Goal: Task Accomplishment & Management: Manage account settings

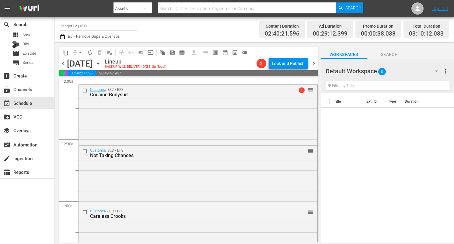
scroll to position [240, 0]
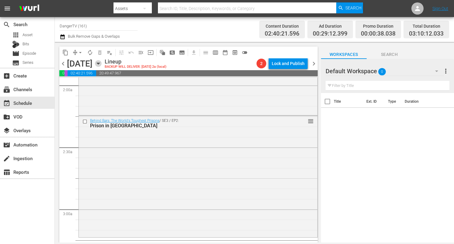
click at [102, 62] on icon "button" at bounding box center [98, 63] width 7 height 7
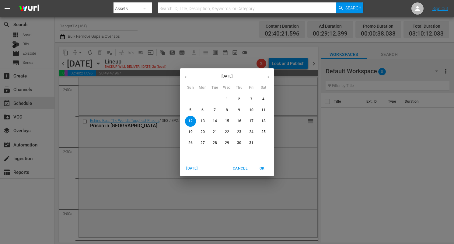
click at [226, 97] on p "1" at bounding box center [227, 99] width 2 height 5
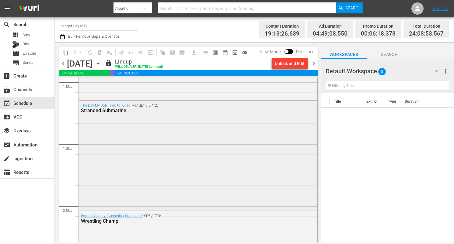
scroll to position [135, 0]
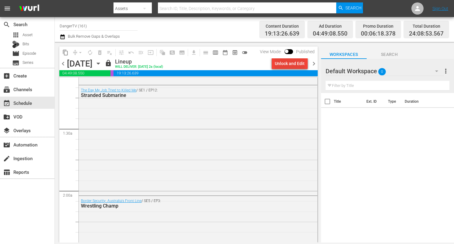
click at [286, 63] on div "Unlock and Edit" at bounding box center [290, 63] width 30 height 11
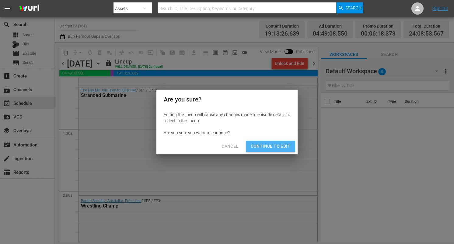
click at [274, 144] on span "Continue to Edit" at bounding box center [271, 147] width 40 height 8
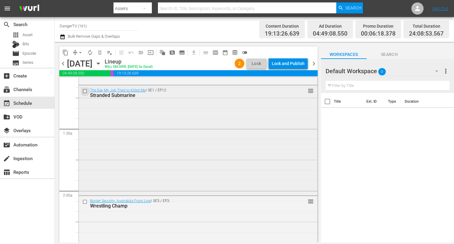
click at [84, 90] on input "checkbox" at bounding box center [85, 91] width 6 height 5
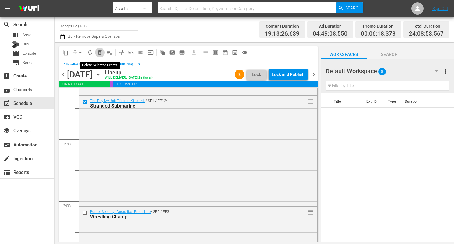
click at [100, 51] on span "delete_forever_outlined" at bounding box center [100, 53] width 6 height 6
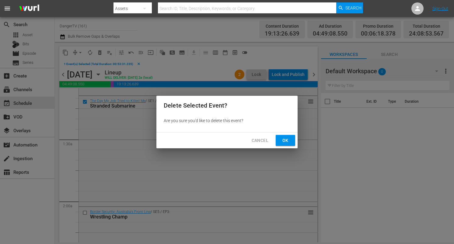
click at [288, 142] on span "Ok" at bounding box center [286, 141] width 10 height 8
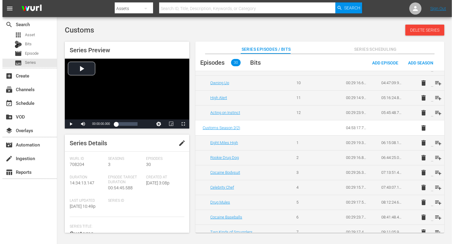
scroll to position [175, 0]
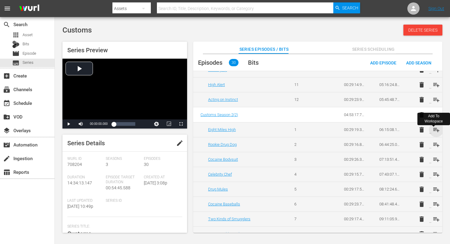
click at [436, 131] on span "playlist_add" at bounding box center [435, 129] width 7 height 7
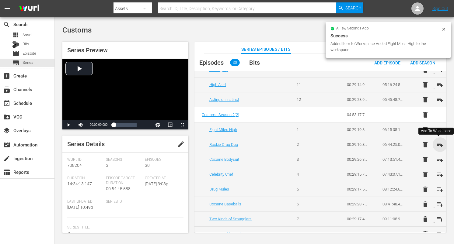
click at [437, 144] on span "playlist_add" at bounding box center [440, 144] width 7 height 7
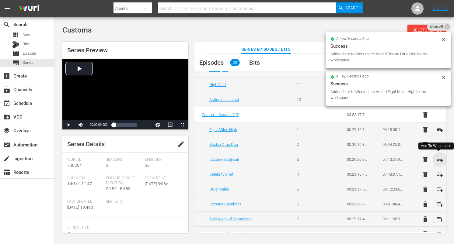
click at [437, 158] on span "playlist_add" at bounding box center [440, 159] width 7 height 7
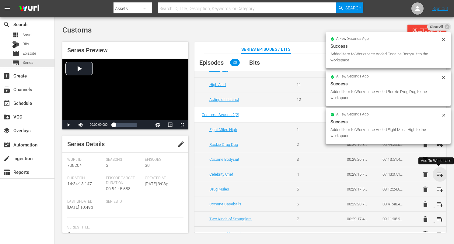
click at [437, 173] on span "playlist_add" at bounding box center [440, 174] width 7 height 7
click at [437, 189] on span "playlist_add" at bounding box center [440, 189] width 7 height 7
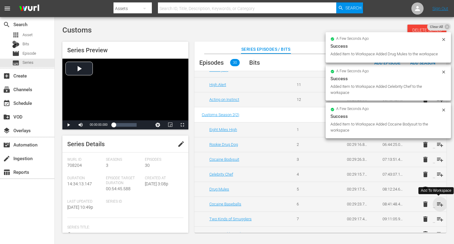
click at [439, 205] on span "playlist_add" at bounding box center [440, 204] width 7 height 7
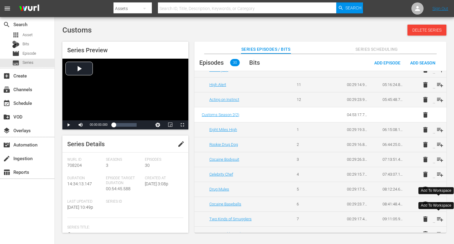
click at [438, 217] on span "playlist_add" at bounding box center [440, 219] width 7 height 7
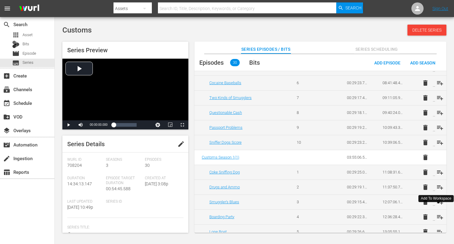
scroll to position [299, 0]
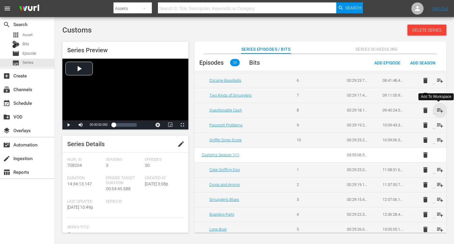
click at [438, 110] on span "playlist_add" at bounding box center [440, 110] width 7 height 7
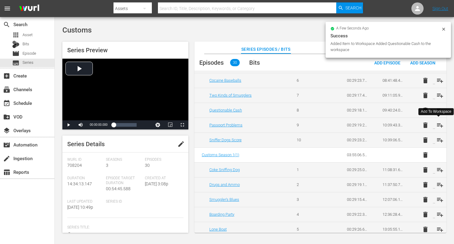
click at [438, 124] on span "playlist_add" at bounding box center [440, 125] width 7 height 7
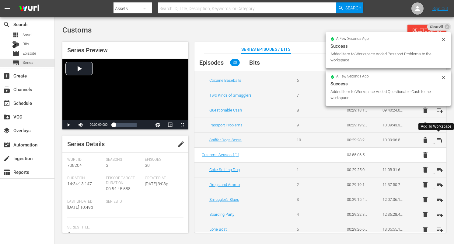
click at [439, 139] on span "playlist_add" at bounding box center [440, 140] width 7 height 7
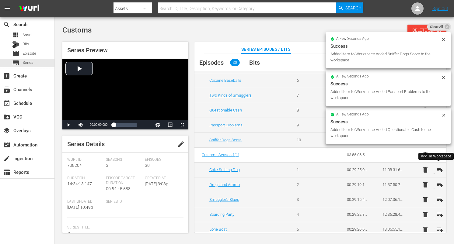
click at [439, 171] on span "playlist_add" at bounding box center [440, 170] width 7 height 7
drag, startPoint x: 439, startPoint y: 183, endPoint x: 439, endPoint y: 187, distance: 4.3
click at [439, 183] on span "playlist_add" at bounding box center [440, 184] width 7 height 7
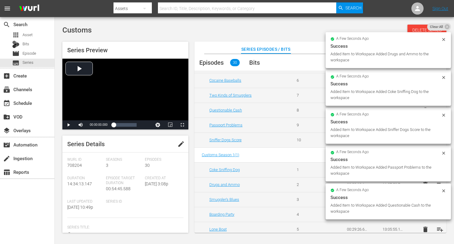
click at [439, 200] on span "playlist_add" at bounding box center [440, 199] width 7 height 7
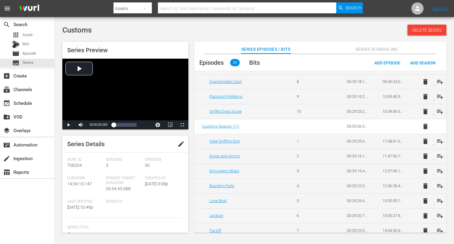
scroll to position [348, 0]
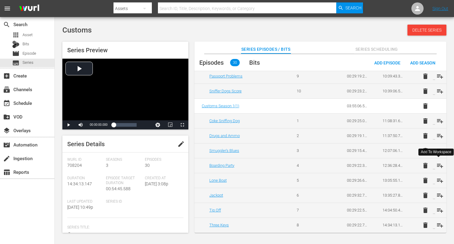
drag, startPoint x: 439, startPoint y: 167, endPoint x: 436, endPoint y: 175, distance: 8.3
click at [439, 167] on span "playlist_add" at bounding box center [440, 165] width 7 height 7
click at [438, 179] on span "playlist_add" at bounding box center [440, 180] width 7 height 7
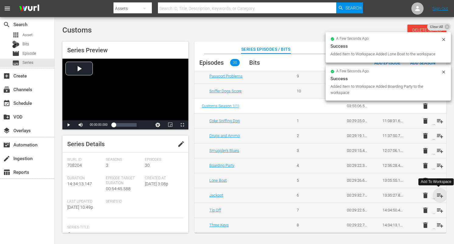
click at [438, 195] on span "playlist_add" at bounding box center [440, 195] width 7 height 7
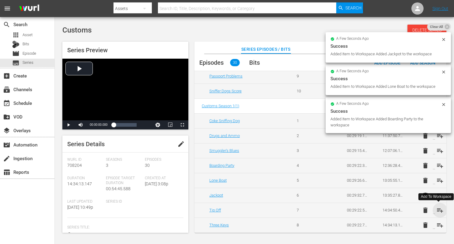
click at [437, 209] on span "playlist_add" at bounding box center [440, 210] width 7 height 7
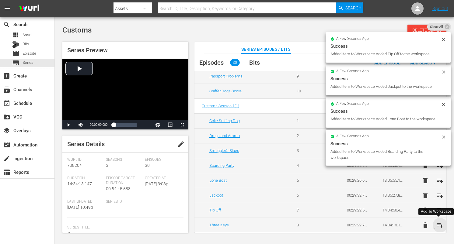
click at [438, 224] on span "playlist_add" at bounding box center [440, 225] width 7 height 7
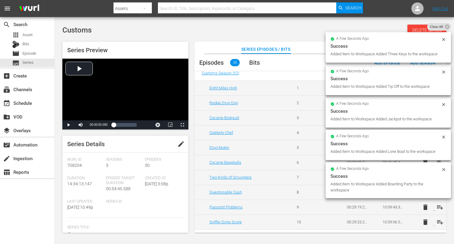
scroll to position [0, 0]
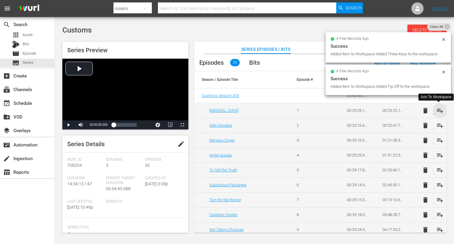
click at [439, 111] on span "playlist_add" at bounding box center [440, 110] width 7 height 7
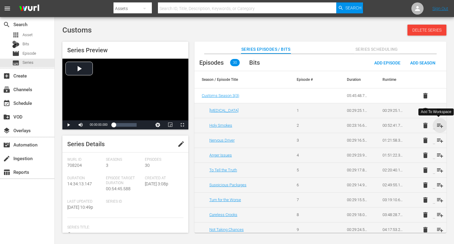
drag, startPoint x: 438, startPoint y: 124, endPoint x: 438, endPoint y: 129, distance: 4.6
click at [438, 124] on span "playlist_add" at bounding box center [440, 125] width 7 height 7
click at [437, 140] on span "playlist_add" at bounding box center [440, 140] width 7 height 7
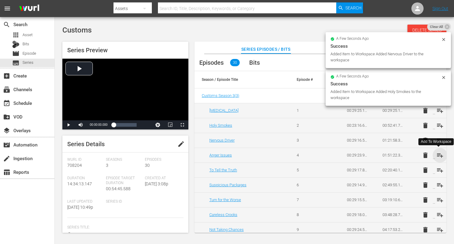
click at [437, 155] on span "playlist_add" at bounding box center [440, 155] width 7 height 7
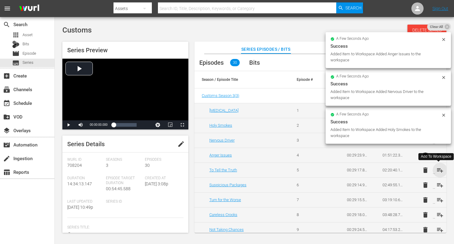
click at [437, 170] on span "playlist_add" at bounding box center [440, 170] width 7 height 7
click at [439, 186] on span "playlist_add" at bounding box center [440, 185] width 7 height 7
click at [440, 202] on span "playlist_add" at bounding box center [440, 200] width 7 height 7
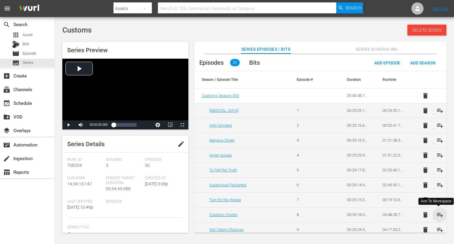
drag, startPoint x: 437, startPoint y: 214, endPoint x: 438, endPoint y: 205, distance: 8.2
click at [437, 214] on span "playlist_add" at bounding box center [440, 215] width 7 height 7
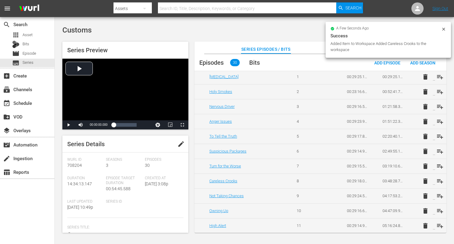
scroll to position [34, 0]
click at [439, 194] on span "playlist_add" at bounding box center [440, 195] width 7 height 7
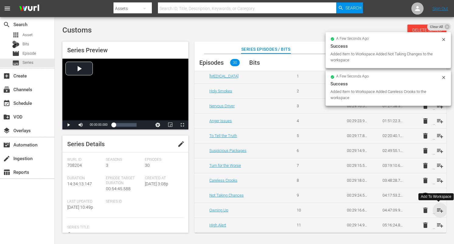
click at [439, 211] on span "playlist_add" at bounding box center [440, 210] width 7 height 7
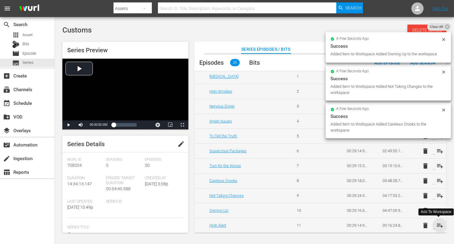
click at [438, 225] on span "playlist_add" at bounding box center [440, 225] width 7 height 7
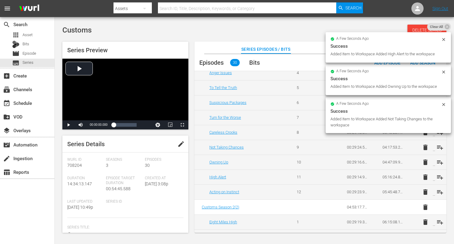
scroll to position [83, 0]
click at [439, 190] on span "playlist_add" at bounding box center [440, 191] width 7 height 7
click at [437, 222] on span "playlist_add" at bounding box center [440, 222] width 7 height 7
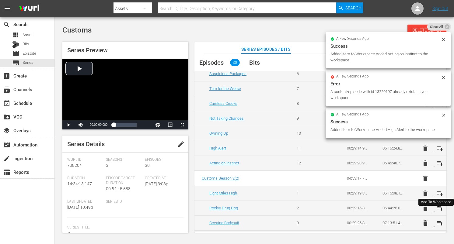
scroll to position [112, 0]
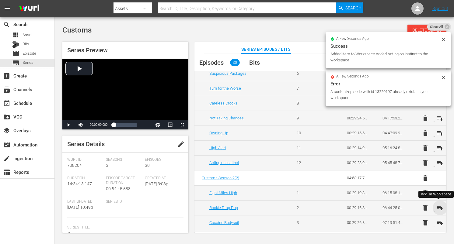
click at [439, 208] on span "playlist_add" at bounding box center [440, 208] width 7 height 7
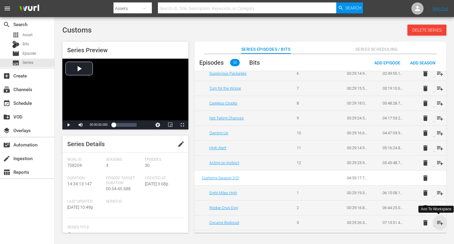
click at [439, 223] on span "playlist_add" at bounding box center [440, 222] width 7 height 7
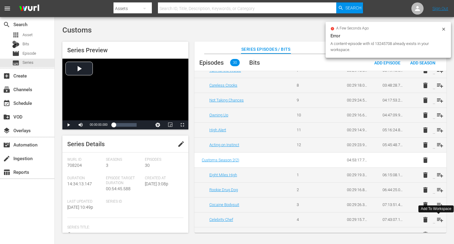
scroll to position [138, 0]
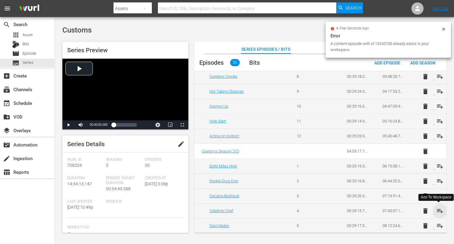
click at [438, 211] on span "playlist_add" at bounding box center [440, 211] width 7 height 7
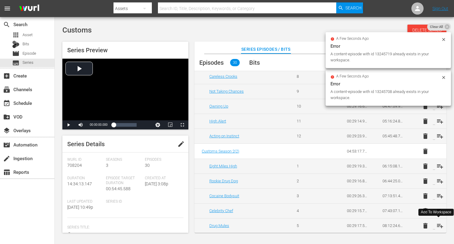
click at [440, 226] on span "playlist_add" at bounding box center [440, 226] width 7 height 7
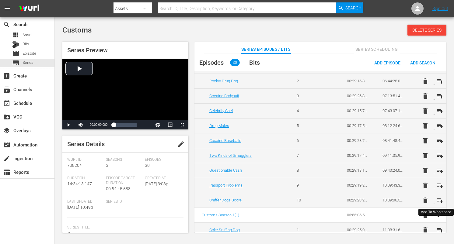
scroll to position [251, 0]
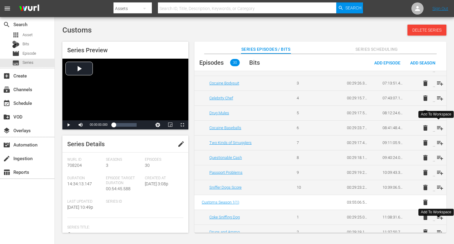
click at [440, 127] on span "playlist_add" at bounding box center [440, 127] width 7 height 7
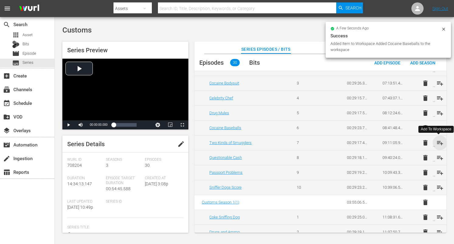
click at [440, 143] on span "playlist_add" at bounding box center [440, 142] width 7 height 7
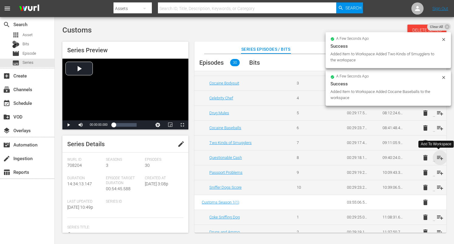
click at [438, 158] on span "playlist_add" at bounding box center [440, 157] width 7 height 7
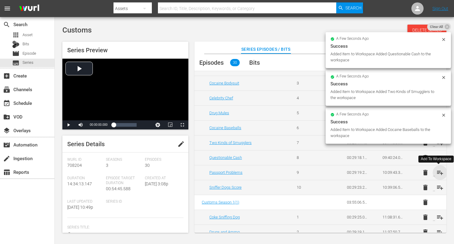
click at [438, 173] on span "playlist_add" at bounding box center [440, 172] width 7 height 7
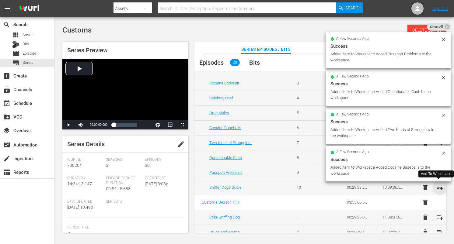
scroll to position [251, 0]
click at [439, 188] on span "playlist_add" at bounding box center [440, 187] width 7 height 7
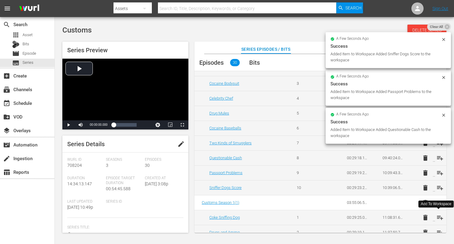
click at [438, 218] on span "playlist_add" at bounding box center [440, 217] width 7 height 7
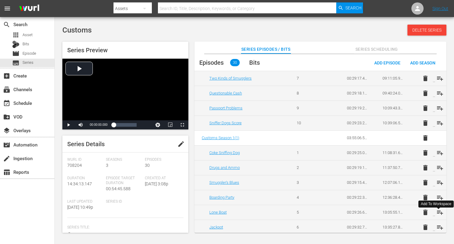
scroll to position [332, 0]
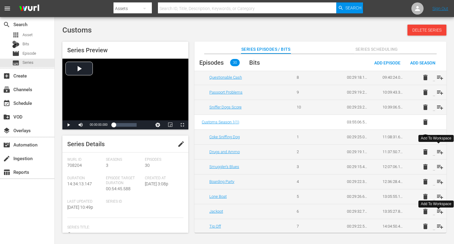
click at [437, 153] on span "playlist_add" at bounding box center [440, 152] width 7 height 7
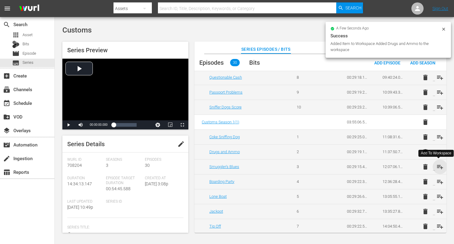
click at [440, 168] on span "playlist_add" at bounding box center [440, 166] width 7 height 7
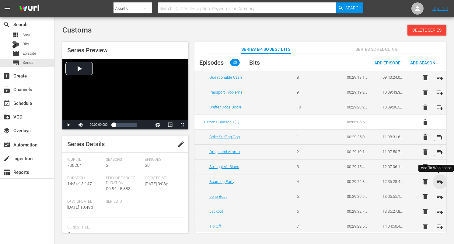
click at [441, 181] on span "playlist_add" at bounding box center [440, 181] width 7 height 7
click at [439, 194] on span "playlist_add" at bounding box center [440, 196] width 7 height 7
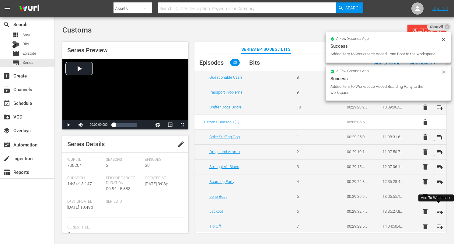
drag, startPoint x: 440, startPoint y: 211, endPoint x: 440, endPoint y: 222, distance: 10.7
click at [440, 211] on span "playlist_add" at bounding box center [440, 211] width 7 height 7
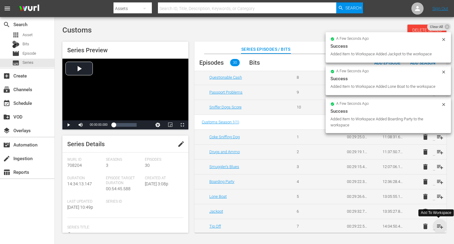
click at [440, 228] on span "playlist_add" at bounding box center [440, 226] width 7 height 7
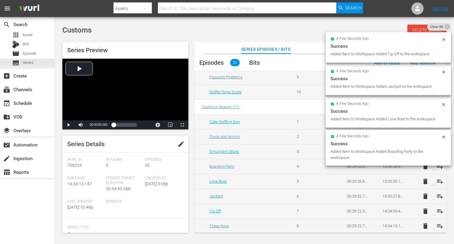
scroll to position [348, 0]
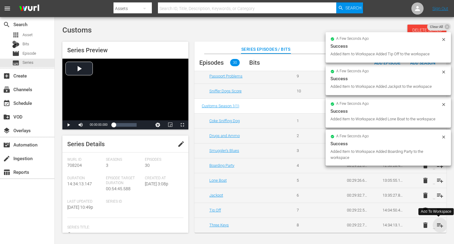
click at [438, 226] on span "playlist_add" at bounding box center [440, 225] width 7 height 7
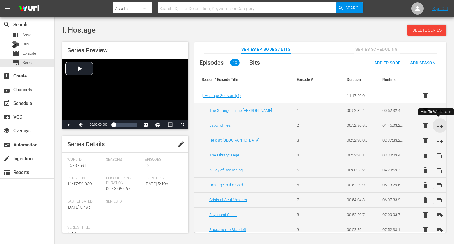
click at [438, 126] on span "playlist_add" at bounding box center [440, 125] width 7 height 7
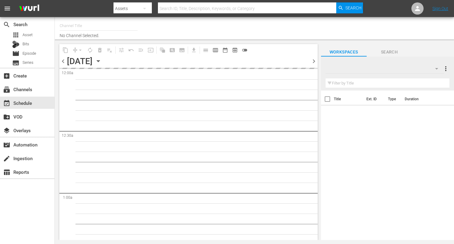
type input "DangerTV (161)"
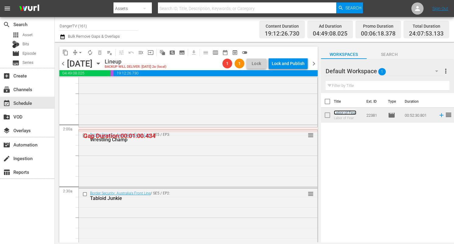
scroll to position [226, 0]
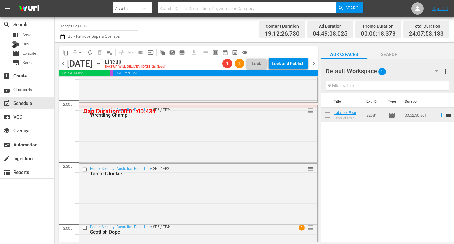
drag, startPoint x: 349, startPoint y: 113, endPoint x: 96, endPoint y: 11, distance: 273.3
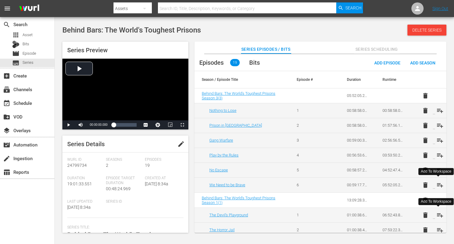
click at [440, 216] on span "playlist_add" at bounding box center [440, 215] width 7 height 7
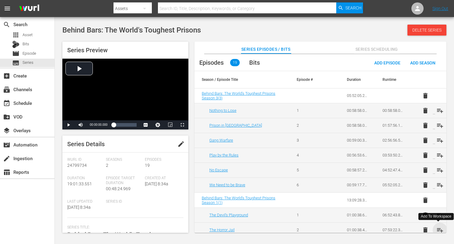
click at [438, 228] on span "playlist_add" at bounding box center [440, 230] width 7 height 7
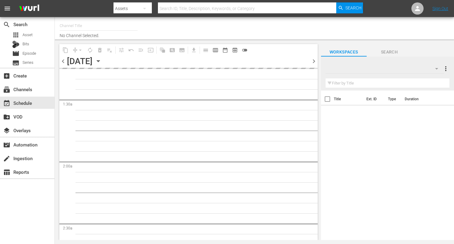
type input "DangerTV (161)"
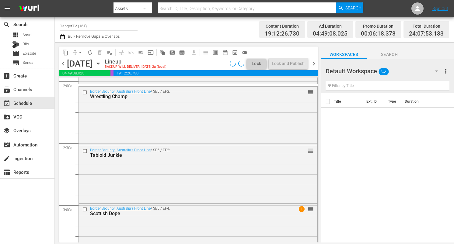
scroll to position [234, 0]
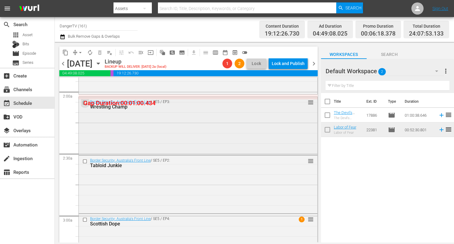
click at [85, 102] on input "checkbox" at bounding box center [85, 102] width 6 height 5
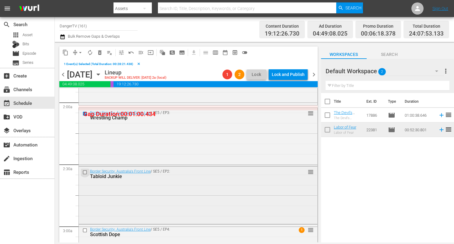
click at [85, 171] on input "checkbox" at bounding box center [85, 172] width 6 height 5
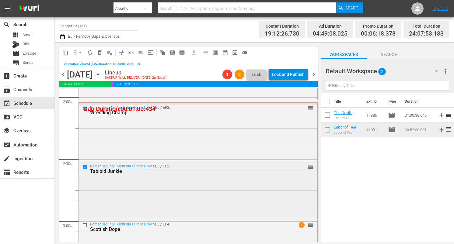
scroll to position [238, 0]
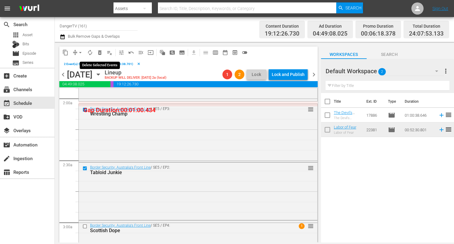
click at [100, 53] on span "delete_forever_outlined" at bounding box center [100, 53] width 6 height 6
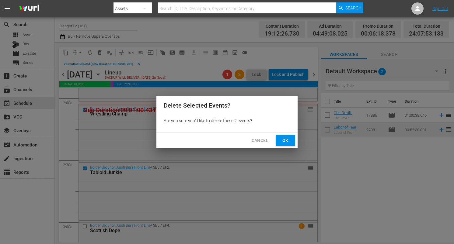
click at [286, 141] on span "Ok" at bounding box center [286, 141] width 10 height 8
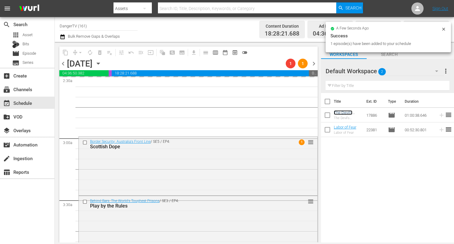
scroll to position [327, 0]
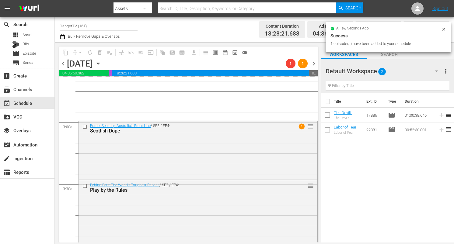
drag, startPoint x: 347, startPoint y: 113, endPoint x: 124, endPoint y: 10, distance: 245.0
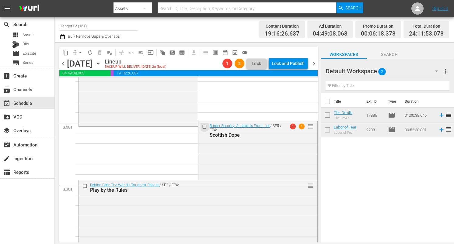
drag, startPoint x: 202, startPoint y: 125, endPoint x: 152, endPoint y: 146, distance: 54.2
click at [202, 126] on input "checkbox" at bounding box center [205, 126] width 6 height 5
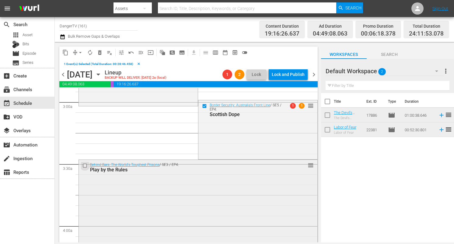
click at [84, 166] on input "checkbox" at bounding box center [85, 165] width 6 height 5
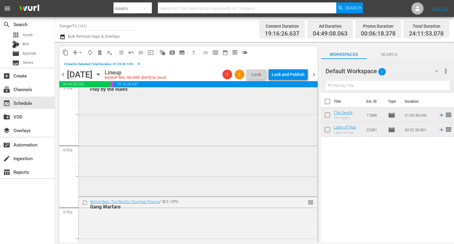
scroll to position [462, 0]
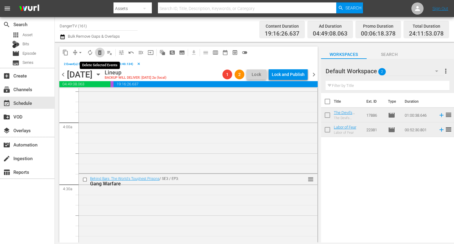
click at [100, 53] on span "delete_forever_outlined" at bounding box center [100, 53] width 6 height 6
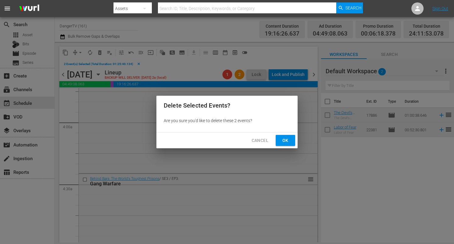
click at [283, 138] on span "Ok" at bounding box center [286, 141] width 10 height 8
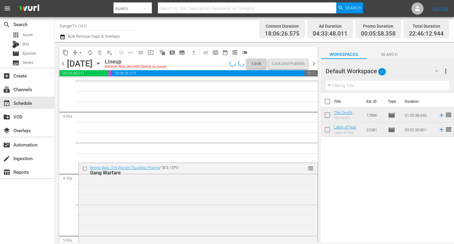
scroll to position [473, 0]
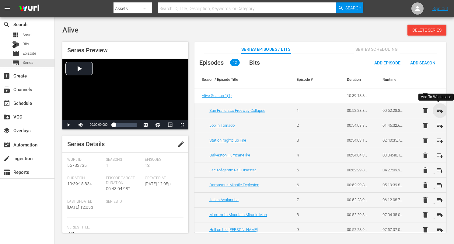
click at [437, 109] on span "playlist_add" at bounding box center [440, 110] width 7 height 7
click at [437, 123] on span "playlist_add" at bounding box center [440, 125] width 7 height 7
click at [439, 141] on span "playlist_add" at bounding box center [440, 140] width 7 height 7
click at [439, 154] on span "playlist_add" at bounding box center [440, 155] width 7 height 7
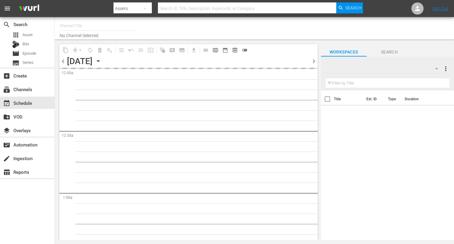
type input "DangerTV (161)"
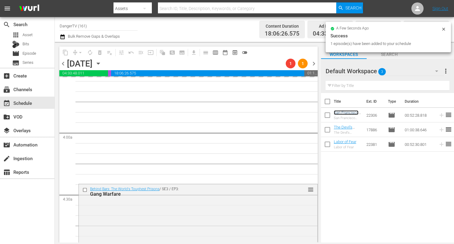
scroll to position [448, 0]
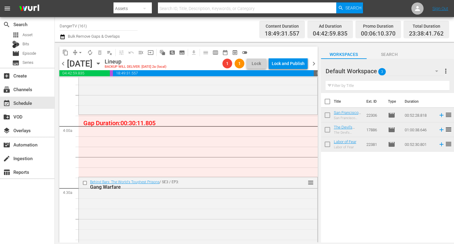
drag, startPoint x: 348, startPoint y: 114, endPoint x: 113, endPoint y: 6, distance: 258.6
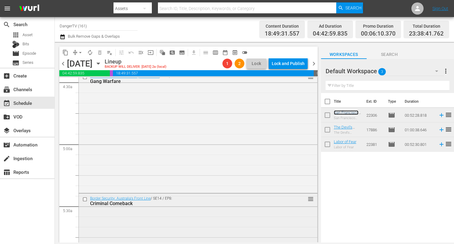
scroll to position [531, 0]
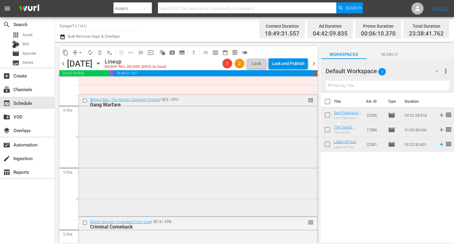
click at [85, 101] on input "checkbox" at bounding box center [85, 100] width 6 height 5
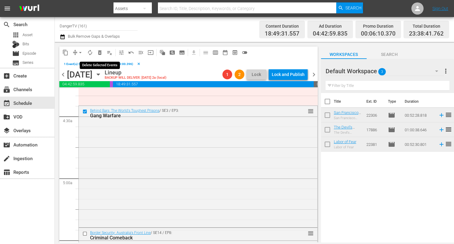
click at [100, 50] on span "delete_forever_outlined" at bounding box center [100, 53] width 6 height 6
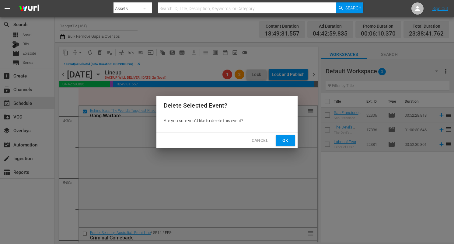
click at [283, 138] on span "Ok" at bounding box center [286, 141] width 10 height 8
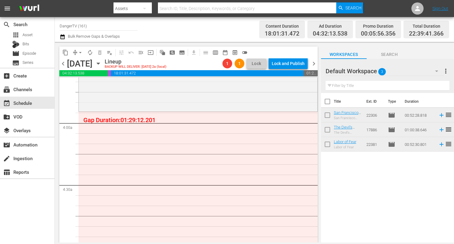
scroll to position [438, 0]
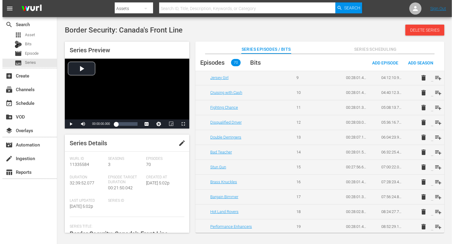
scroll to position [157, 0]
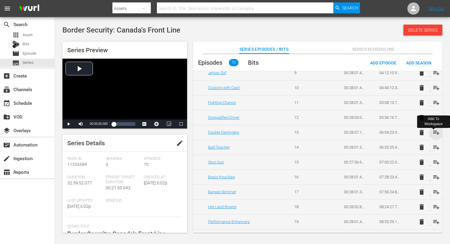
click at [434, 131] on span "playlist_add" at bounding box center [435, 132] width 7 height 7
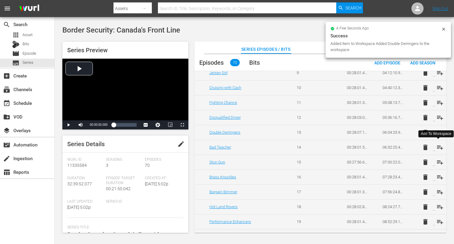
click at [437, 147] on span "playlist_add" at bounding box center [440, 147] width 7 height 7
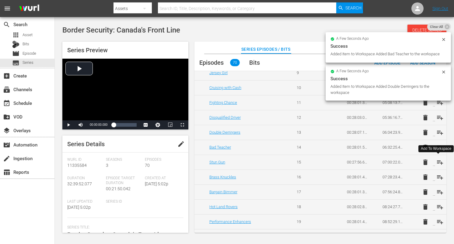
click at [438, 162] on span "playlist_add" at bounding box center [440, 162] width 7 height 7
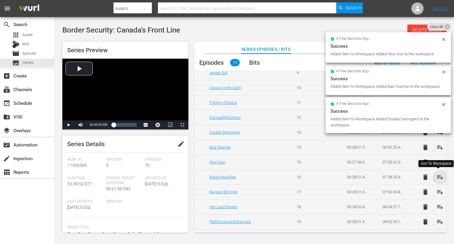
click at [438, 177] on span "playlist_add" at bounding box center [440, 177] width 7 height 7
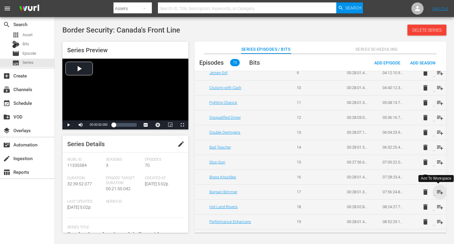
click at [439, 193] on span "playlist_add" at bounding box center [440, 192] width 7 height 7
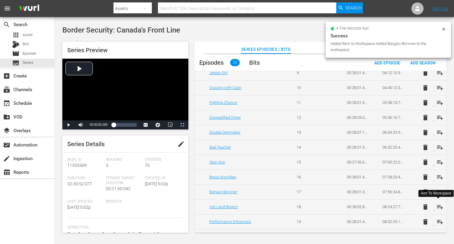
drag, startPoint x: 439, startPoint y: 207, endPoint x: 435, endPoint y: 204, distance: 5.0
click at [439, 207] on span "playlist_add" at bounding box center [440, 207] width 7 height 7
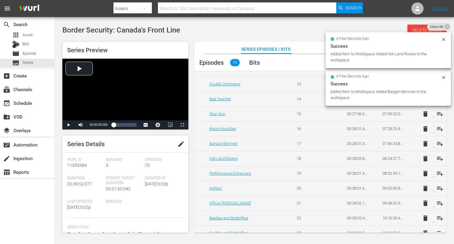
scroll to position [212, 0]
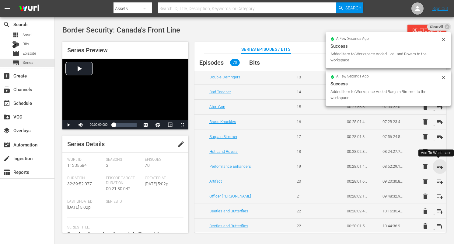
drag, startPoint x: 440, startPoint y: 167, endPoint x: 440, endPoint y: 175, distance: 8.2
click at [440, 167] on span "playlist_add" at bounding box center [440, 166] width 7 height 7
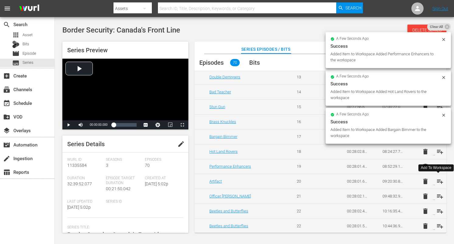
click at [439, 181] on span "playlist_add" at bounding box center [440, 181] width 7 height 7
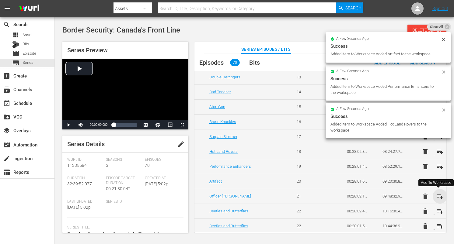
click at [439, 196] on span "playlist_add" at bounding box center [440, 196] width 7 height 7
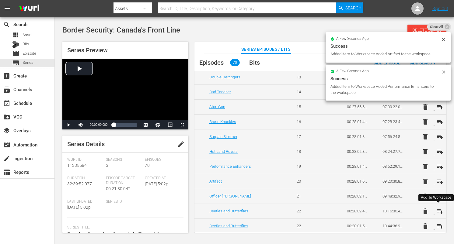
click at [439, 212] on span "playlist_add" at bounding box center [440, 211] width 7 height 7
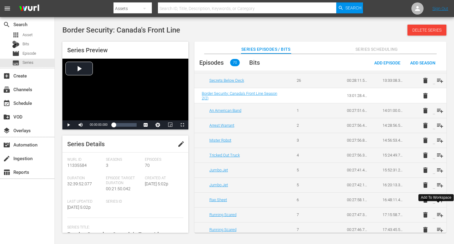
scroll to position [447, 0]
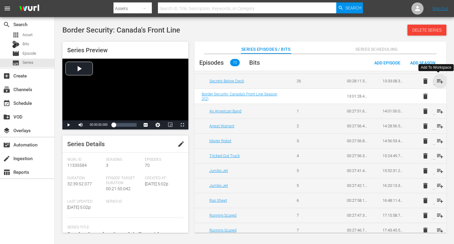
click at [438, 82] on span "playlist_add" at bounding box center [440, 81] width 7 height 7
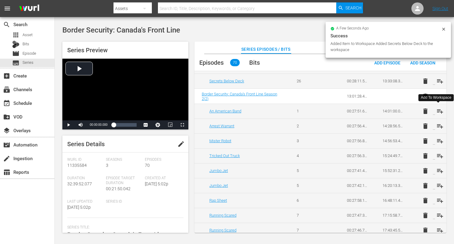
click at [438, 112] on span "playlist_add" at bounding box center [440, 111] width 7 height 7
click at [439, 128] on span "playlist_add" at bounding box center [440, 126] width 7 height 7
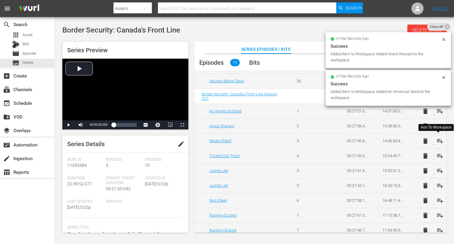
click at [438, 142] on span "playlist_add" at bounding box center [440, 141] width 7 height 7
click at [439, 155] on span "playlist_add" at bounding box center [440, 156] width 7 height 7
click at [438, 171] on span "playlist_add" at bounding box center [440, 170] width 7 height 7
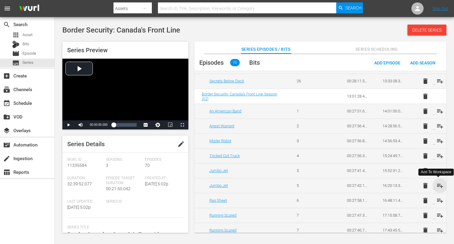
click at [440, 187] on span "playlist_add" at bounding box center [440, 185] width 7 height 7
click at [438, 199] on span "playlist_add" at bounding box center [440, 200] width 7 height 7
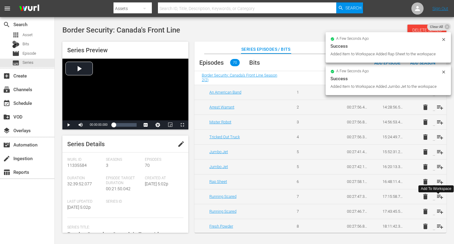
scroll to position [471, 0]
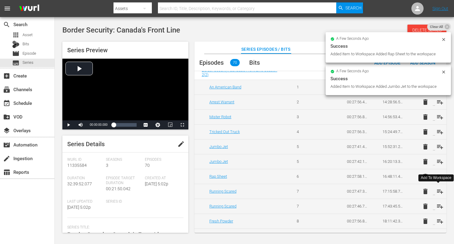
click at [437, 191] on span "playlist_add" at bounding box center [440, 191] width 7 height 7
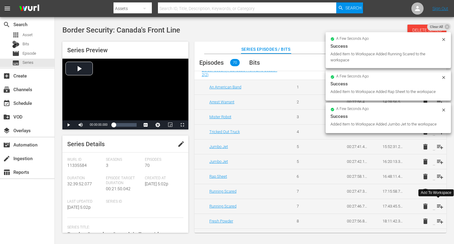
click at [438, 206] on span "playlist_add" at bounding box center [440, 206] width 7 height 7
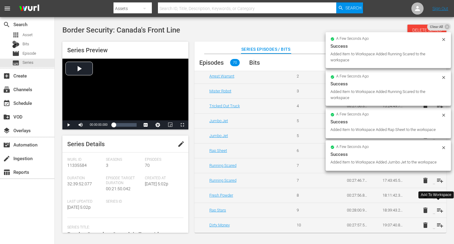
scroll to position [498, 0]
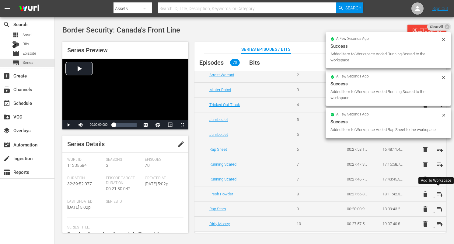
click at [438, 193] on span "playlist_add" at bounding box center [440, 194] width 7 height 7
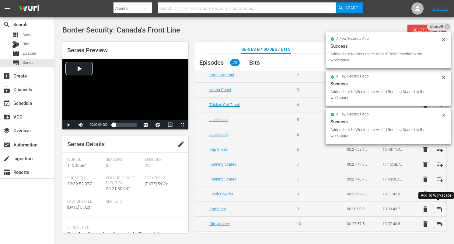
click at [439, 210] on span "playlist_add" at bounding box center [440, 209] width 7 height 7
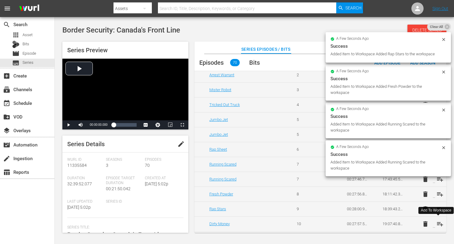
click at [439, 226] on span "playlist_add" at bounding box center [440, 224] width 7 height 7
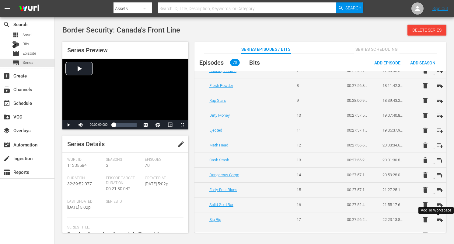
scroll to position [608, 0]
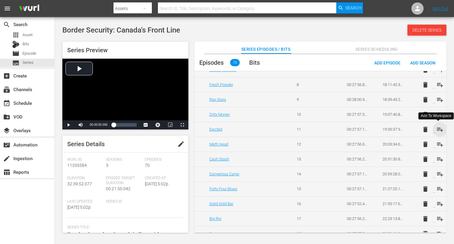
click at [439, 128] on span "playlist_add" at bounding box center [440, 129] width 7 height 7
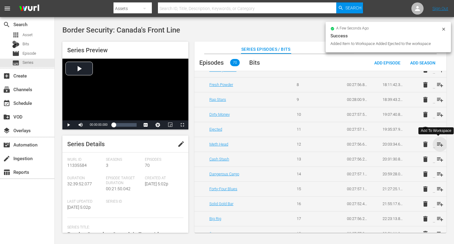
click at [439, 144] on span "playlist_add" at bounding box center [440, 144] width 7 height 7
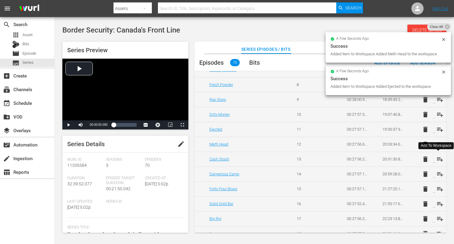
click at [439, 158] on span "playlist_add" at bounding box center [440, 159] width 7 height 7
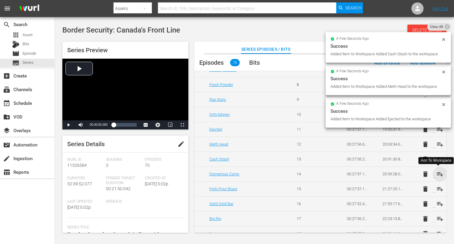
click at [440, 174] on span "playlist_add" at bounding box center [440, 174] width 7 height 7
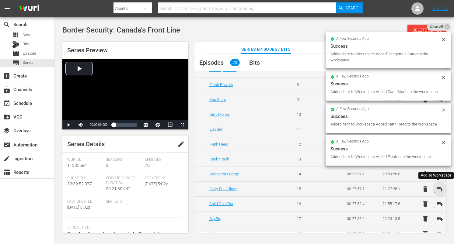
click at [439, 189] on span "playlist_add" at bounding box center [440, 189] width 7 height 7
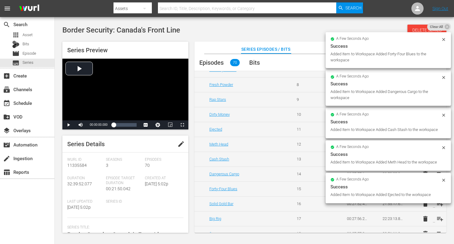
click at [437, 202] on div "a few seconds ago Success Added Item to Workspace Added Ejected to the workspace" at bounding box center [388, 188] width 125 height 30
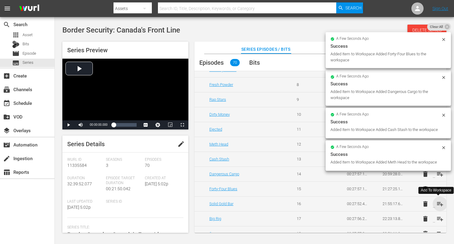
click at [438, 205] on span "playlist_add" at bounding box center [440, 204] width 7 height 7
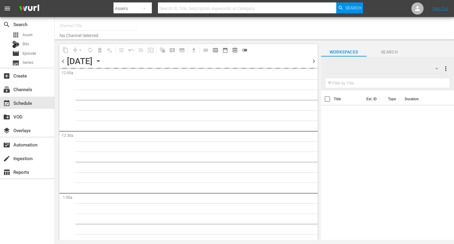
type input "DangerTV (161)"
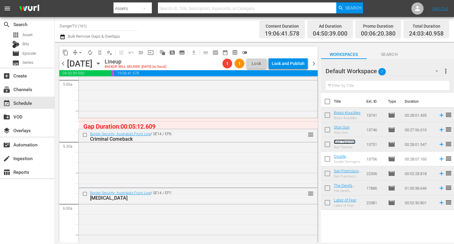
scroll to position [636, 0]
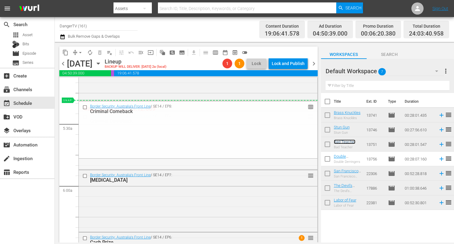
drag, startPoint x: 306, startPoint y: 117, endPoint x: 307, endPoint y: 103, distance: 14.6
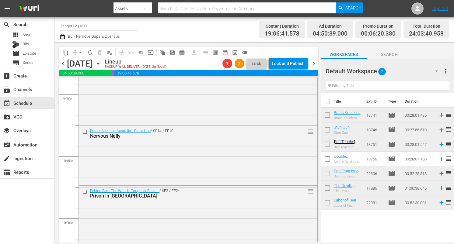
scroll to position [1162, 0]
click at [85, 131] on input "checkbox" at bounding box center [85, 132] width 6 height 5
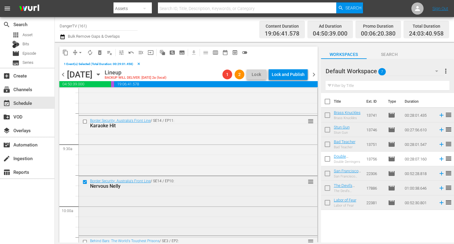
scroll to position [1087, 0]
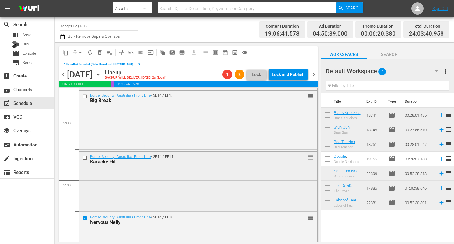
click at [84, 158] on input "checkbox" at bounding box center [85, 158] width 6 height 5
click at [100, 53] on span "delete_forever_outlined" at bounding box center [100, 53] width 6 height 6
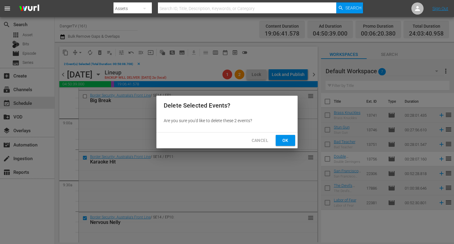
click at [282, 139] on span "Ok" at bounding box center [286, 141] width 10 height 8
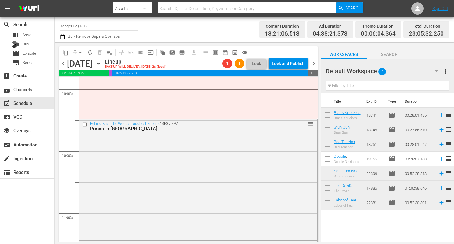
scroll to position [1222, 0]
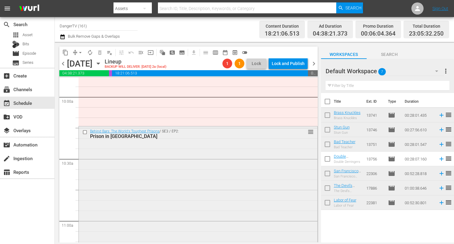
click at [86, 132] on input "checkbox" at bounding box center [85, 132] width 6 height 5
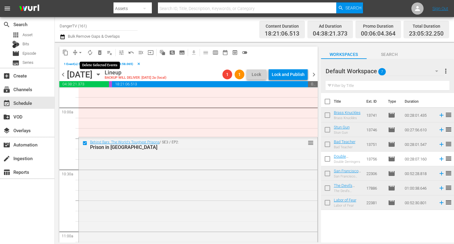
click at [100, 53] on span "delete_forever_outlined" at bounding box center [100, 53] width 6 height 6
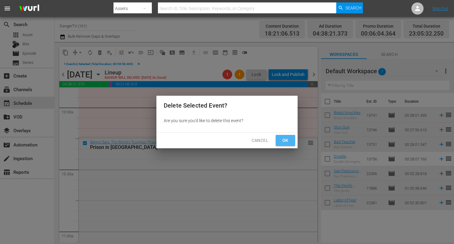
click at [286, 140] on span "Ok" at bounding box center [286, 141] width 10 height 8
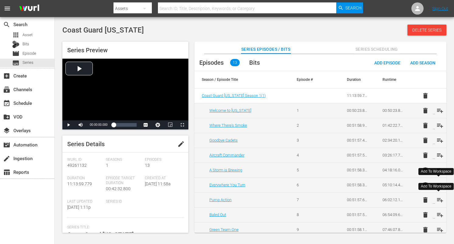
click at [440, 199] on span "playlist_add" at bounding box center [440, 200] width 7 height 7
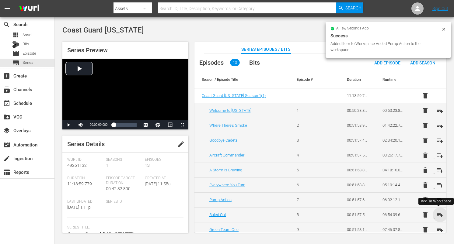
drag, startPoint x: 438, startPoint y: 213, endPoint x: 439, endPoint y: 218, distance: 5.2
click at [438, 213] on span "playlist_add" at bounding box center [440, 215] width 7 height 7
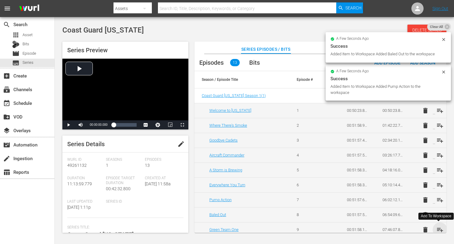
click at [440, 230] on span "playlist_add" at bounding box center [440, 229] width 7 height 7
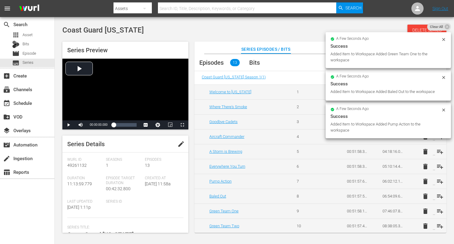
scroll to position [21, 0]
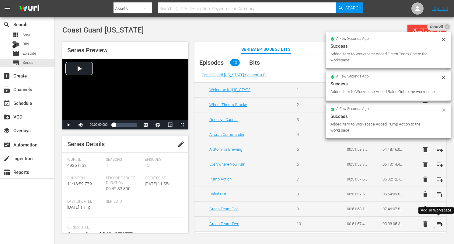
click at [437, 224] on span "playlist_add" at bounding box center [440, 224] width 7 height 7
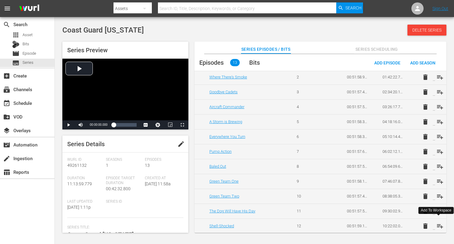
scroll to position [49, 0]
click at [438, 211] on div "Add To Workspace" at bounding box center [436, 210] width 30 height 5
click at [439, 211] on span "playlist_add" at bounding box center [440, 211] width 7 height 7
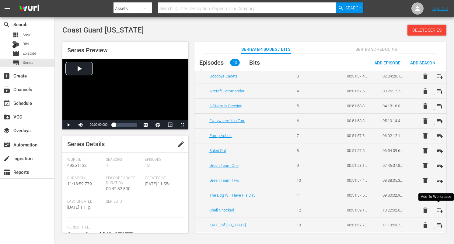
click at [438, 209] on span "playlist_add" at bounding box center [440, 210] width 7 height 7
click at [439, 226] on span "playlist_add" at bounding box center [440, 225] width 7 height 7
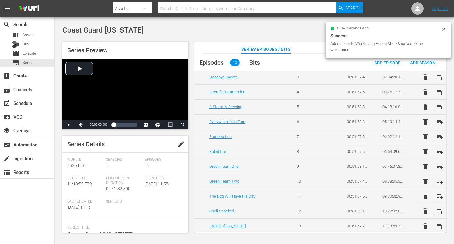
scroll to position [0, 0]
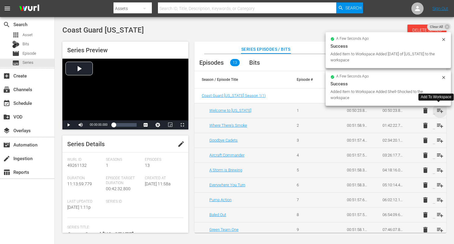
click at [437, 112] on span "playlist_add" at bounding box center [440, 110] width 7 height 7
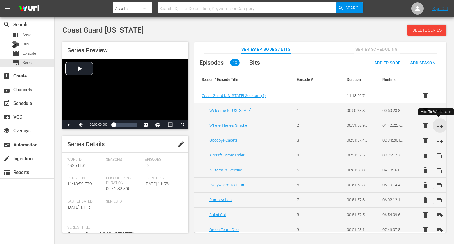
click at [439, 129] on span "playlist_add" at bounding box center [440, 125] width 7 height 7
click at [439, 141] on span "playlist_add" at bounding box center [440, 140] width 7 height 7
click at [440, 154] on span "playlist_add" at bounding box center [440, 155] width 7 height 7
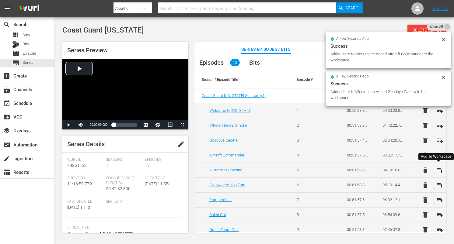
click at [438, 169] on span "playlist_add" at bounding box center [440, 170] width 7 height 7
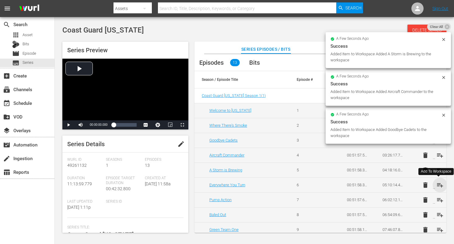
click at [438, 186] on span "playlist_add" at bounding box center [440, 185] width 7 height 7
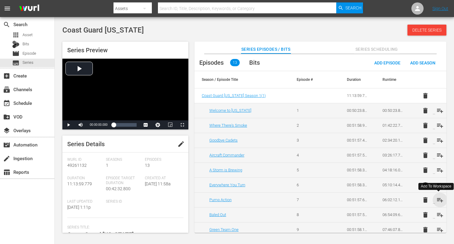
click at [438, 200] on span "playlist_add" at bounding box center [440, 200] width 7 height 7
click at [440, 215] on span "playlist_add" at bounding box center [440, 215] width 7 height 7
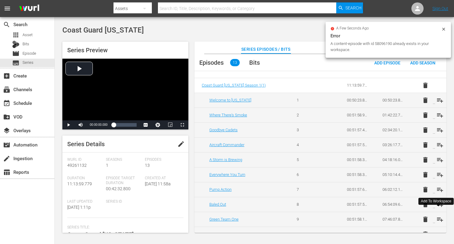
scroll to position [19, 0]
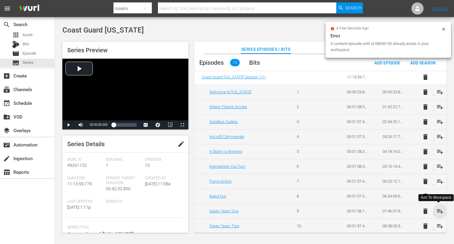
click at [438, 214] on span "playlist_add" at bounding box center [440, 211] width 7 height 7
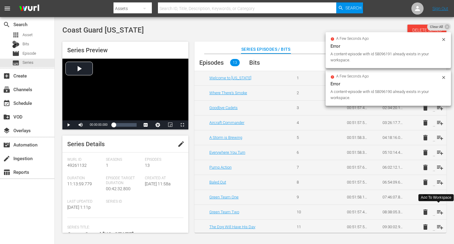
scroll to position [36, 0]
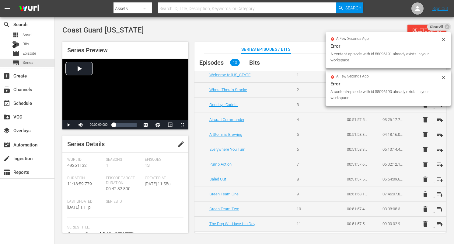
click at [438, 214] on td "delete playlist_add" at bounding box center [429, 209] width 36 height 15
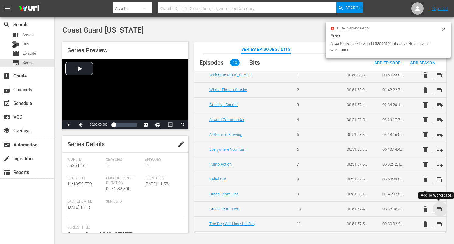
click at [438, 210] on span "playlist_add" at bounding box center [440, 209] width 7 height 7
click at [437, 223] on span "playlist_add" at bounding box center [440, 224] width 7 height 7
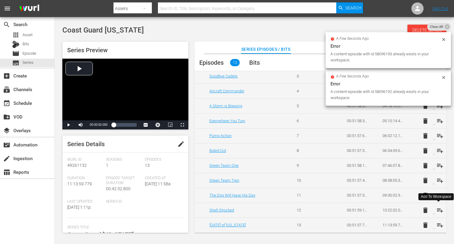
click at [440, 211] on span "playlist_add" at bounding box center [440, 210] width 7 height 7
drag, startPoint x: 439, startPoint y: 227, endPoint x: 437, endPoint y: 223, distance: 4.2
click at [439, 227] on span "playlist_add" at bounding box center [440, 225] width 7 height 7
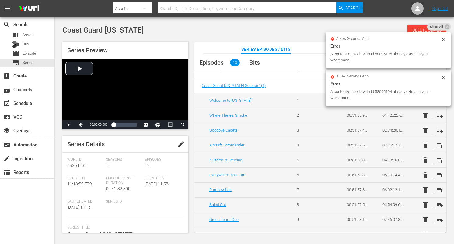
scroll to position [0, 0]
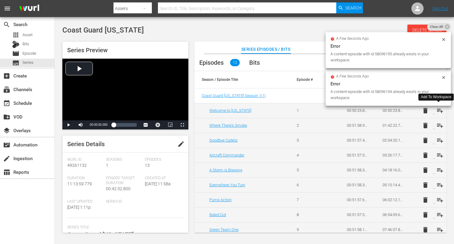
click at [439, 111] on span "playlist_add" at bounding box center [440, 110] width 7 height 7
click at [439, 125] on span "playlist_add" at bounding box center [440, 125] width 7 height 7
click at [439, 141] on span "playlist_add" at bounding box center [440, 140] width 7 height 7
click at [438, 155] on span "playlist_add" at bounding box center [440, 155] width 7 height 7
click at [438, 172] on span "playlist_add" at bounding box center [440, 170] width 7 height 7
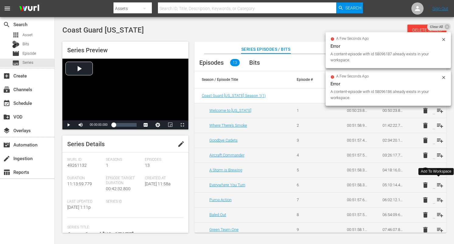
click at [439, 184] on span "playlist_add" at bounding box center [440, 185] width 7 height 7
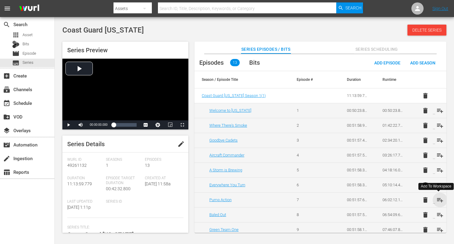
click at [438, 200] on span "playlist_add" at bounding box center [440, 200] width 7 height 7
click at [437, 214] on span "playlist_add" at bounding box center [440, 215] width 7 height 7
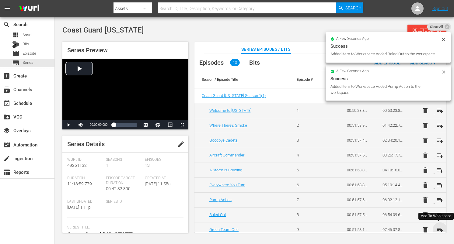
click at [440, 230] on span "playlist_add" at bounding box center [440, 229] width 7 height 7
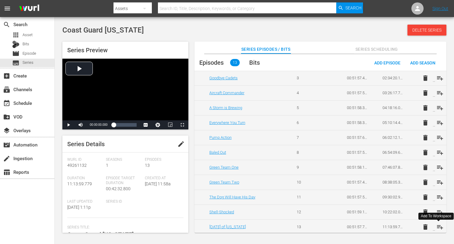
scroll to position [64, 0]
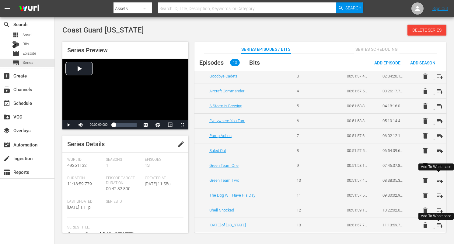
click at [438, 179] on span "playlist_add" at bounding box center [440, 180] width 7 height 7
click at [439, 193] on span "playlist_add" at bounding box center [440, 195] width 7 height 7
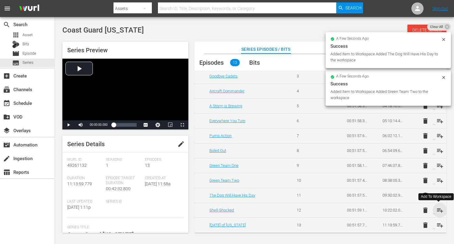
click at [439, 210] on span "playlist_add" at bounding box center [440, 210] width 7 height 7
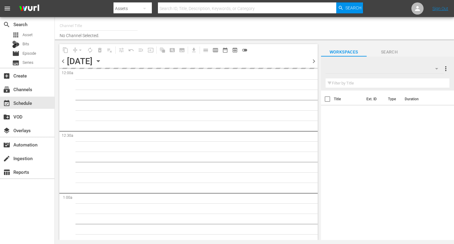
type input "DangerTV (161)"
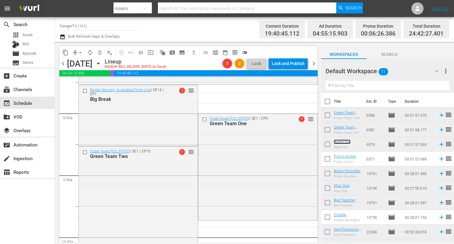
scroll to position [1078, 0]
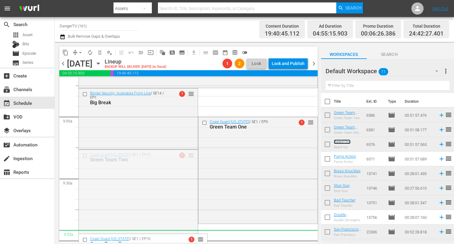
drag, startPoint x: 189, startPoint y: 155, endPoint x: 174, endPoint y: 233, distance: 79.9
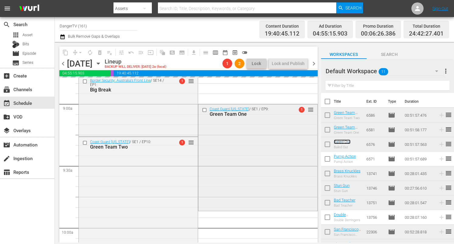
scroll to position [1098, 0]
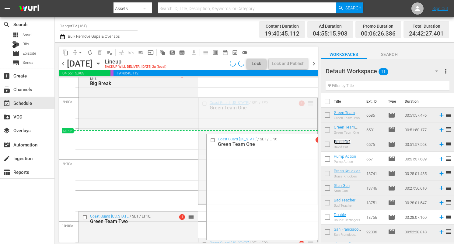
drag, startPoint x: 306, startPoint y: 103, endPoint x: 300, endPoint y: 135, distance: 31.7
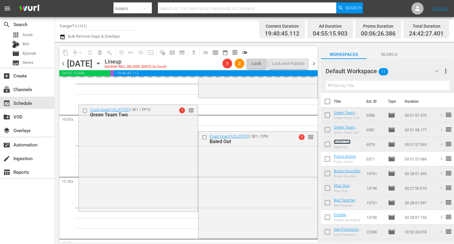
scroll to position [1206, 0]
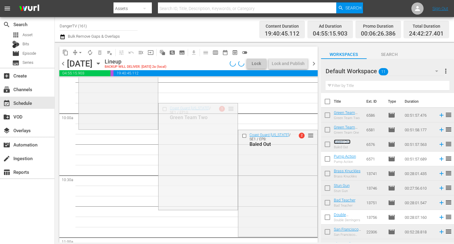
drag, startPoint x: 227, startPoint y: 108, endPoint x: 223, endPoint y: 134, distance: 26.7
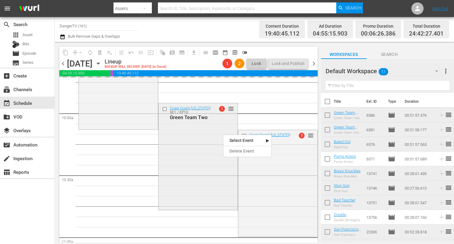
click at [228, 107] on span "reorder" at bounding box center [231, 109] width 6 height 7
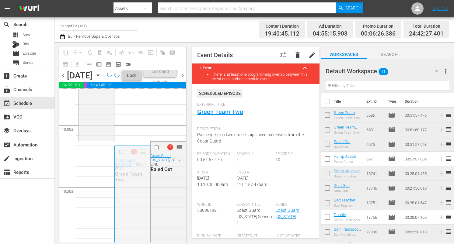
drag, startPoint x: 141, startPoint y: 162, endPoint x: 139, endPoint y: 153, distance: 9.2
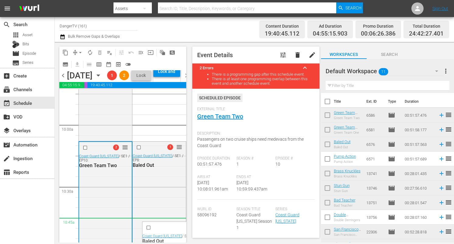
drag, startPoint x: 175, startPoint y: 157, endPoint x: 162, endPoint y: 233, distance: 77.3
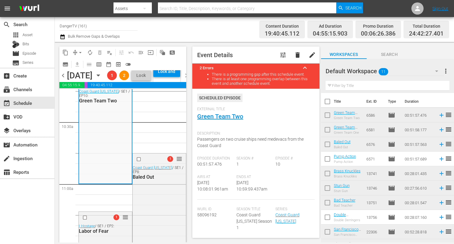
scroll to position [1275, 0]
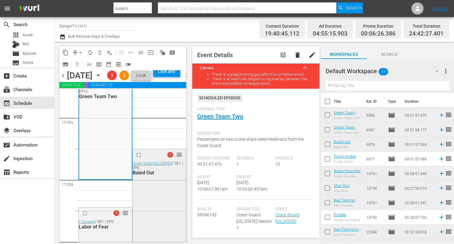
click at [136, 158] on input "checkbox" at bounding box center [139, 155] width 6 height 5
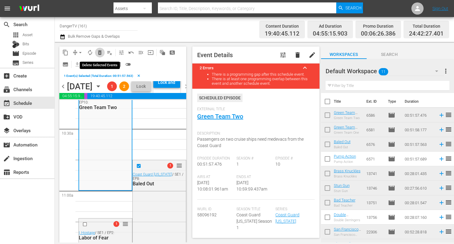
click at [103, 53] on span "delete_forever_outlined" at bounding box center [100, 53] width 6 height 6
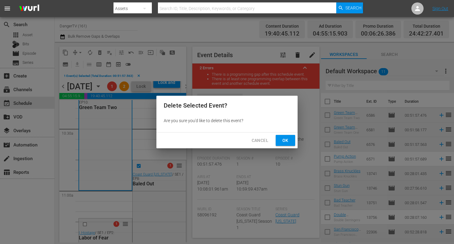
click at [289, 142] on span "Ok" at bounding box center [286, 141] width 10 height 8
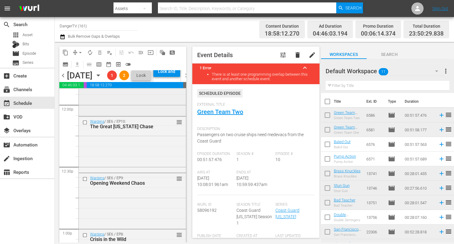
scroll to position [1479, 0]
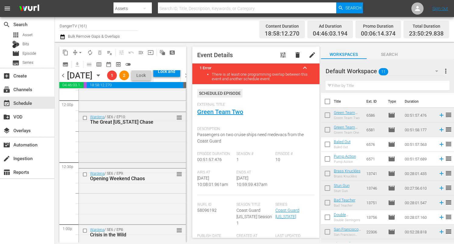
click at [85, 121] on input "checkbox" at bounding box center [85, 118] width 6 height 5
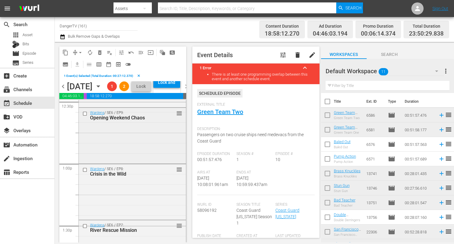
scroll to position [1558, 0]
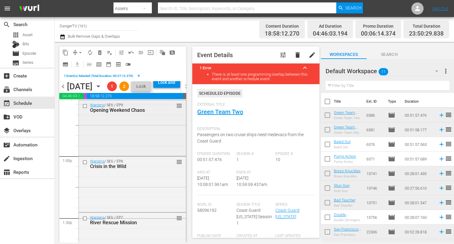
click at [84, 109] on input "checkbox" at bounding box center [85, 106] width 6 height 5
click at [85, 165] on input "checkbox" at bounding box center [85, 162] width 6 height 5
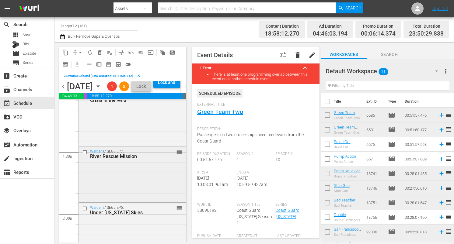
scroll to position [1625, 0]
click at [86, 154] on input "checkbox" at bounding box center [85, 151] width 6 height 5
click at [86, 211] on input "checkbox" at bounding box center [85, 207] width 6 height 5
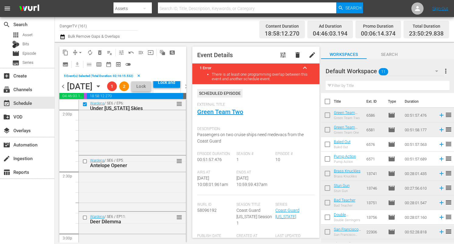
scroll to position [1747, 0]
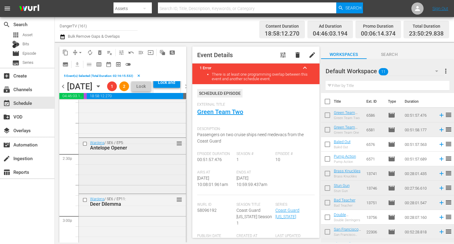
click at [86, 146] on input "checkbox" at bounding box center [85, 143] width 6 height 5
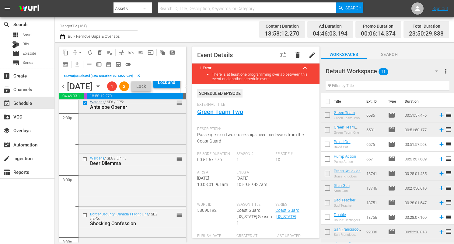
scroll to position [1802, 0]
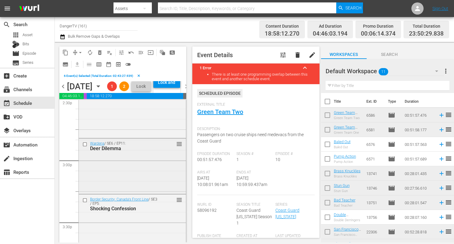
click at [86, 147] on input "checkbox" at bounding box center [85, 144] width 6 height 5
click at [101, 50] on span "delete_forever_outlined" at bounding box center [100, 53] width 6 height 6
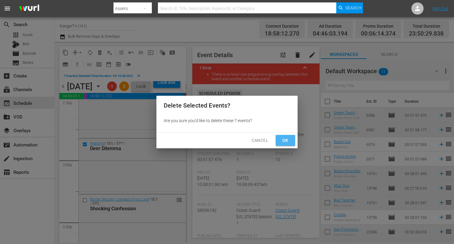
click at [286, 142] on span "Ok" at bounding box center [286, 141] width 10 height 8
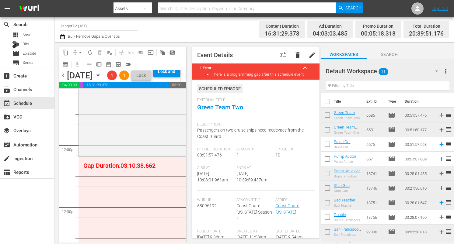
scroll to position [1434, 0]
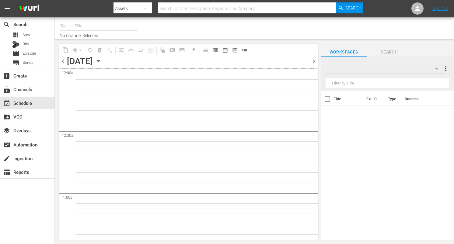
type input "DangerTV (161)"
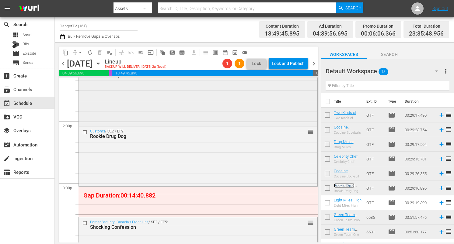
scroll to position [1779, 0]
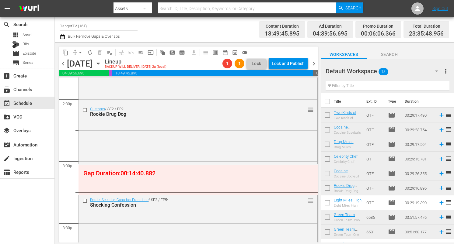
drag, startPoint x: 349, startPoint y: 185, endPoint x: 87, endPoint y: 2, distance: 320.1
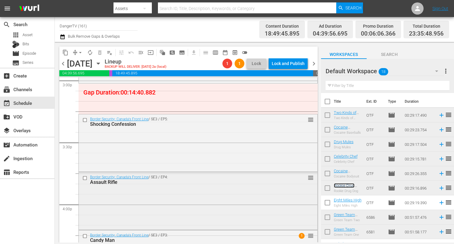
scroll to position [1812, 0]
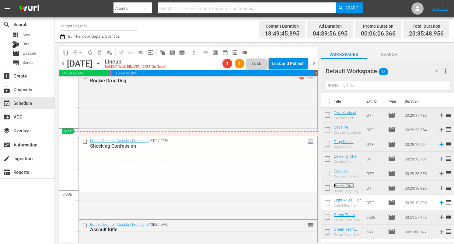
drag, startPoint x: 305, startPoint y: 168, endPoint x: 301, endPoint y: 150, distance: 17.7
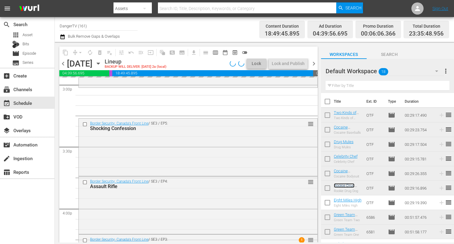
scroll to position [1843, 0]
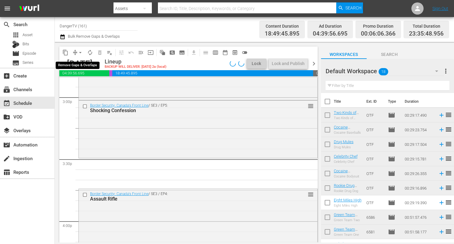
click at [80, 52] on span "arrow_drop_down" at bounding box center [80, 53] width 6 height 6
click at [85, 85] on li "Align to End of Previous Day" at bounding box center [81, 85] width 64 height 10
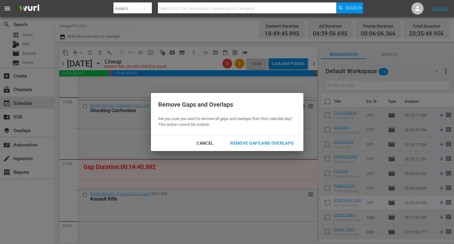
click at [282, 143] on div "Remove Gaps and Overlaps" at bounding box center [262, 144] width 73 height 8
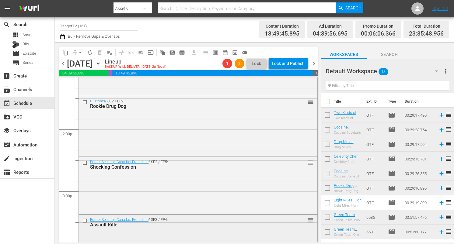
scroll to position [1760, 0]
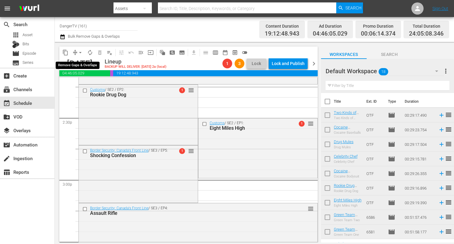
click at [80, 52] on span "arrow_drop_down" at bounding box center [80, 53] width 6 height 6
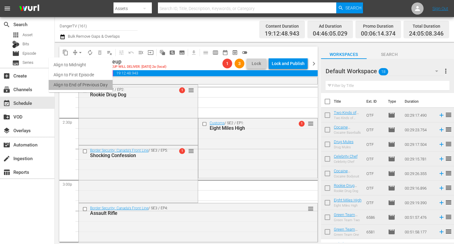
click at [85, 87] on li "Align to End of Previous Day" at bounding box center [81, 85] width 64 height 10
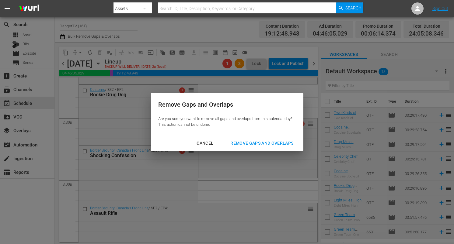
click at [264, 140] on div "Remove Gaps and Overlaps" at bounding box center [262, 144] width 73 height 8
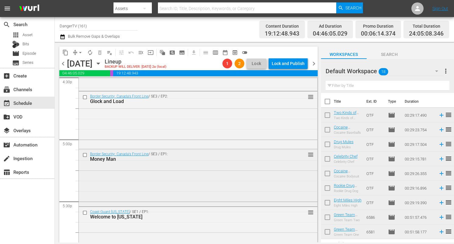
scroll to position [2053, 0]
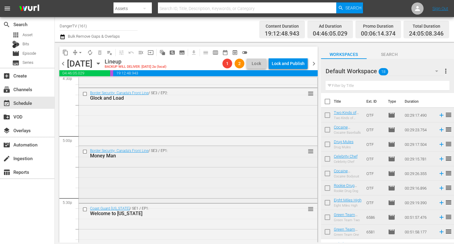
click at [85, 152] on input "checkbox" at bounding box center [85, 151] width 6 height 5
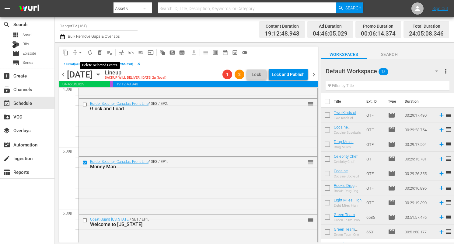
click at [100, 51] on span "delete_forever_outlined" at bounding box center [100, 53] width 6 height 6
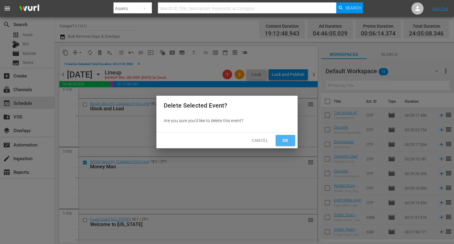
click at [286, 142] on span "Ok" at bounding box center [286, 141] width 10 height 8
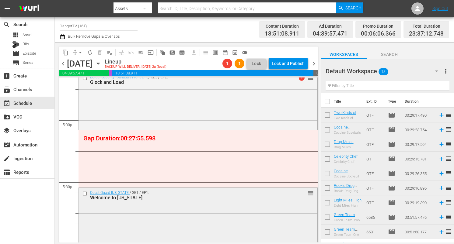
scroll to position [2069, 0]
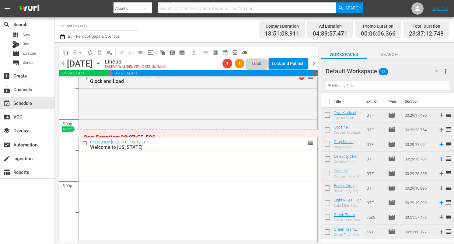
drag, startPoint x: 306, startPoint y: 191, endPoint x: 304, endPoint y: 132, distance: 59.4
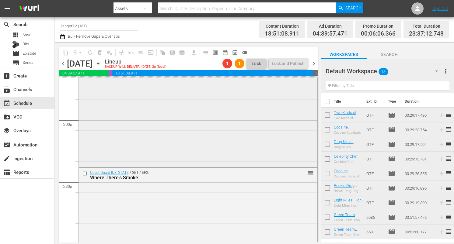
scroll to position [2194, 0]
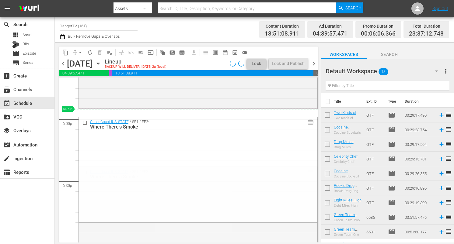
drag, startPoint x: 306, startPoint y: 173, endPoint x: 303, endPoint y: 116, distance: 56.4
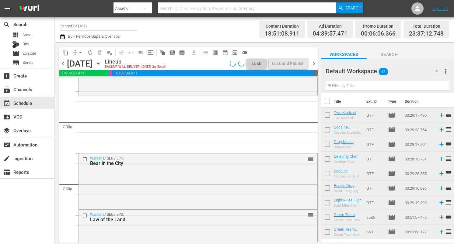
scroll to position [2316, 0]
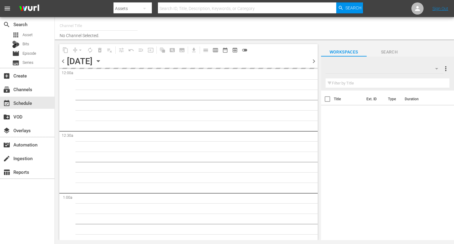
type input "DangerTV (161)"
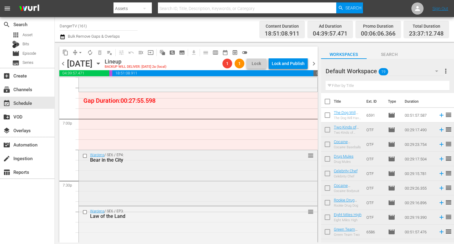
scroll to position [2319, 0]
click at [86, 156] on input "checkbox" at bounding box center [85, 155] width 6 height 5
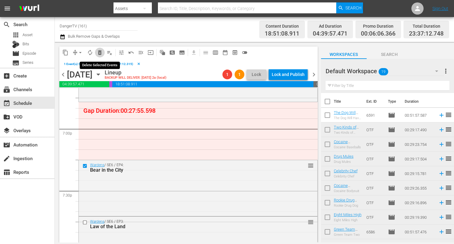
click at [101, 53] on span "delete_forever_outlined" at bounding box center [100, 53] width 6 height 6
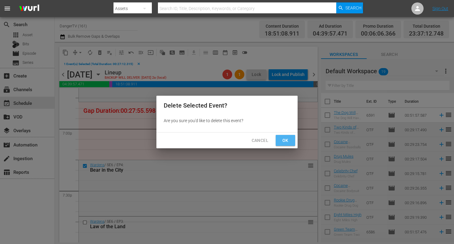
click at [284, 141] on span "Ok" at bounding box center [286, 141] width 10 height 8
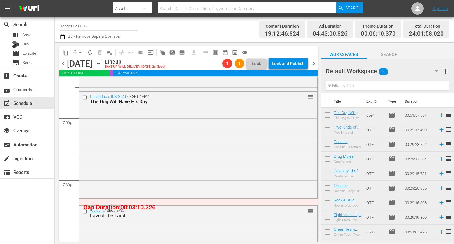
drag, startPoint x: 345, startPoint y: 113, endPoint x: 104, endPoint y: 1, distance: 265.9
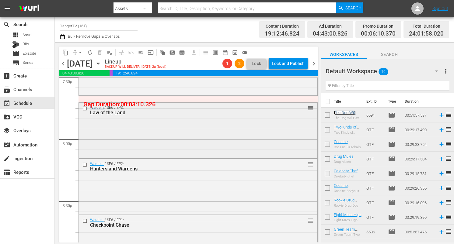
scroll to position [2427, 0]
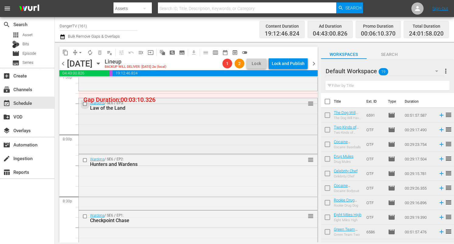
click at [84, 103] on input "checkbox" at bounding box center [85, 103] width 6 height 5
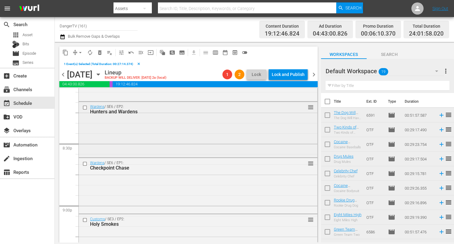
click at [85, 108] on input "checkbox" at bounding box center [85, 107] width 6 height 5
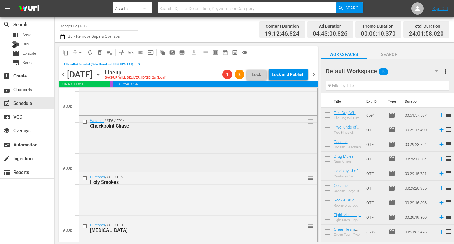
scroll to position [2548, 0]
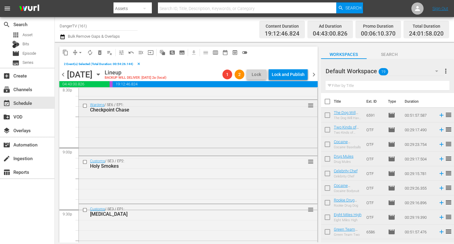
click at [86, 106] on input "checkbox" at bounding box center [85, 105] width 6 height 5
click at [85, 162] on input "checkbox" at bounding box center [85, 162] width 6 height 5
click at [85, 161] on input "checkbox" at bounding box center [85, 162] width 6 height 5
click at [100, 52] on span "delete_forever_outlined" at bounding box center [100, 53] width 6 height 6
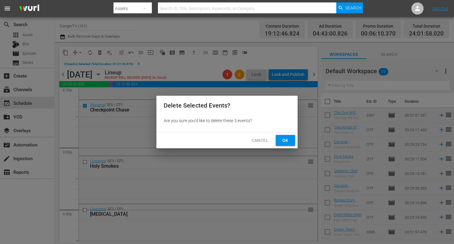
click at [288, 142] on span "Ok" at bounding box center [286, 141] width 10 height 8
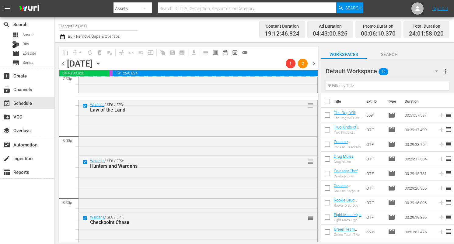
scroll to position [2428, 0]
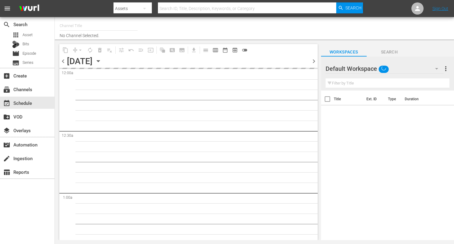
type input "DangerTV (161)"
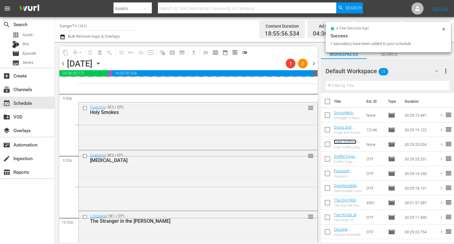
scroll to position [2649, 0]
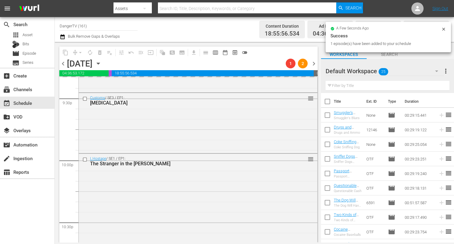
drag, startPoint x: 349, startPoint y: 143, endPoint x: 114, endPoint y: 1, distance: 275.3
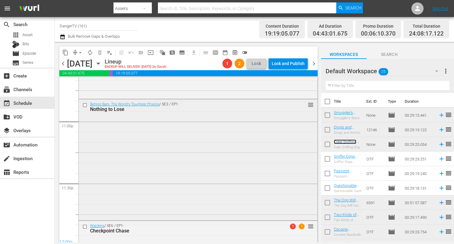
scroll to position [2847, 0]
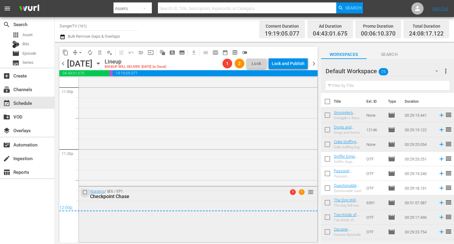
click at [85, 192] on input "checkbox" at bounding box center [85, 192] width 6 height 5
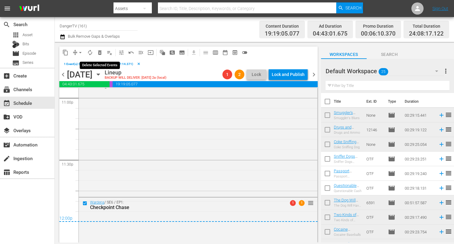
click at [101, 54] on span "delete_forever_outlined" at bounding box center [100, 53] width 6 height 6
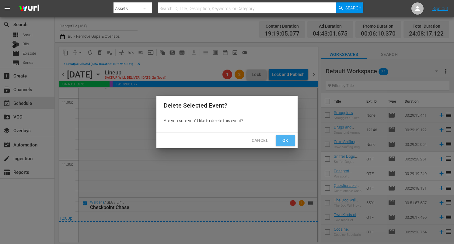
click at [289, 141] on span "Ok" at bounding box center [286, 141] width 10 height 8
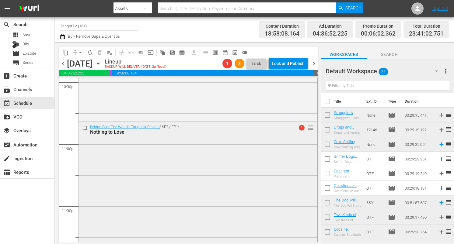
scroll to position [2855, 0]
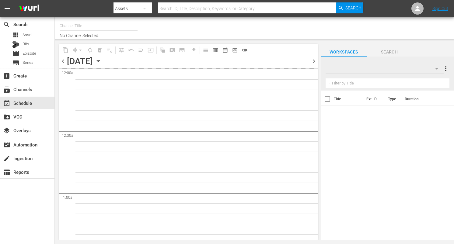
type input "DangerTV (161)"
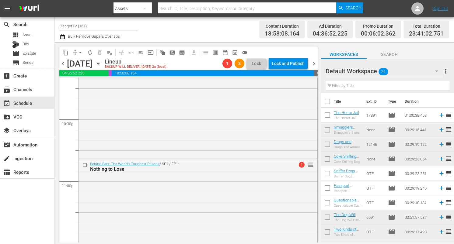
scroll to position [2855, 0]
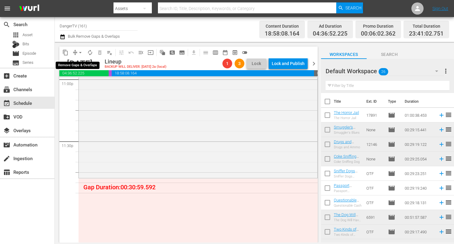
click at [82, 53] on span "arrow_drop_down" at bounding box center [80, 53] width 6 height 6
click at [92, 81] on li "Align to End of Previous Day" at bounding box center [81, 85] width 64 height 10
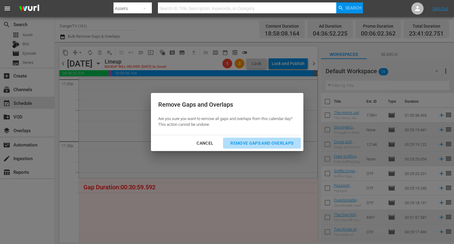
click at [262, 139] on button "Remove Gaps and Overlaps" at bounding box center [262, 143] width 78 height 11
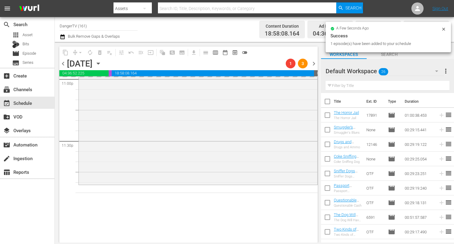
drag, startPoint x: 345, startPoint y: 113, endPoint x: 113, endPoint y: 2, distance: 257.6
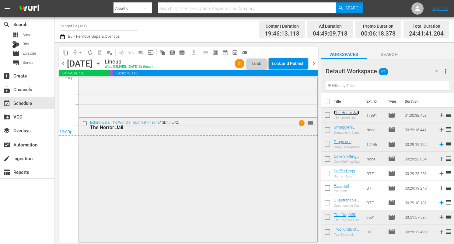
scroll to position [2921, 0]
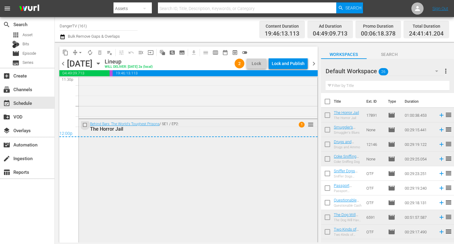
click at [86, 125] on input "checkbox" at bounding box center [85, 124] width 6 height 5
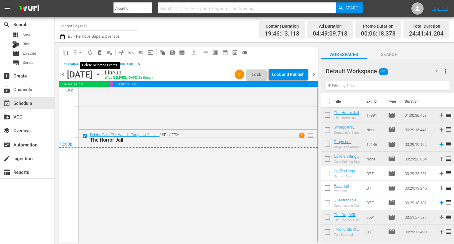
click at [101, 53] on span "delete_forever_outlined" at bounding box center [100, 53] width 6 height 6
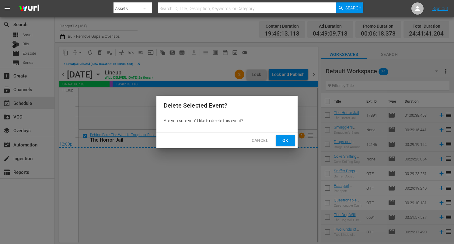
click at [281, 142] on span "Ok" at bounding box center [286, 141] width 10 height 8
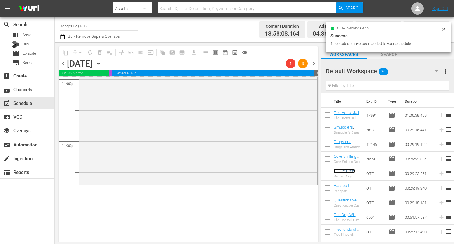
scroll to position [2855, 0]
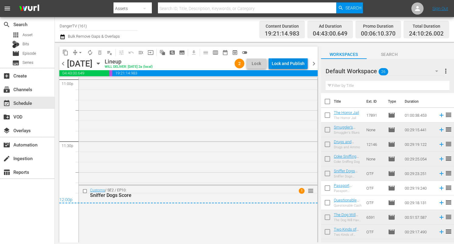
click at [291, 63] on div "Lock and Publish" at bounding box center [288, 63] width 33 height 11
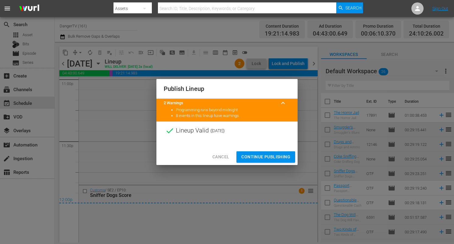
click at [264, 155] on span "Continue Publishing" at bounding box center [265, 157] width 49 height 8
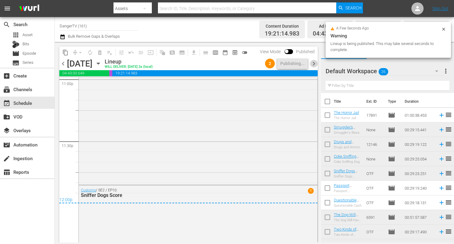
click at [314, 65] on span "chevron_right" at bounding box center [314, 64] width 8 height 8
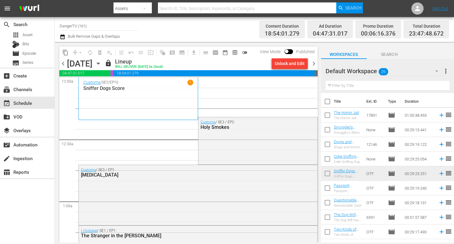
click at [294, 65] on div "Unlock and Edit" at bounding box center [290, 63] width 30 height 11
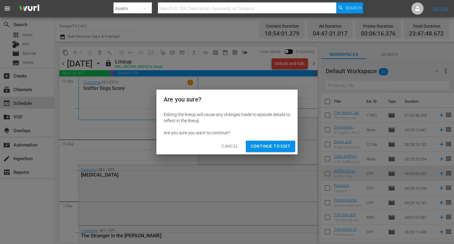
click at [279, 146] on span "Continue to Edit" at bounding box center [271, 147] width 40 height 8
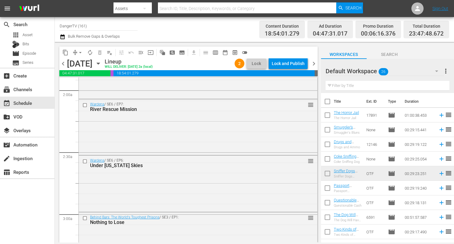
scroll to position [237, 0]
click at [84, 103] on input "checkbox" at bounding box center [85, 103] width 6 height 5
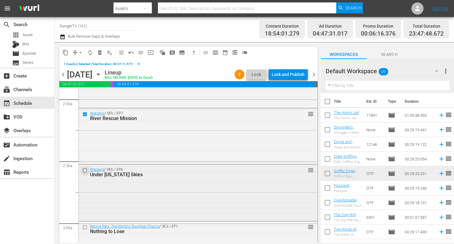
click at [85, 170] on input "checkbox" at bounding box center [85, 170] width 6 height 5
click at [98, 53] on span "delete_forever_outlined" at bounding box center [100, 53] width 6 height 6
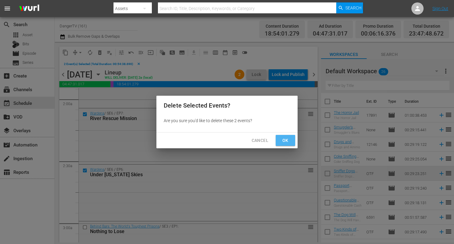
click at [286, 143] on span "Ok" at bounding box center [286, 141] width 10 height 8
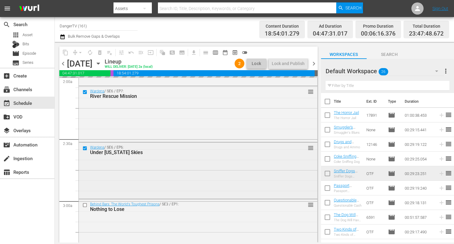
scroll to position [246, 0]
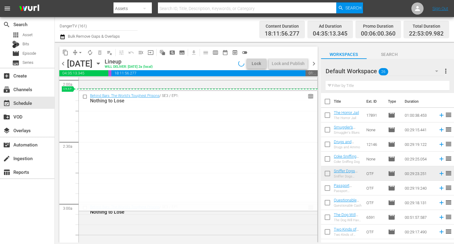
drag, startPoint x: 306, startPoint y: 208, endPoint x: 301, endPoint y: 97, distance: 110.9
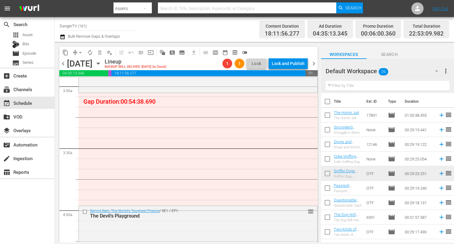
scroll to position [391, 0]
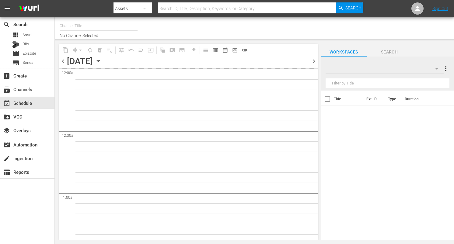
type input "DangerTV (161)"
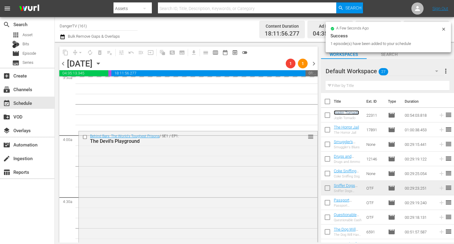
scroll to position [439, 0]
drag, startPoint x: 340, startPoint y: 114, endPoint x: 115, endPoint y: 0, distance: 252.2
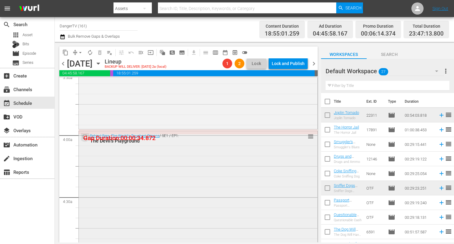
click at [86, 135] on input "checkbox" at bounding box center [85, 137] width 6 height 5
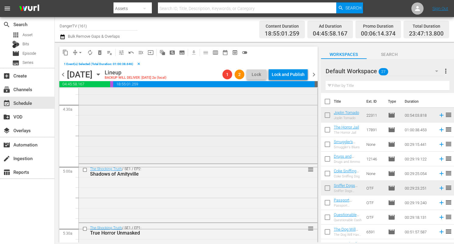
scroll to position [546, 0]
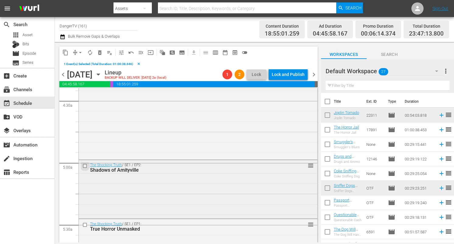
click at [85, 167] on input "checkbox" at bounding box center [85, 166] width 6 height 5
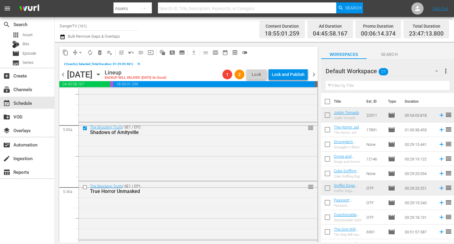
scroll to position [591, 0]
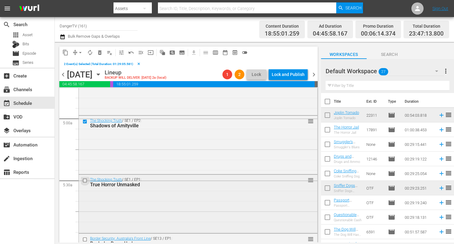
click at [85, 181] on input "checkbox" at bounding box center [85, 180] width 6 height 5
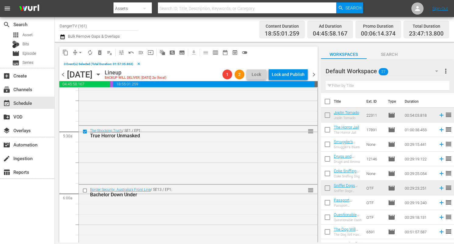
scroll to position [641, 0]
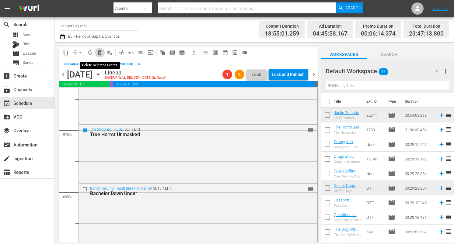
click at [101, 52] on span "delete_forever_outlined" at bounding box center [100, 53] width 6 height 6
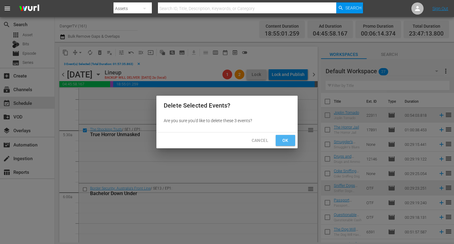
click at [286, 142] on span "Ok" at bounding box center [286, 141] width 10 height 8
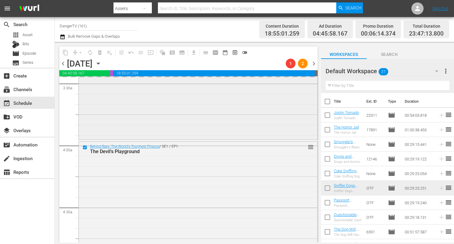
scroll to position [428, 0]
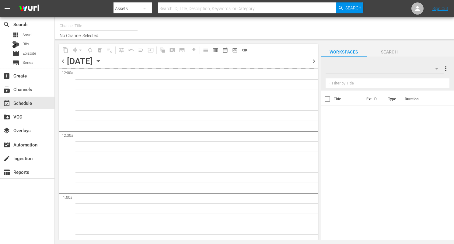
type input "DangerTV (161)"
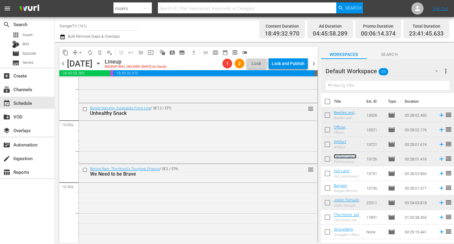
scroll to position [1197, 0]
drag, startPoint x: 347, startPoint y: 157, endPoint x: 121, endPoint y: 4, distance: 273.7
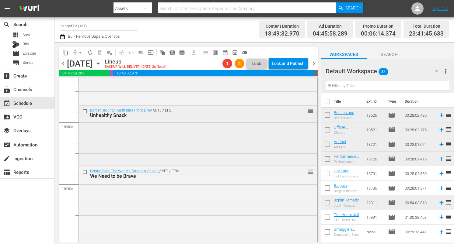
click at [84, 110] on input "checkbox" at bounding box center [85, 111] width 6 height 5
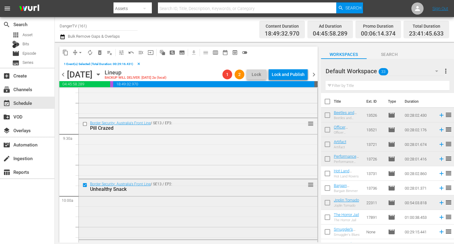
scroll to position [1130, 0]
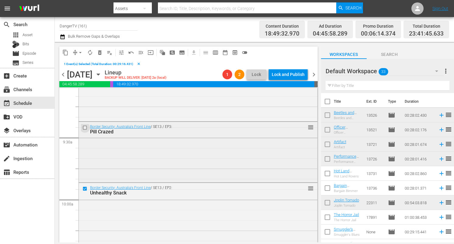
click at [85, 127] on input "checkbox" at bounding box center [85, 127] width 6 height 5
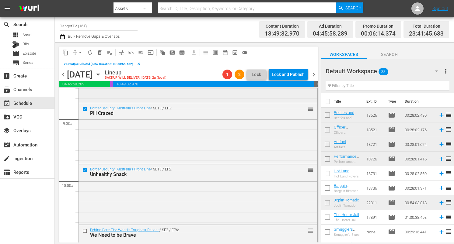
scroll to position [1155, 0]
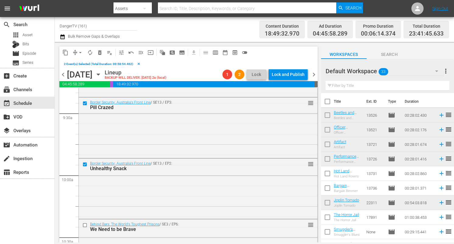
click at [100, 51] on span "delete_forever_outlined" at bounding box center [100, 53] width 6 height 6
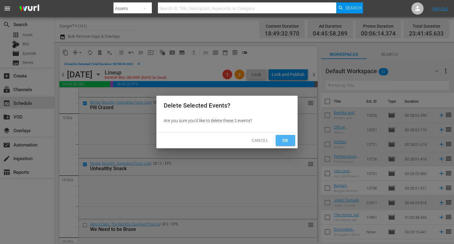
click at [291, 143] on button "Ok" at bounding box center [285, 140] width 19 height 11
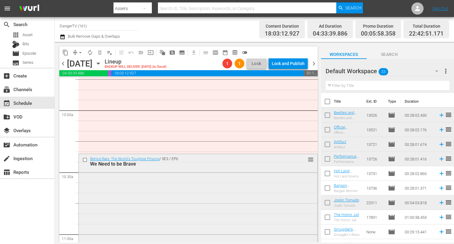
scroll to position [1221, 0]
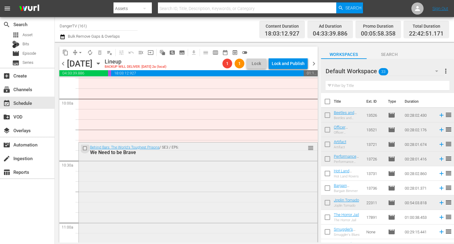
click at [86, 148] on input "checkbox" at bounding box center [85, 148] width 6 height 5
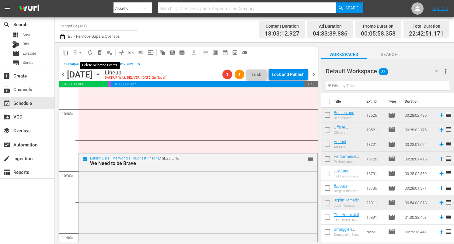
click at [101, 51] on span "delete_forever_outlined" at bounding box center [100, 53] width 6 height 6
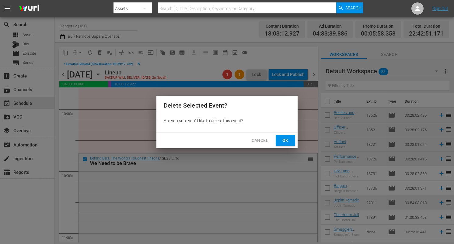
click at [288, 140] on span "Ok" at bounding box center [286, 141] width 10 height 8
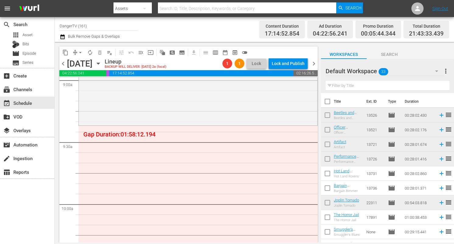
scroll to position [1117, 0]
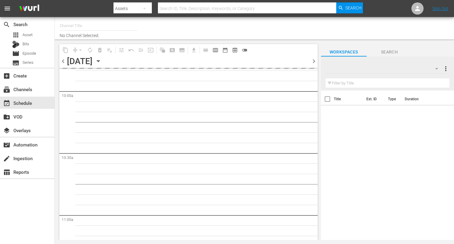
type input "DangerTV (161)"
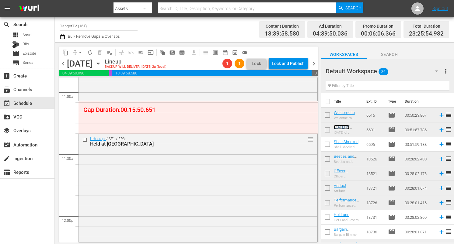
scroll to position [1355, 0]
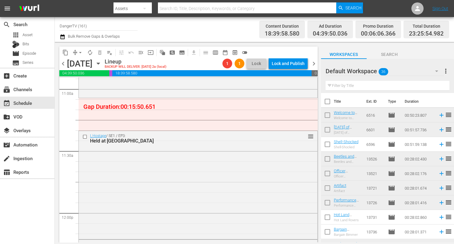
drag, startPoint x: 344, startPoint y: 127, endPoint x: 143, endPoint y: 3, distance: 235.7
drag, startPoint x: 305, startPoint y: 137, endPoint x: 302, endPoint y: 108, distance: 28.5
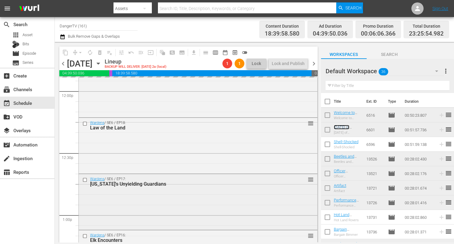
scroll to position [1476, 0]
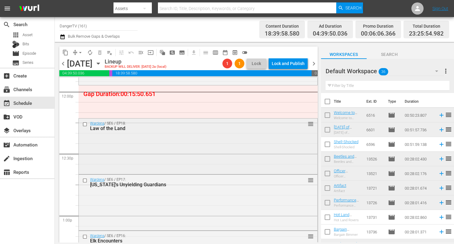
click at [85, 124] on input "checkbox" at bounding box center [85, 124] width 6 height 5
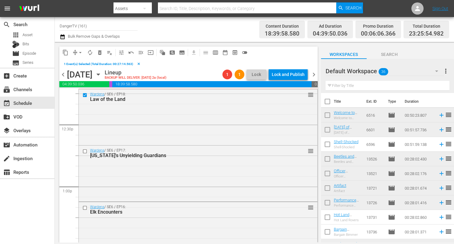
scroll to position [1538, 0]
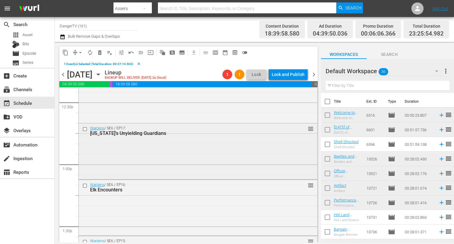
click at [85, 129] on input "checkbox" at bounding box center [85, 129] width 6 height 5
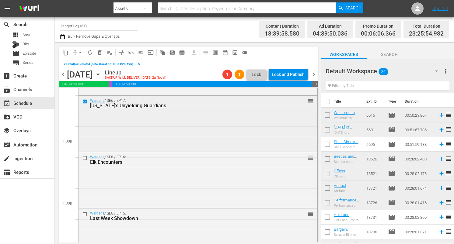
scroll to position [1572, 0]
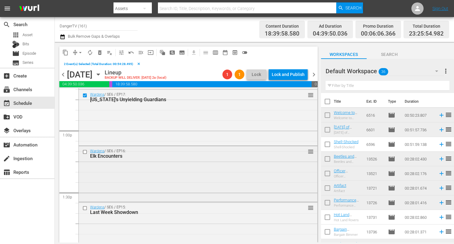
click at [86, 152] on input "checkbox" at bounding box center [85, 151] width 6 height 5
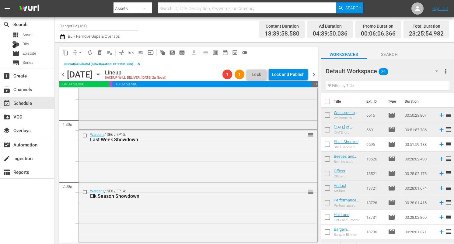
scroll to position [1652, 0]
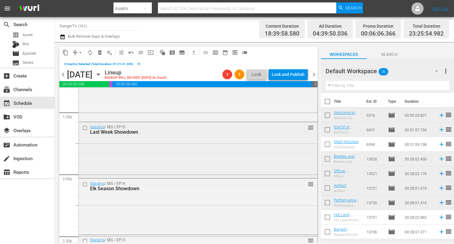
click at [85, 128] on input "checkbox" at bounding box center [85, 127] width 6 height 5
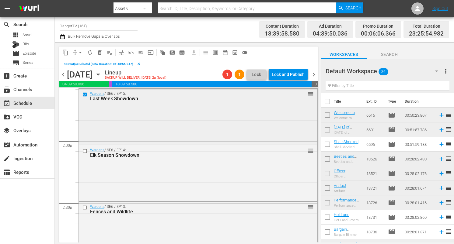
scroll to position [1695, 0]
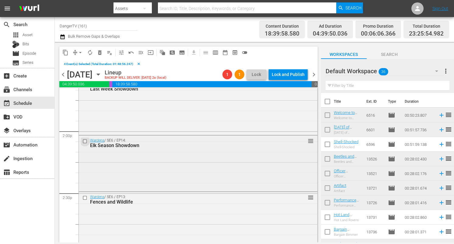
click at [85, 142] on input "checkbox" at bounding box center [85, 141] width 6 height 5
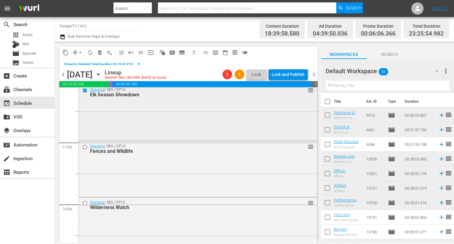
scroll to position [1765, 0]
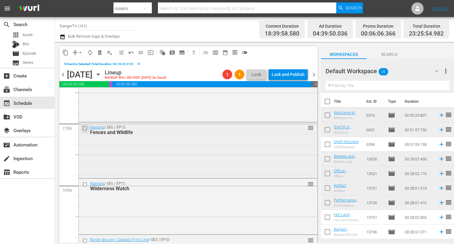
click at [86, 128] on input "checkbox" at bounding box center [85, 128] width 6 height 5
click at [101, 53] on span "delete_forever_outlined" at bounding box center [100, 53] width 6 height 6
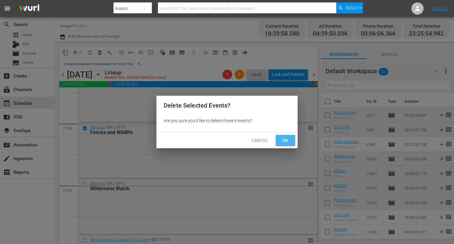
click at [293, 142] on button "Ok" at bounding box center [285, 140] width 19 height 11
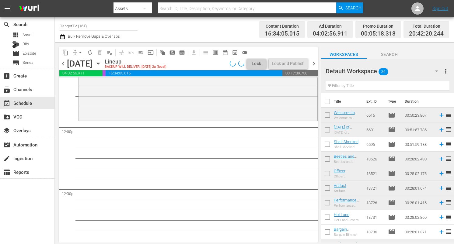
scroll to position [1443, 0]
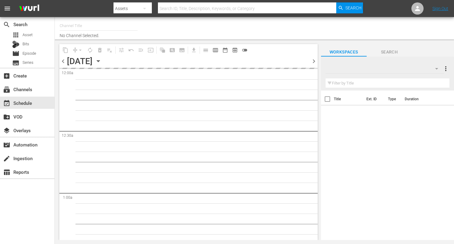
type input "DangerTV (161)"
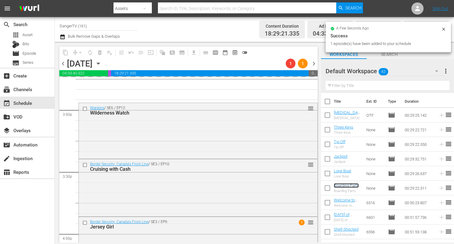
scroll to position [1833, 0]
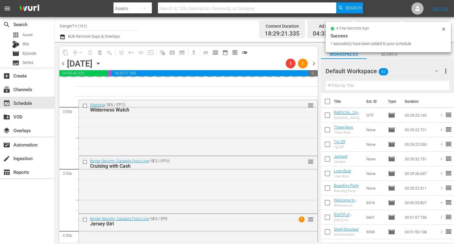
drag, startPoint x: 345, startPoint y: 187, endPoint x: 151, endPoint y: 3, distance: 267.2
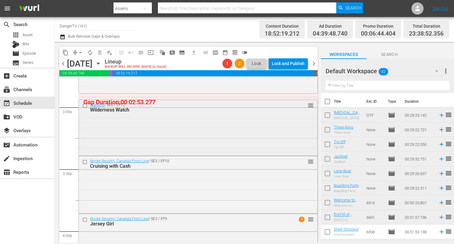
click at [85, 105] on input "checkbox" at bounding box center [85, 105] width 6 height 5
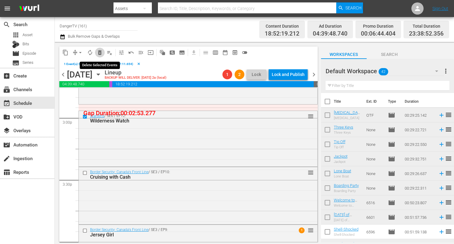
click at [101, 53] on span "delete_forever_outlined" at bounding box center [100, 53] width 6 height 6
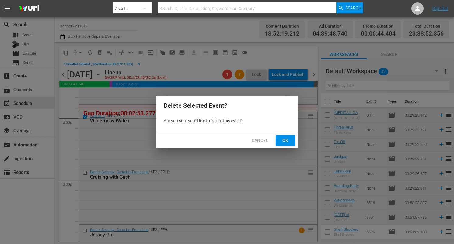
click at [288, 141] on span "Ok" at bounding box center [286, 141] width 10 height 8
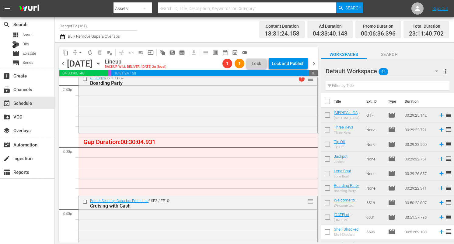
scroll to position [1790, 0]
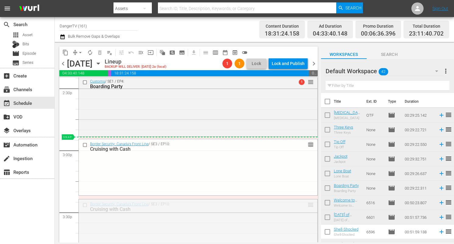
drag, startPoint x: 307, startPoint y: 206, endPoint x: 307, endPoint y: 140, distance: 66.7
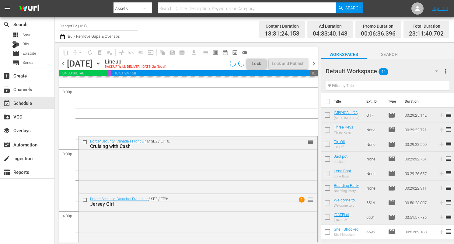
scroll to position [1854, 0]
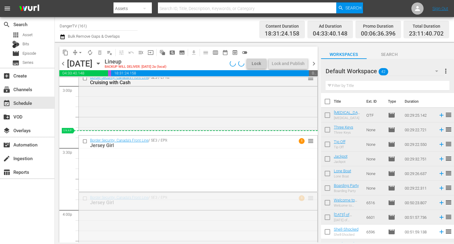
drag, startPoint x: 304, startPoint y: 197, endPoint x: 285, endPoint y: 179, distance: 26.3
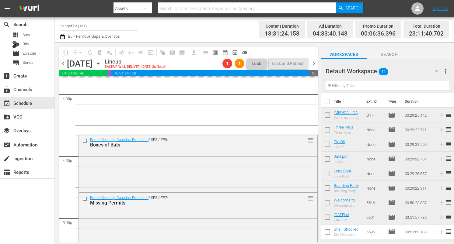
scroll to position [1970, 0]
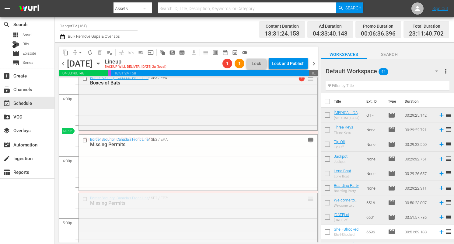
drag, startPoint x: 306, startPoint y: 199, endPoint x: 300, endPoint y: 138, distance: 61.4
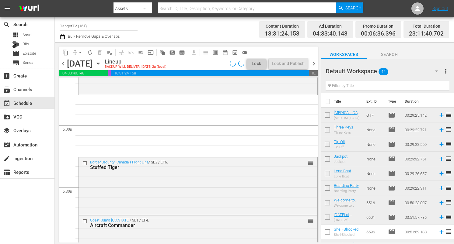
scroll to position [2051, 0]
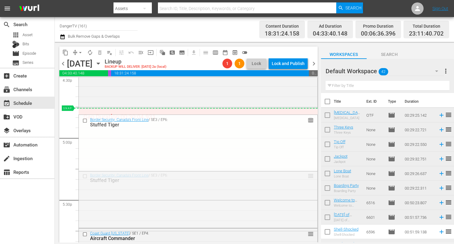
drag, startPoint x: 306, startPoint y: 176, endPoint x: 296, endPoint y: 113, distance: 63.2
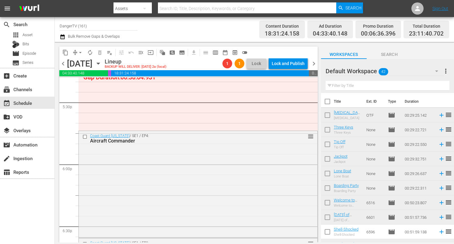
scroll to position [2133, 0]
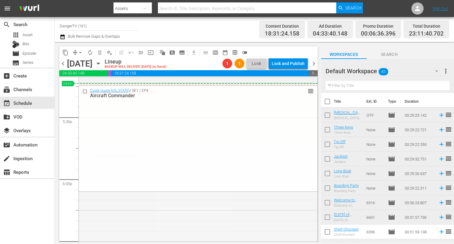
drag, startPoint x: 305, startPoint y: 151, endPoint x: 303, endPoint y: 85, distance: 66.1
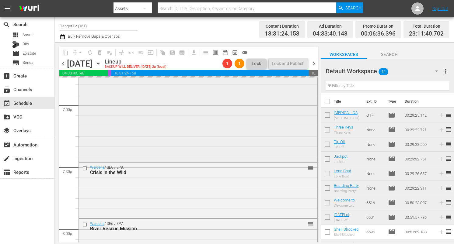
scroll to position [2336, 0]
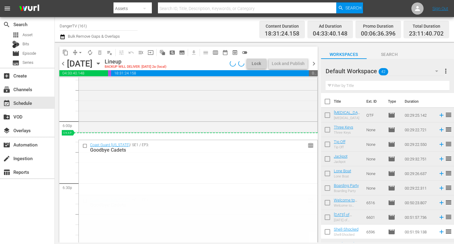
drag, startPoint x: 306, startPoint y: 201, endPoint x: 304, endPoint y: 141, distance: 60.0
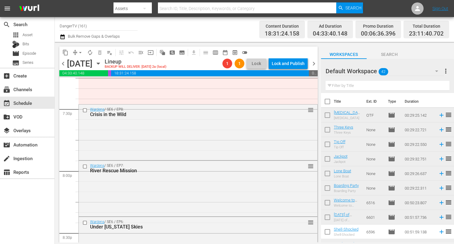
scroll to position [2392, 0]
click at [85, 107] on input "checkbox" at bounding box center [85, 108] width 6 height 5
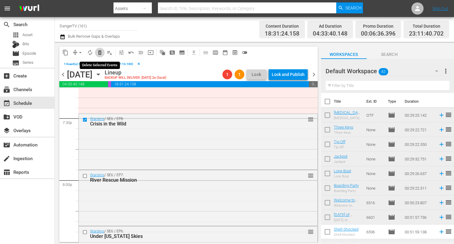
click at [100, 54] on span "delete_forever_outlined" at bounding box center [100, 53] width 6 height 6
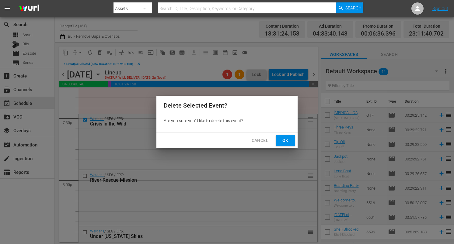
click at [283, 139] on span "Ok" at bounding box center [286, 141] width 10 height 8
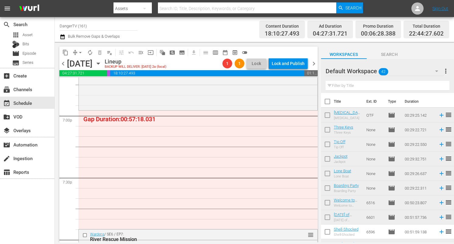
scroll to position [2317, 0]
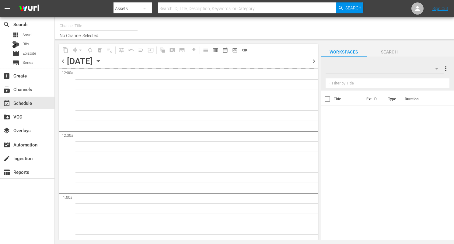
type input "DangerTV (161)"
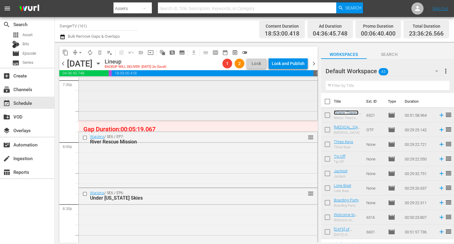
scroll to position [2453, 0]
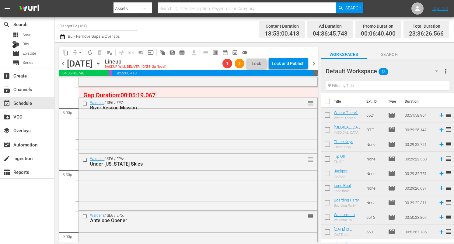
drag, startPoint x: 349, startPoint y: 113, endPoint x: 140, endPoint y: 2, distance: 236.7
click at [85, 103] on input "checkbox" at bounding box center [85, 103] width 6 height 5
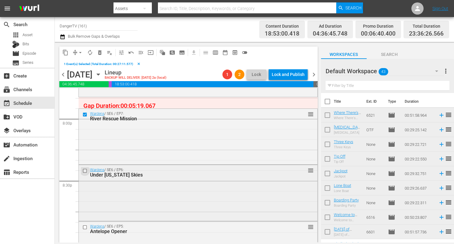
click at [85, 170] on input "checkbox" at bounding box center [85, 170] width 6 height 5
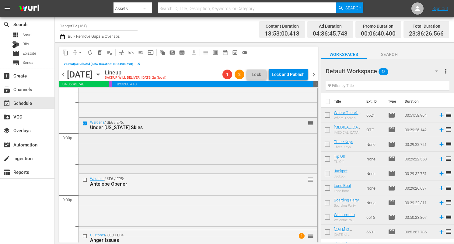
scroll to position [2521, 0]
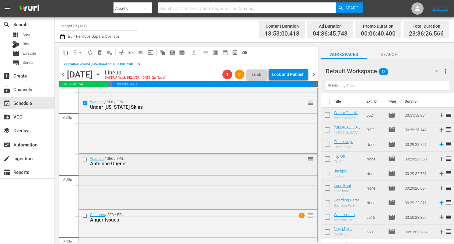
click at [85, 159] on input "checkbox" at bounding box center [85, 159] width 6 height 5
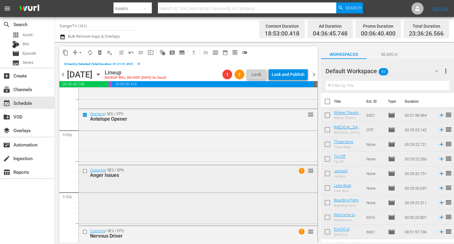
scroll to position [2585, 0]
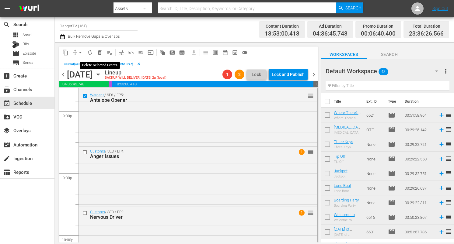
click at [102, 51] on span "delete_forever_outlined" at bounding box center [100, 53] width 6 height 6
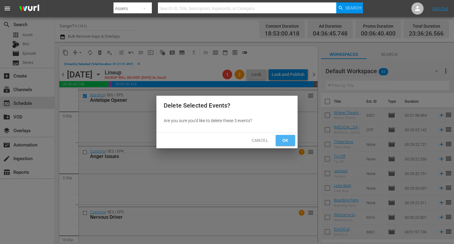
click at [290, 143] on span "Ok" at bounding box center [286, 141] width 10 height 8
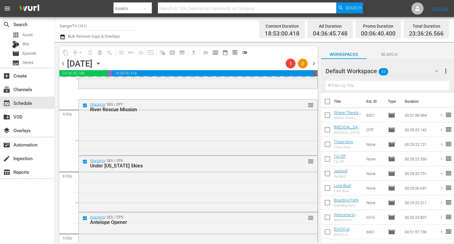
scroll to position [2456, 0]
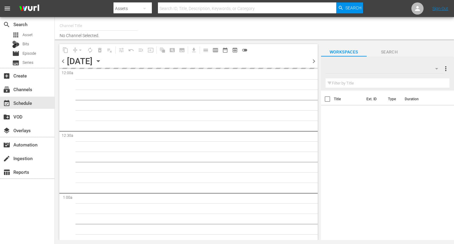
type input "DangerTV (161)"
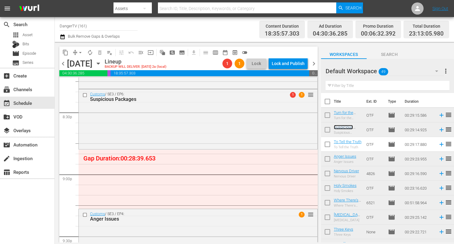
scroll to position [2509, 0]
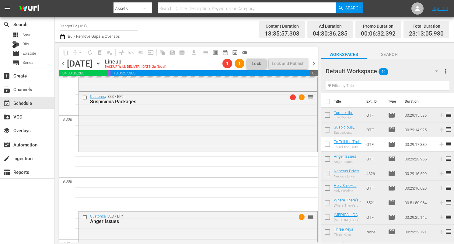
drag, startPoint x: 345, startPoint y: 142, endPoint x: 103, endPoint y: 0, distance: 280.4
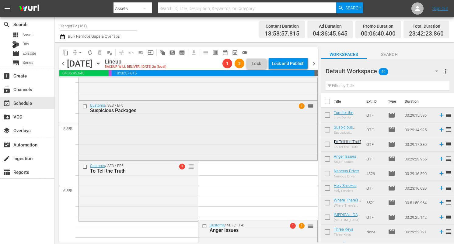
scroll to position [2499, 0]
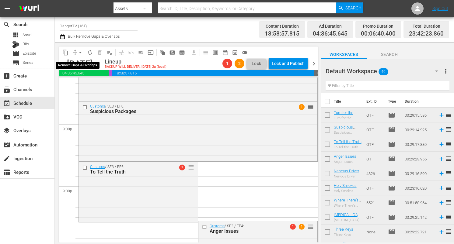
click at [81, 53] on span "arrow_drop_down" at bounding box center [80, 53] width 6 height 6
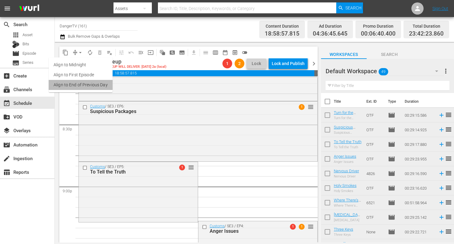
click at [100, 86] on li "Align to End of Previous Day" at bounding box center [81, 85] width 64 height 10
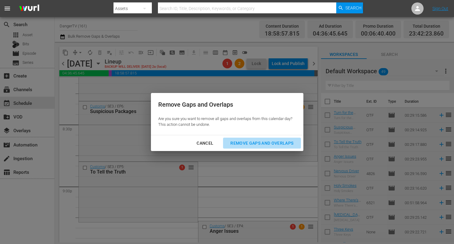
click at [283, 144] on div "Remove Gaps and Overlaps" at bounding box center [262, 144] width 73 height 8
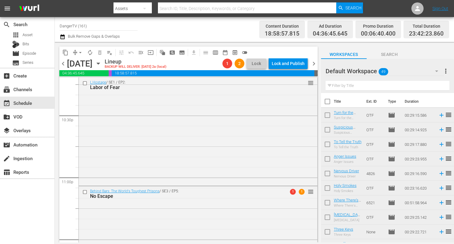
scroll to position [2821, 0]
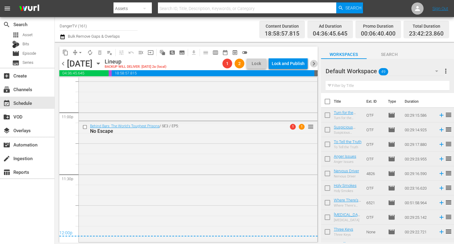
click at [314, 65] on span "chevron_right" at bounding box center [314, 64] width 8 height 8
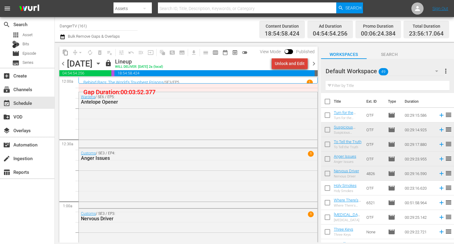
click at [297, 66] on div "Unlock and Edit" at bounding box center [290, 63] width 30 height 11
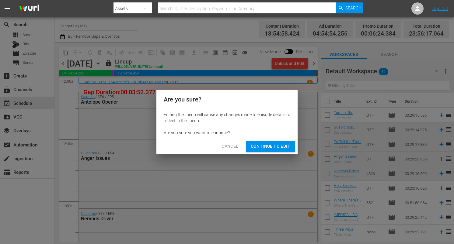
click at [281, 146] on span "Continue to Edit" at bounding box center [271, 147] width 40 height 8
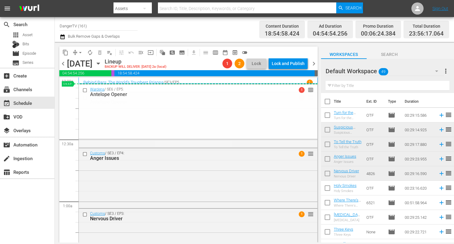
drag, startPoint x: 306, startPoint y: 97, endPoint x: 305, endPoint y: 86, distance: 11.3
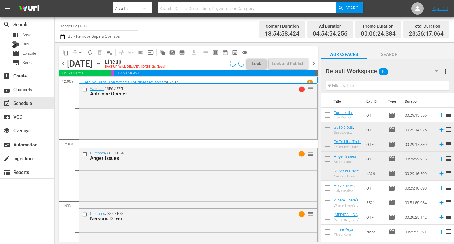
click at [63, 64] on span "chevron_left" at bounding box center [63, 64] width 8 height 8
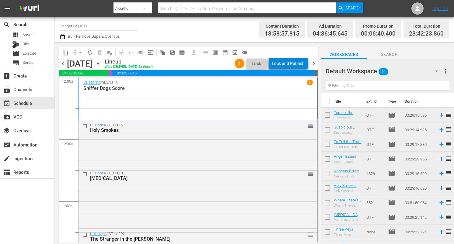
click at [296, 64] on div "Lock and Publish" at bounding box center [288, 63] width 33 height 11
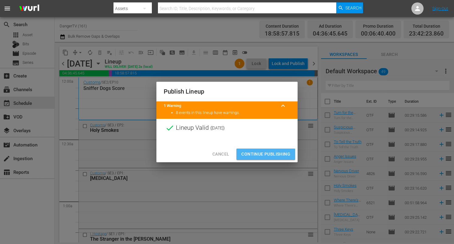
click at [265, 156] on span "Continue Publishing" at bounding box center [265, 155] width 49 height 8
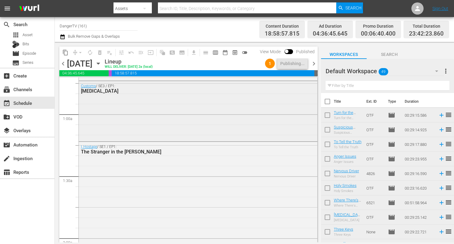
scroll to position [88, 0]
click at [314, 64] on span "chevron_right" at bounding box center [314, 64] width 8 height 8
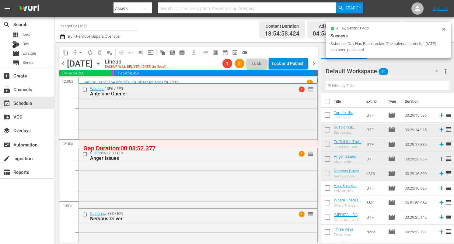
click at [85, 89] on input "checkbox" at bounding box center [85, 89] width 6 height 5
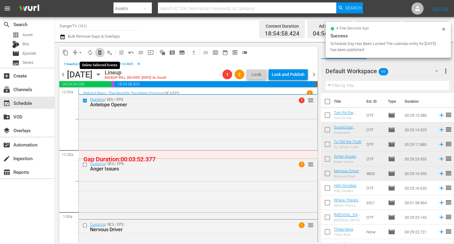
click at [99, 52] on span "delete_forever_outlined" at bounding box center [100, 53] width 6 height 6
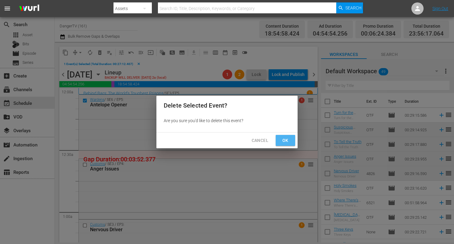
click at [291, 143] on button "Ok" at bounding box center [285, 140] width 19 height 11
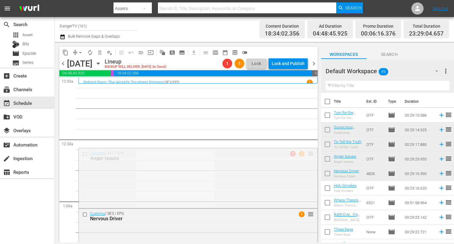
drag, startPoint x: 306, startPoint y: 154, endPoint x: 302, endPoint y: 86, distance: 67.7
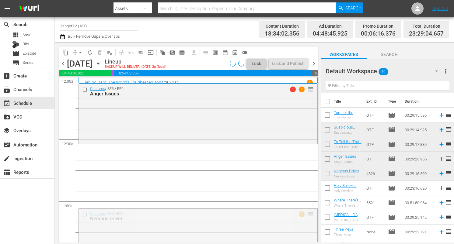
drag, startPoint x: 307, startPoint y: 215, endPoint x: 301, endPoint y: 147, distance: 67.8
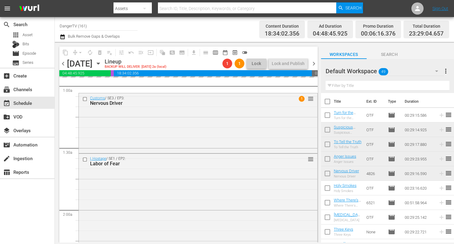
scroll to position [117, 0]
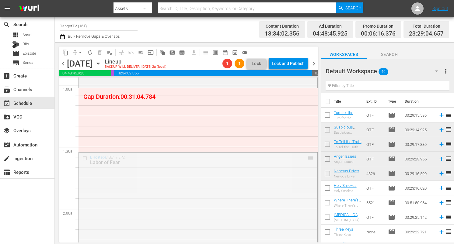
drag, startPoint x: 307, startPoint y: 157, endPoint x: 304, endPoint y: 94, distance: 62.5
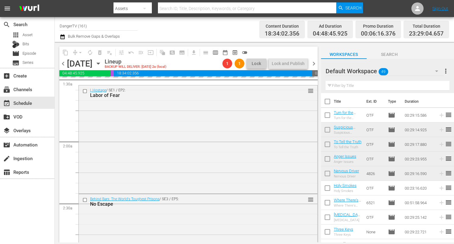
scroll to position [184, 0]
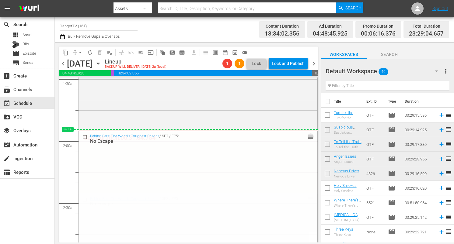
drag, startPoint x: 307, startPoint y: 199, endPoint x: 302, endPoint y: 158, distance: 42.1
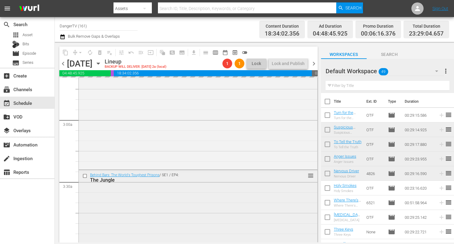
scroll to position [325, 0]
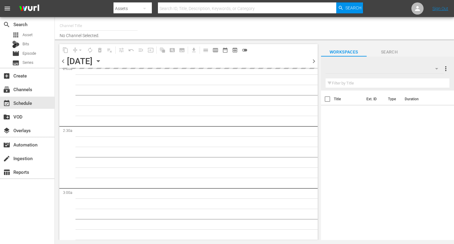
type input "DangerTV (161)"
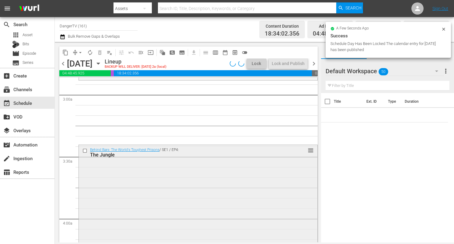
scroll to position [367, 0]
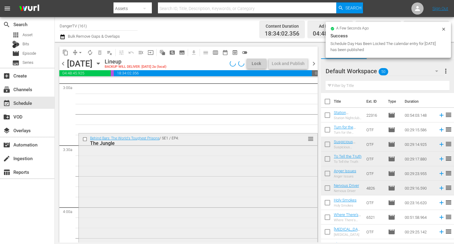
click at [86, 139] on input "checkbox" at bounding box center [85, 139] width 6 height 5
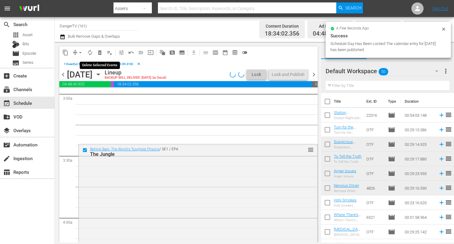
click at [101, 50] on span "delete_forever_outlined" at bounding box center [100, 53] width 6 height 6
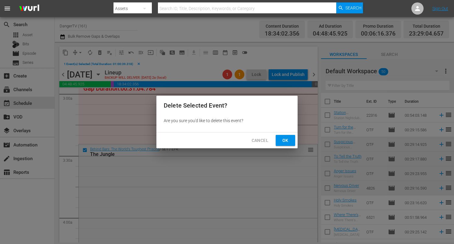
click at [284, 138] on span "Ok" at bounding box center [286, 141] width 10 height 8
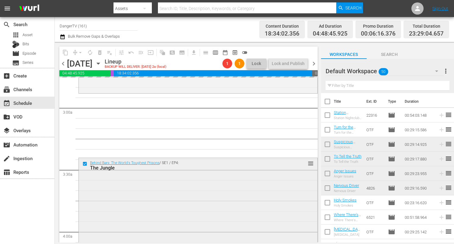
scroll to position [335, 0]
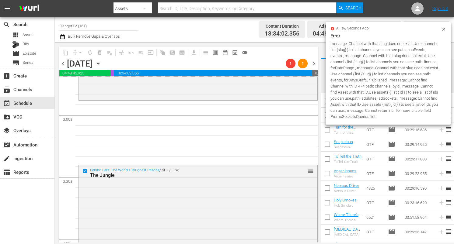
click at [445, 28] on icon at bounding box center [443, 29] width 3 height 3
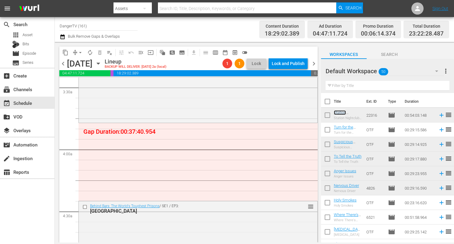
scroll to position [431, 0]
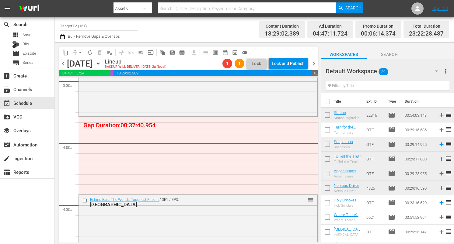
drag, startPoint x: 342, startPoint y: 113, endPoint x: 115, endPoint y: 3, distance: 252.7
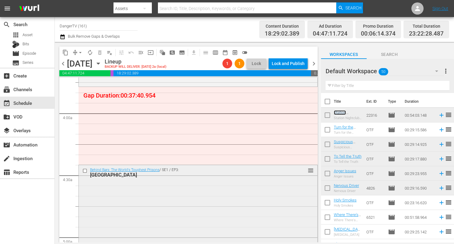
scroll to position [466, 0]
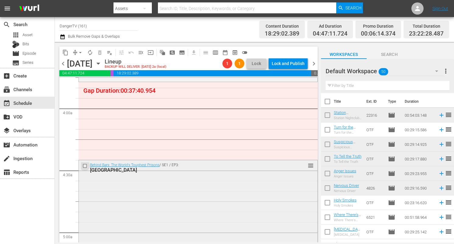
click at [86, 165] on input "checkbox" at bounding box center [85, 166] width 6 height 5
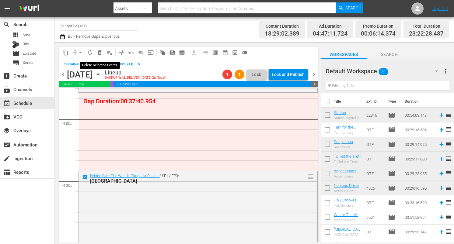
click at [100, 51] on span "delete_forever_outlined" at bounding box center [100, 53] width 6 height 6
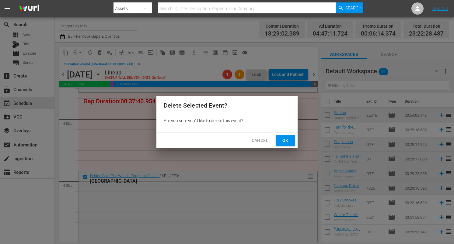
click at [285, 138] on span "Ok" at bounding box center [286, 141] width 10 height 8
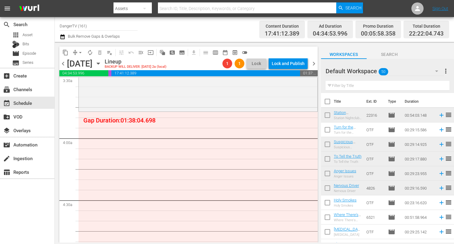
scroll to position [436, 0]
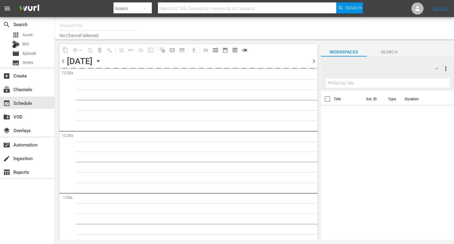
type input "DangerTV (161)"
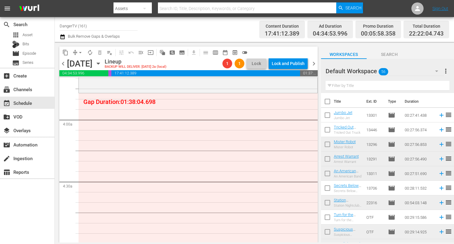
scroll to position [452, 0]
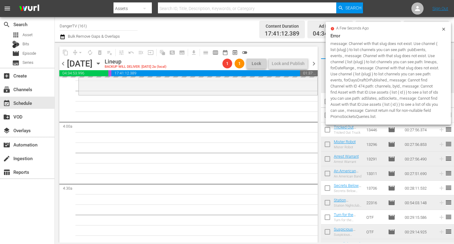
click at [444, 28] on icon at bounding box center [443, 29] width 5 height 5
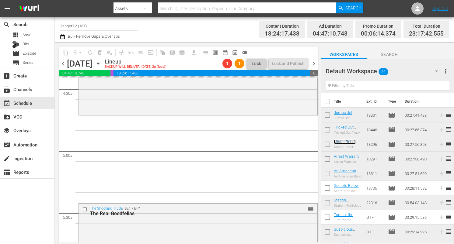
scroll to position [551, 0]
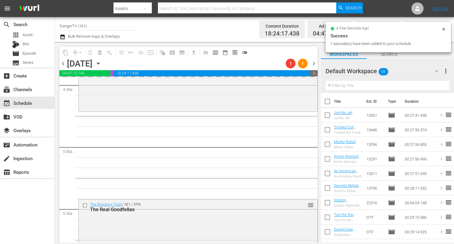
drag, startPoint x: 346, startPoint y: 144, endPoint x: 111, endPoint y: 1, distance: 274.5
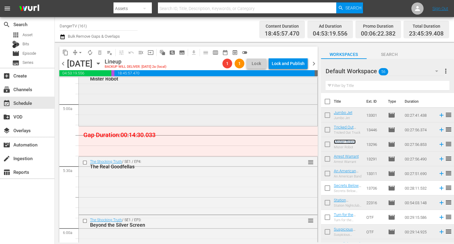
scroll to position [602, 0]
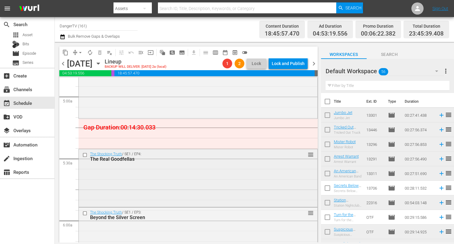
click at [85, 154] on input "checkbox" at bounding box center [85, 155] width 6 height 5
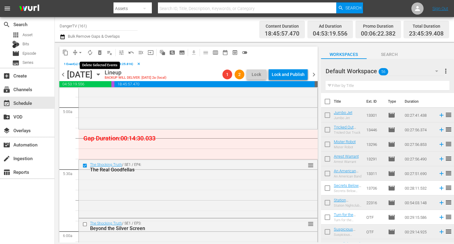
click at [100, 53] on span "delete_forever_outlined" at bounding box center [100, 53] width 6 height 6
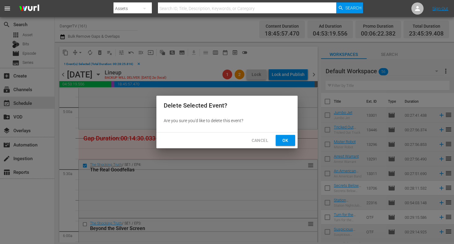
click at [284, 139] on span "Ok" at bounding box center [286, 141] width 10 height 8
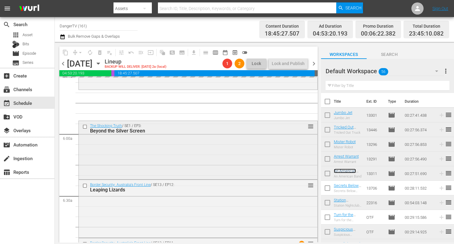
scroll to position [691, 0]
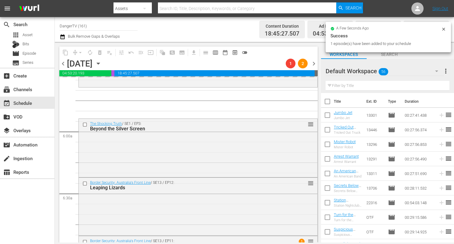
drag, startPoint x: 347, startPoint y: 173, endPoint x: 117, endPoint y: 1, distance: 287.2
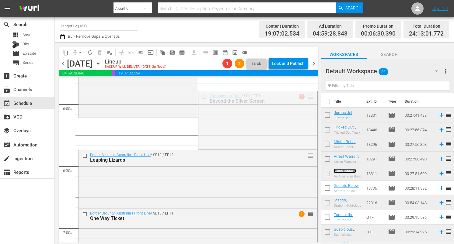
scroll to position [718, 0]
drag, startPoint x: 306, startPoint y: 95, endPoint x: 295, endPoint y: 123, distance: 29.4
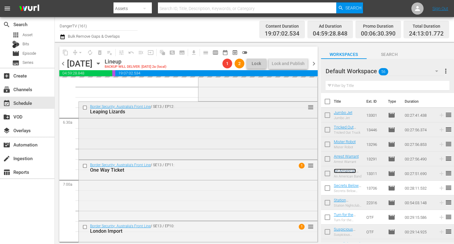
scroll to position [768, 0]
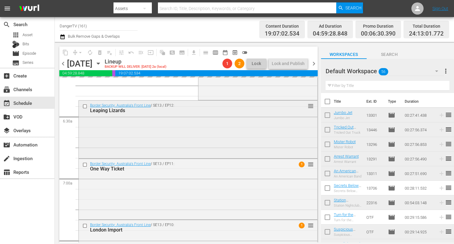
click at [85, 106] on input "checkbox" at bounding box center [85, 106] width 6 height 5
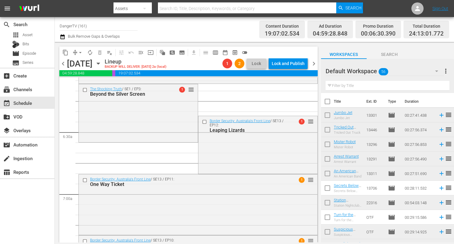
scroll to position [748, 0]
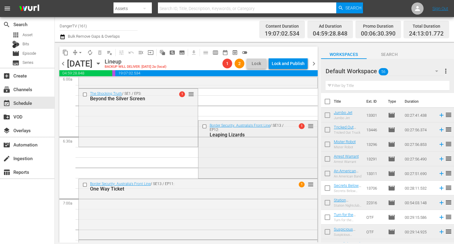
click at [203, 126] on input "checkbox" at bounding box center [205, 126] width 6 height 5
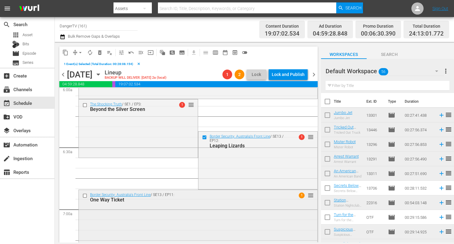
click at [85, 196] on input "checkbox" at bounding box center [85, 196] width 6 height 5
click at [101, 52] on span "delete_forever_outlined" at bounding box center [100, 53] width 6 height 6
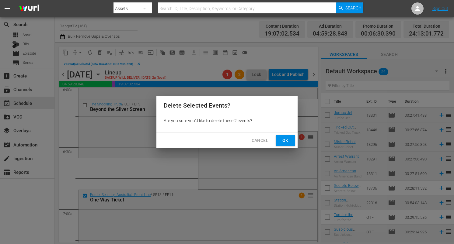
click at [283, 139] on span "Ok" at bounding box center [286, 141] width 10 height 8
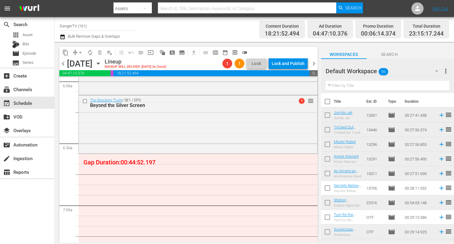
scroll to position [739, 0]
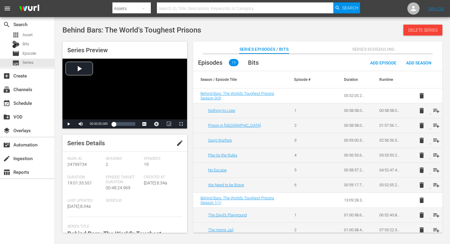
scroll to position [23, 0]
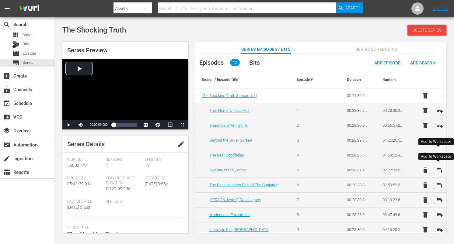
click at [437, 171] on span "playlist_add" at bounding box center [440, 170] width 7 height 7
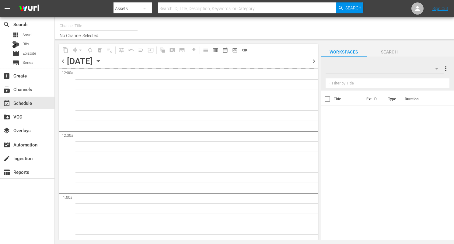
type input "DangerTV (161)"
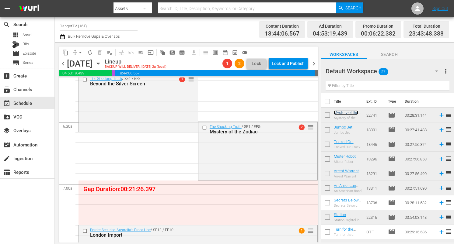
scroll to position [748, 0]
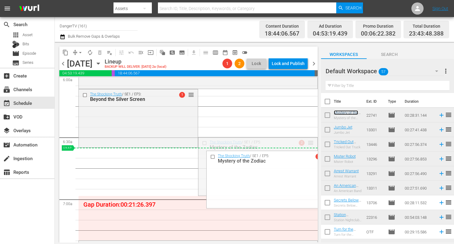
drag, startPoint x: 307, startPoint y: 141, endPoint x: 302, endPoint y: 149, distance: 9.6
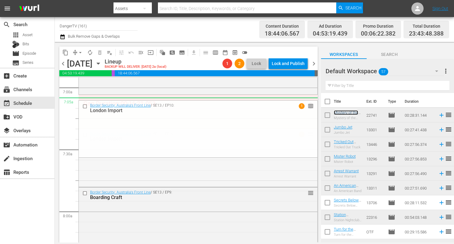
scroll to position [860, 0]
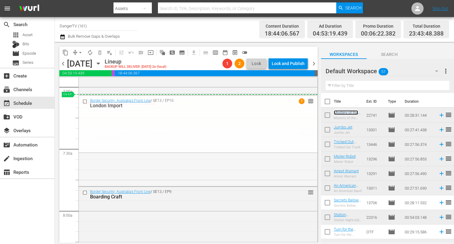
drag, startPoint x: 307, startPoint y: 135, endPoint x: 302, endPoint y: 97, distance: 38.4
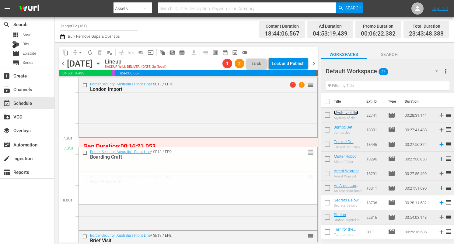
scroll to position [875, 0]
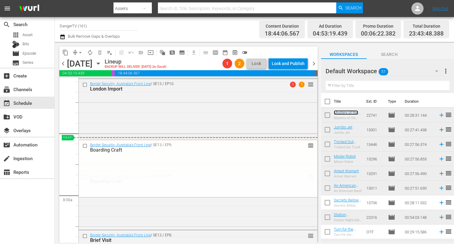
drag, startPoint x: 307, startPoint y: 178, endPoint x: 304, endPoint y: 142, distance: 36.0
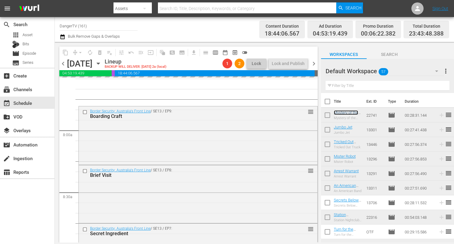
scroll to position [942, 0]
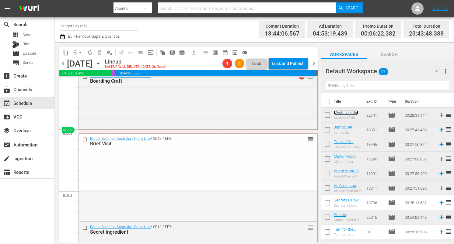
drag, startPoint x: 306, startPoint y: 169, endPoint x: 304, endPoint y: 135, distance: 34.7
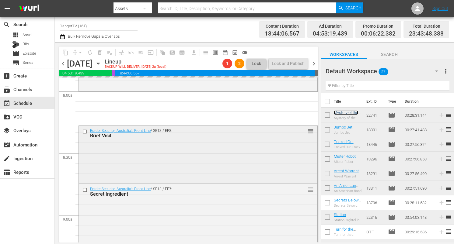
scroll to position [983, 0]
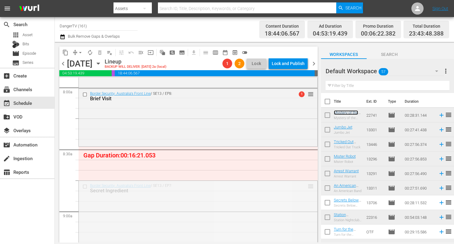
drag, startPoint x: 306, startPoint y: 187, endPoint x: 300, endPoint y: 149, distance: 38.7
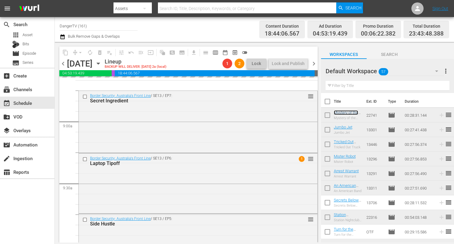
scroll to position [1086, 0]
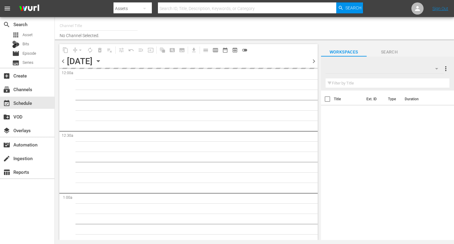
type input "DangerTV (161)"
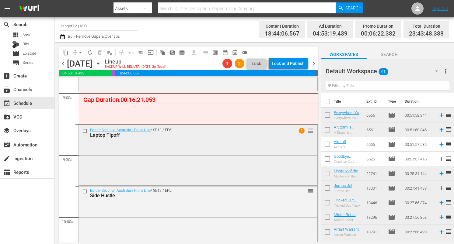
scroll to position [1104, 0]
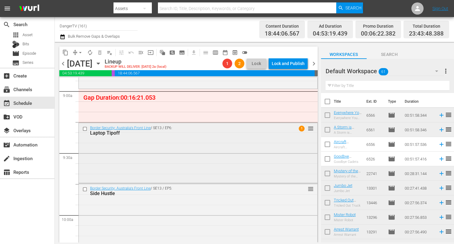
click at [84, 128] on input "checkbox" at bounding box center [85, 129] width 6 height 5
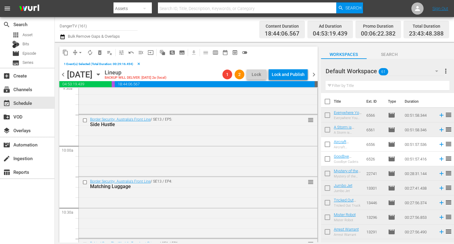
scroll to position [1188, 0]
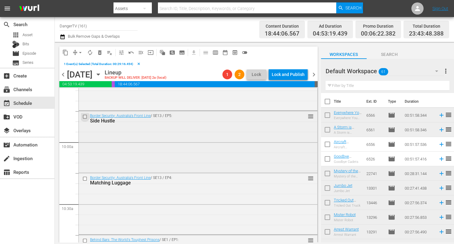
click at [84, 116] on input "checkbox" at bounding box center [85, 116] width 6 height 5
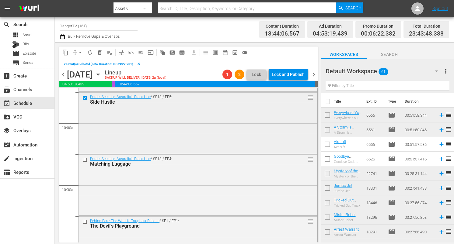
scroll to position [1212, 0]
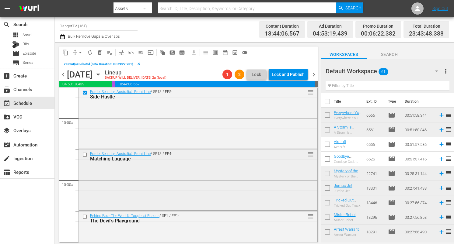
click at [86, 155] on input "checkbox" at bounding box center [85, 155] width 6 height 5
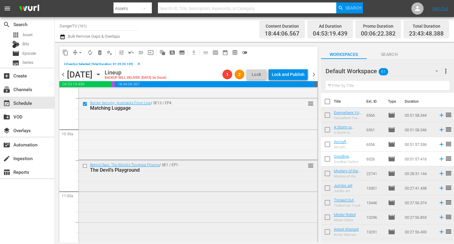
scroll to position [1263, 0]
click at [101, 53] on span "delete_forever_outlined" at bounding box center [100, 53] width 6 height 6
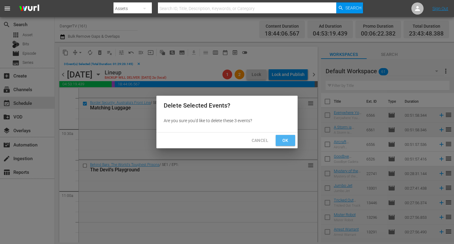
click at [288, 144] on span "Ok" at bounding box center [286, 141] width 10 height 8
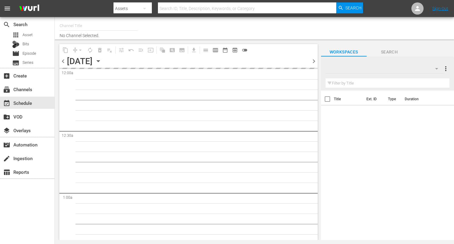
type input "DangerTV (161)"
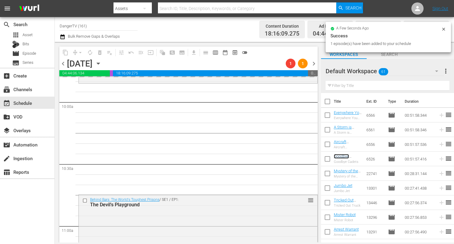
scroll to position [1217, 0]
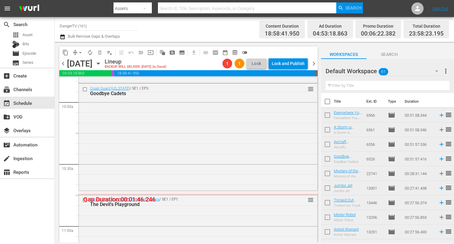
drag, startPoint x: 341, startPoint y: 157, endPoint x: 96, endPoint y: 1, distance: 290.8
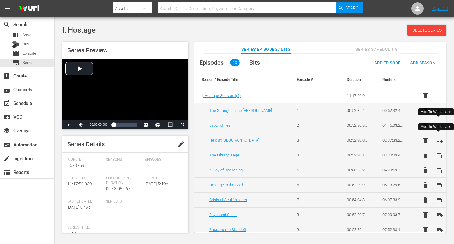
click at [440, 140] on span "playlist_add" at bounding box center [440, 140] width 7 height 7
click at [437, 155] on span "playlist_add" at bounding box center [440, 155] width 7 height 7
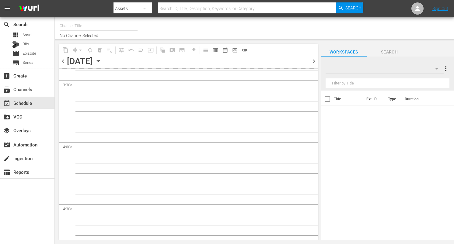
type input "DangerTV (161)"
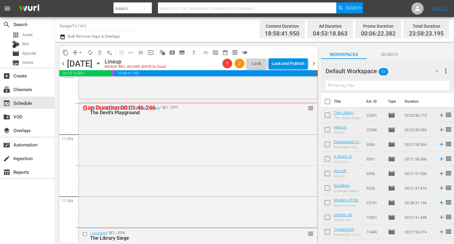
scroll to position [1310, 0]
click at [86, 107] on input "checkbox" at bounding box center [85, 107] width 6 height 5
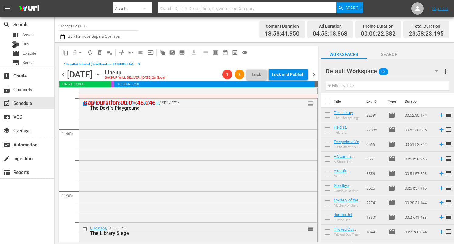
scroll to position [1317, 0]
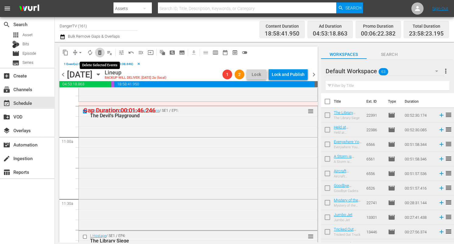
click at [102, 53] on span "delete_forever_outlined" at bounding box center [100, 53] width 6 height 6
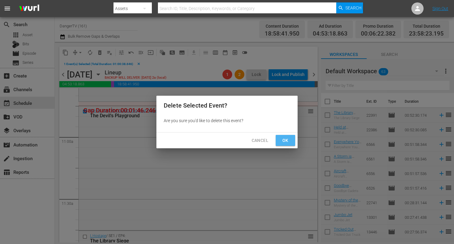
click at [284, 140] on span "Ok" at bounding box center [286, 141] width 10 height 8
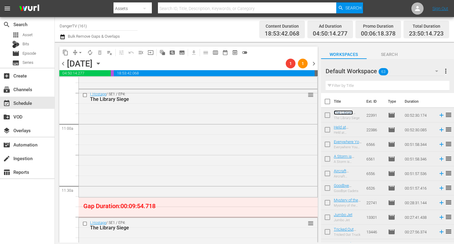
scroll to position [1319, 0]
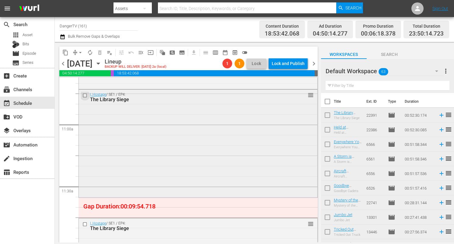
click at [84, 94] on input "checkbox" at bounding box center [85, 95] width 6 height 5
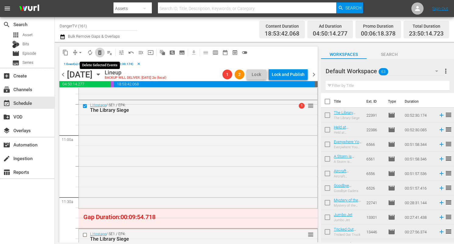
click at [100, 52] on span "delete_forever_outlined" at bounding box center [100, 53] width 6 height 6
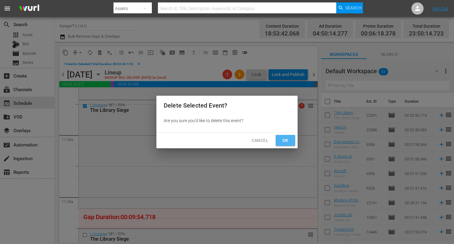
click at [289, 142] on span "Ok" at bounding box center [286, 141] width 10 height 8
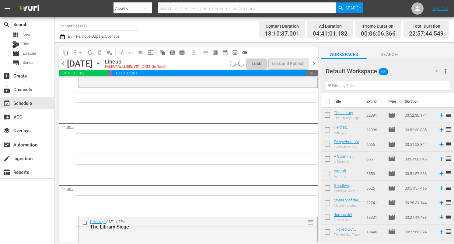
scroll to position [1320, 0]
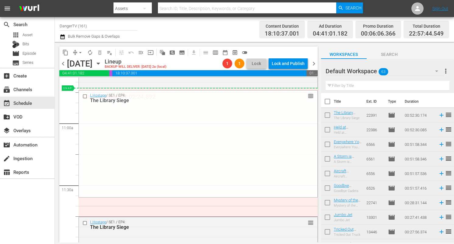
drag, startPoint x: 306, startPoint y: 224, endPoint x: 287, endPoint y: 91, distance: 134.3
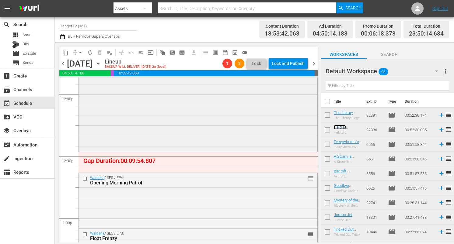
scroll to position [1477, 0]
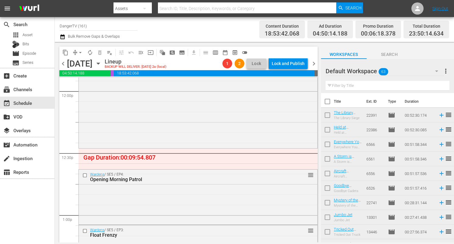
drag, startPoint x: 342, startPoint y: 128, endPoint x: 159, endPoint y: 13, distance: 215.9
click at [84, 174] on input "checkbox" at bounding box center [85, 175] width 6 height 5
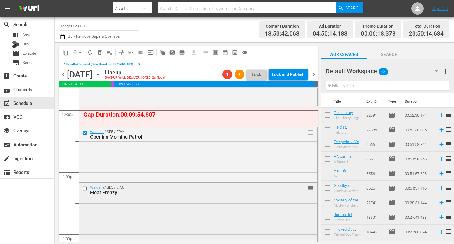
scroll to position [1539, 0]
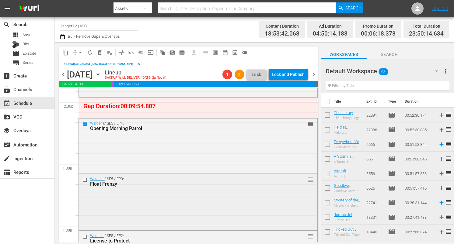
click at [85, 179] on input "checkbox" at bounding box center [85, 180] width 6 height 5
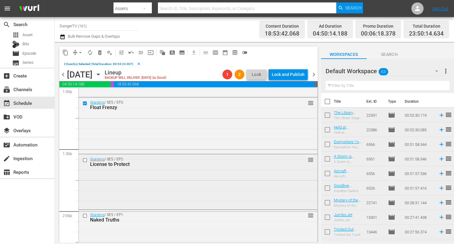
scroll to position [1624, 0]
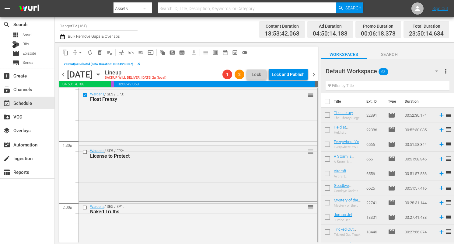
click at [86, 153] on input "checkbox" at bounding box center [85, 152] width 6 height 5
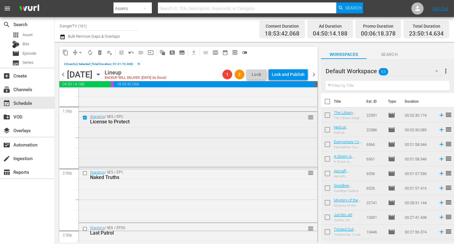
scroll to position [1674, 0]
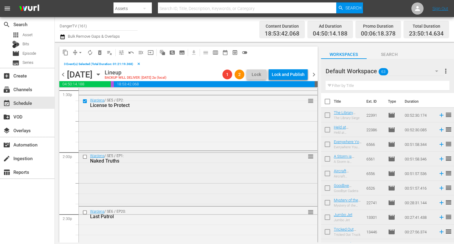
click at [85, 156] on input "checkbox" at bounding box center [85, 157] width 6 height 5
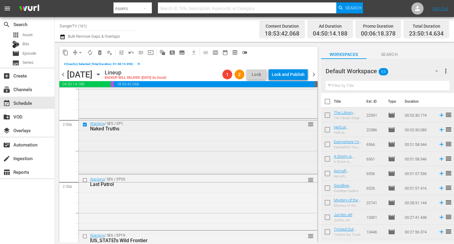
scroll to position [1724, 0]
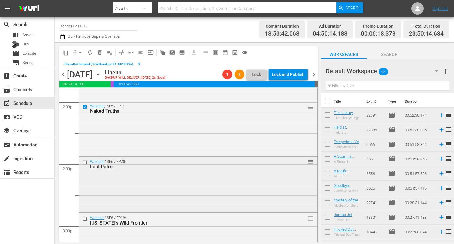
click at [85, 163] on input "checkbox" at bounding box center [85, 162] width 6 height 5
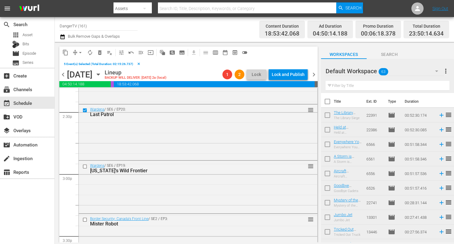
scroll to position [1796, 0]
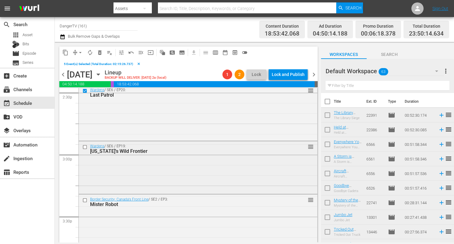
click at [86, 147] on input "checkbox" at bounding box center [85, 147] width 6 height 5
click at [100, 50] on span "delete_forever_outlined" at bounding box center [100, 53] width 6 height 6
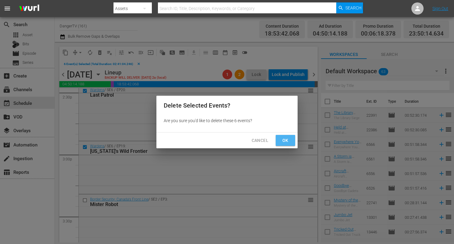
click at [286, 141] on span "Ok" at bounding box center [286, 141] width 10 height 8
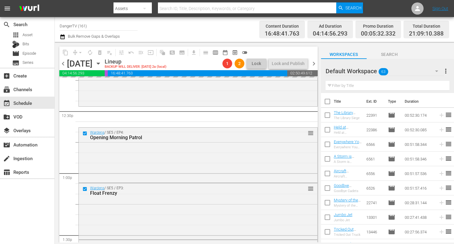
scroll to position [1517, 0]
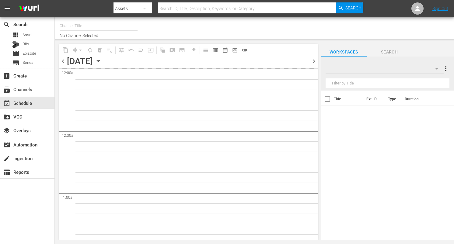
type input "DangerTV (161)"
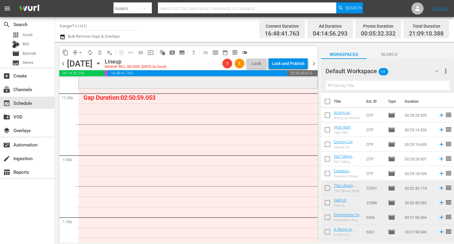
scroll to position [1545, 0]
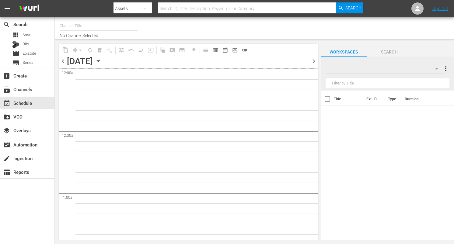
type input "DangerTV (161)"
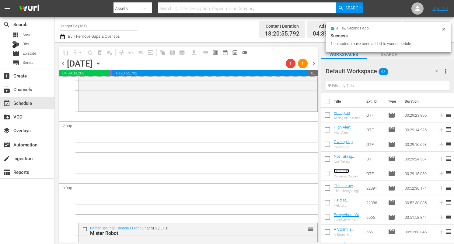
scroll to position [1773, 0]
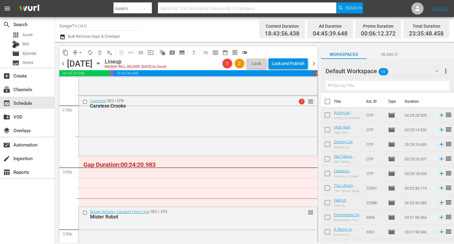
drag, startPoint x: 344, startPoint y: 172, endPoint x: 128, endPoint y: 2, distance: 274.7
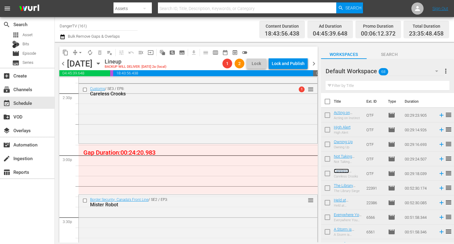
scroll to position [1787, 0]
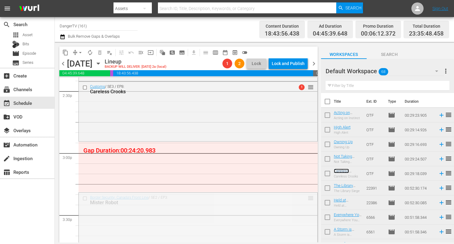
drag, startPoint x: 307, startPoint y: 198, endPoint x: 301, endPoint y: 149, distance: 49.0
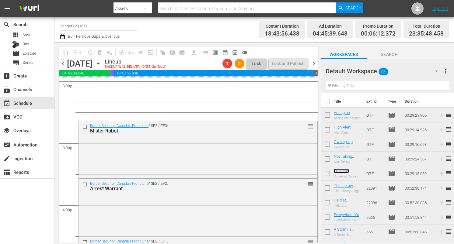
scroll to position [1858, 0]
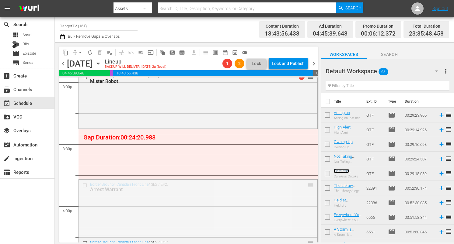
drag, startPoint x: 307, startPoint y: 186, endPoint x: 303, endPoint y: 133, distance: 53.1
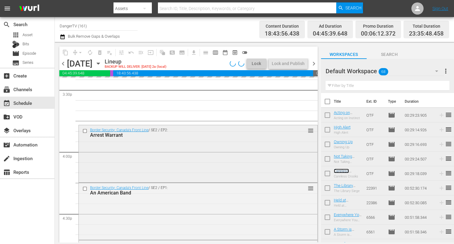
scroll to position [1906, 0]
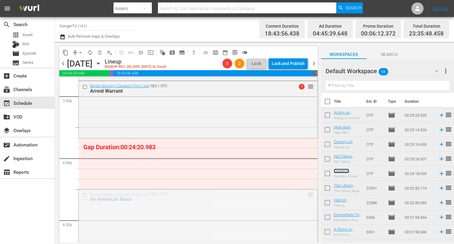
drag, startPoint x: 307, startPoint y: 195, endPoint x: 304, endPoint y: 145, distance: 50.6
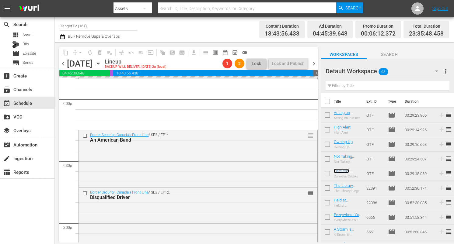
scroll to position [1966, 0]
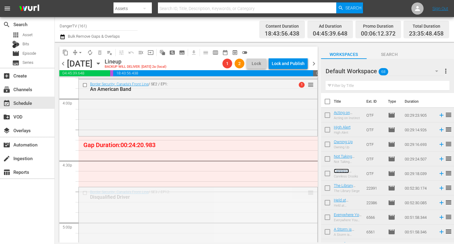
drag, startPoint x: 307, startPoint y: 194, endPoint x: 295, endPoint y: 138, distance: 56.5
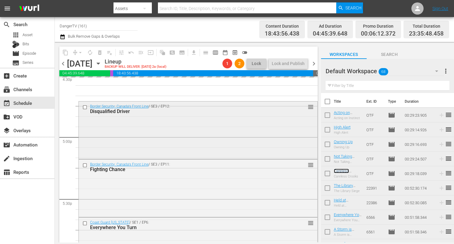
scroll to position [2052, 0]
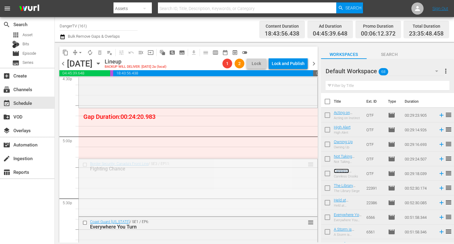
drag, startPoint x: 305, startPoint y: 161, endPoint x: 281, endPoint y: 132, distance: 37.8
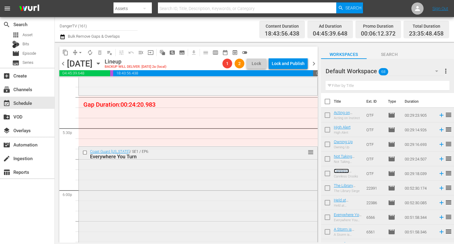
scroll to position [2119, 0]
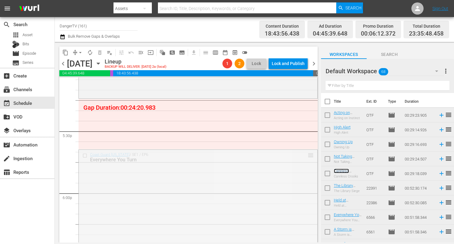
drag, startPoint x: 306, startPoint y: 156, endPoint x: 294, endPoint y: 103, distance: 54.3
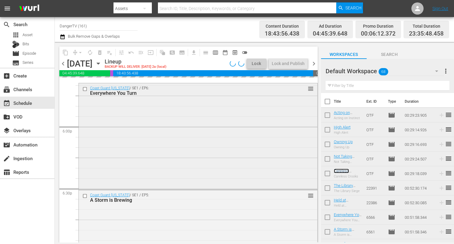
scroll to position [2189, 0]
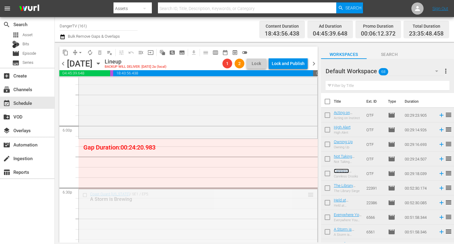
drag, startPoint x: 305, startPoint y: 193, endPoint x: 303, endPoint y: 142, distance: 51.5
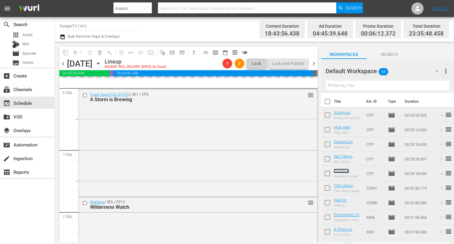
scroll to position [2294, 0]
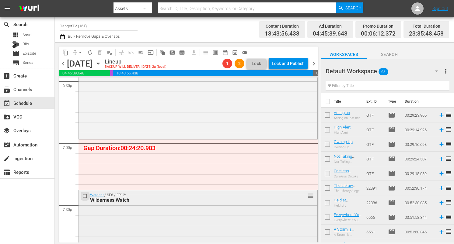
click at [84, 194] on input "checkbox" at bounding box center [85, 196] width 6 height 5
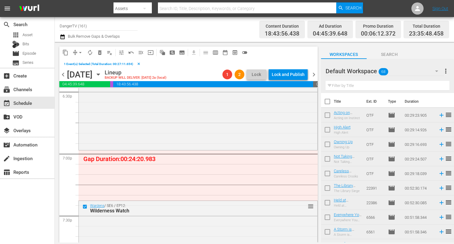
click at [100, 54] on span "delete_forever_outlined" at bounding box center [100, 53] width 6 height 6
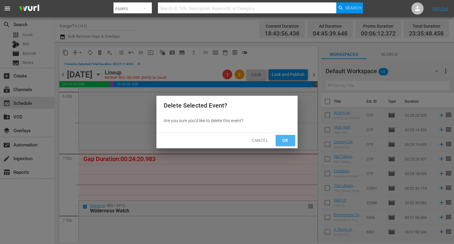
click at [288, 140] on span "Ok" at bounding box center [286, 141] width 10 height 8
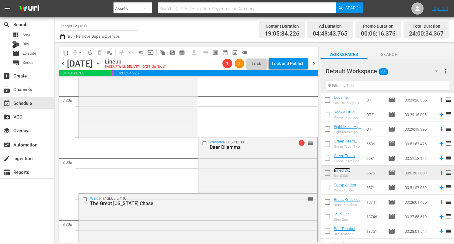
scroll to position [2365, 0]
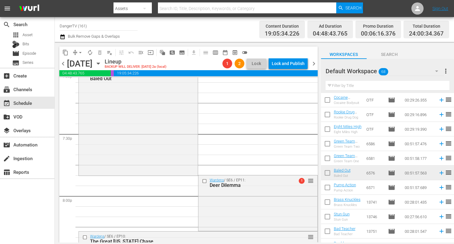
drag, startPoint x: 343, startPoint y: 171, endPoint x: 120, endPoint y: 6, distance: 277.6
drag, startPoint x: 203, startPoint y: 181, endPoint x: 202, endPoint y: 161, distance: 20.4
click at [203, 181] on input "checkbox" at bounding box center [205, 181] width 6 height 5
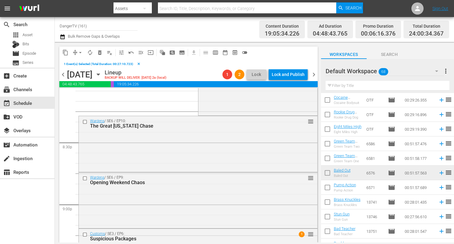
scroll to position [2498, 0]
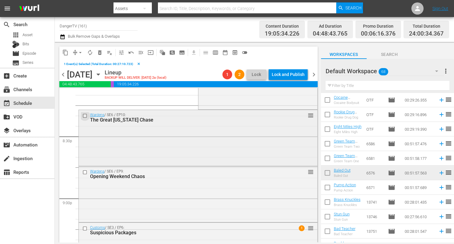
click at [85, 115] on input "checkbox" at bounding box center [85, 116] width 6 height 5
click at [86, 172] on input "checkbox" at bounding box center [85, 172] width 6 height 5
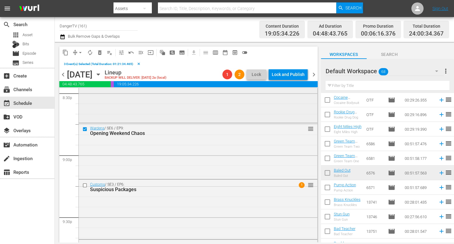
scroll to position [2568, 0]
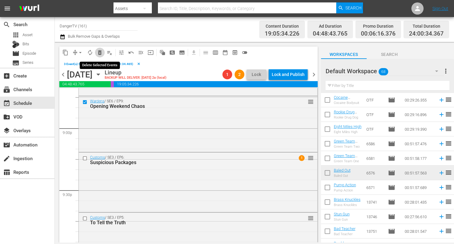
click at [100, 53] on span "delete_forever_outlined" at bounding box center [100, 53] width 6 height 6
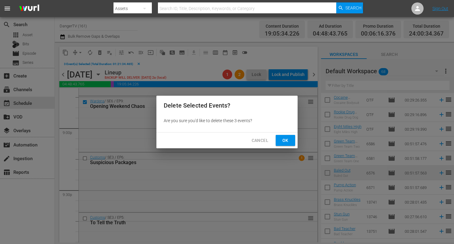
drag, startPoint x: 283, startPoint y: 139, endPoint x: 226, endPoint y: 137, distance: 57.3
click at [283, 139] on span "Ok" at bounding box center [286, 141] width 10 height 8
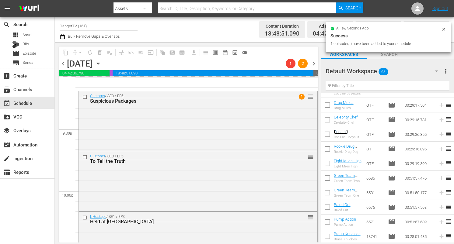
scroll to position [2621, 0]
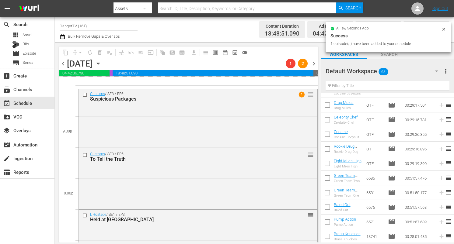
drag, startPoint x: 343, startPoint y: 132, endPoint x: 134, endPoint y: 1, distance: 247.5
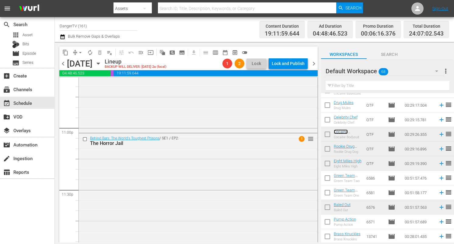
scroll to position [2822, 0]
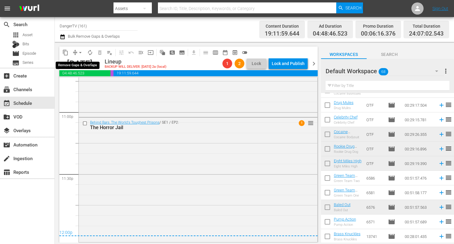
click at [81, 53] on span "arrow_drop_down" at bounding box center [80, 53] width 6 height 6
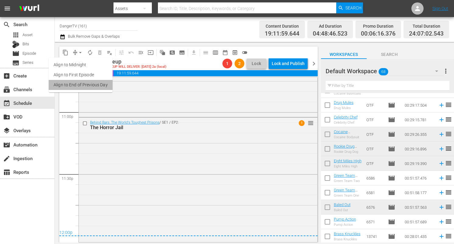
click at [100, 86] on li "Align to End of Previous Day" at bounding box center [81, 85] width 64 height 10
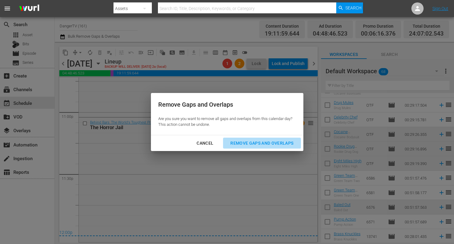
click at [276, 145] on div "Remove Gaps and Overlaps" at bounding box center [262, 144] width 73 height 8
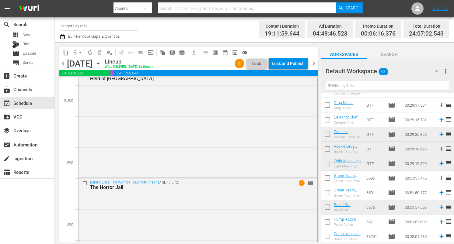
scroll to position [2836, 0]
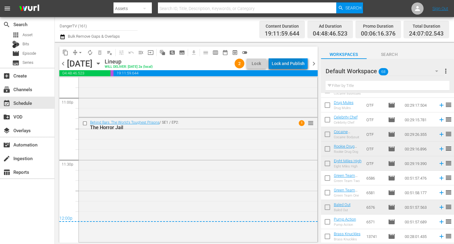
click at [288, 63] on div "Lock and Publish" at bounding box center [288, 63] width 33 height 11
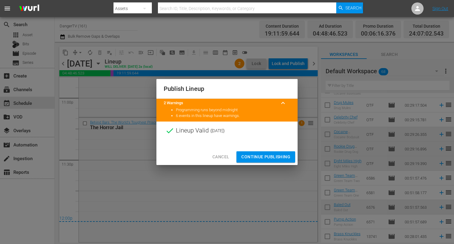
click at [272, 156] on span "Continue Publishing" at bounding box center [265, 157] width 49 height 8
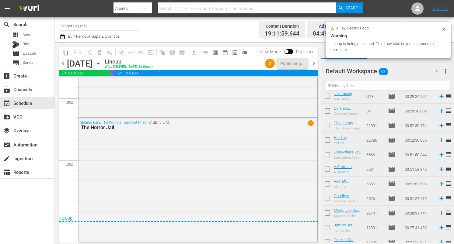
scroll to position [0, 0]
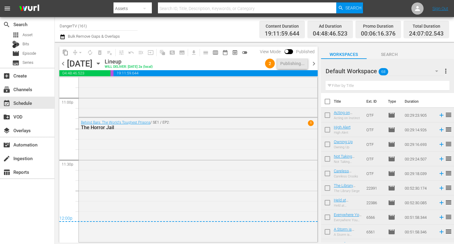
click at [330, 102] on input "checkbox" at bounding box center [327, 102] width 13 height 13
checkbox input "true"
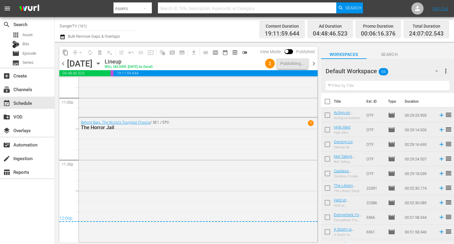
checkbox input "true"
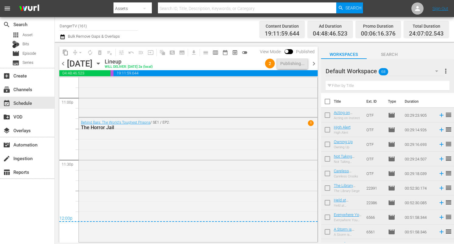
checkbox input "true"
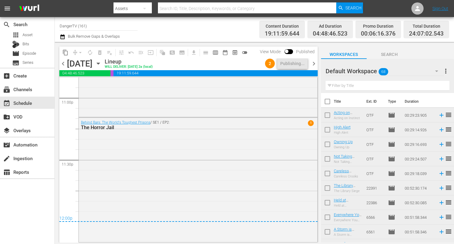
checkbox input "true"
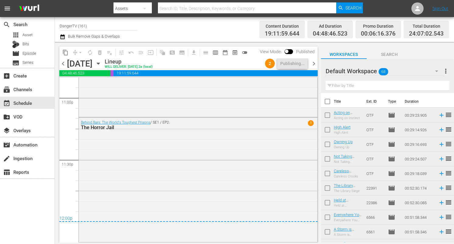
checkbox input "true"
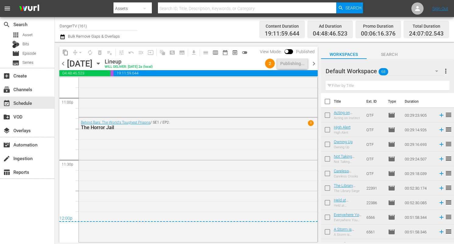
checkbox input "true"
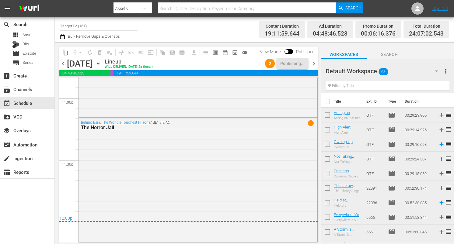
checkbox input "true"
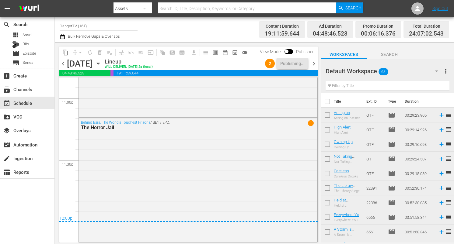
checkbox input "true"
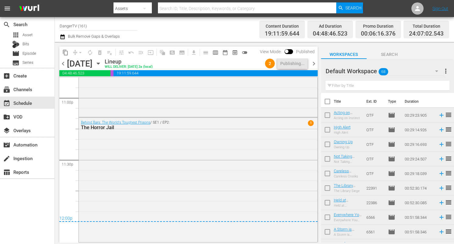
checkbox input "true"
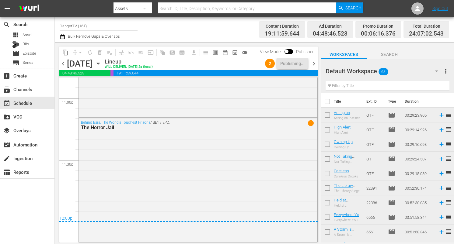
checkbox input "true"
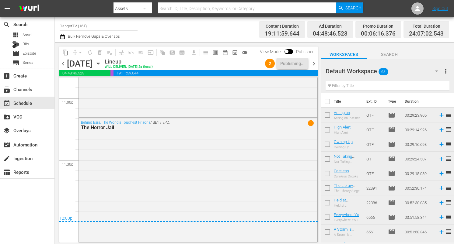
checkbox input "true"
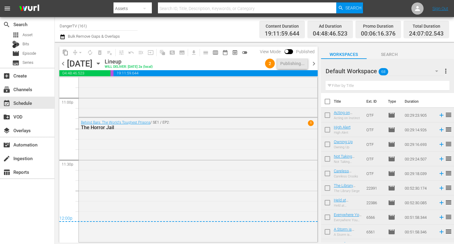
checkbox input "true"
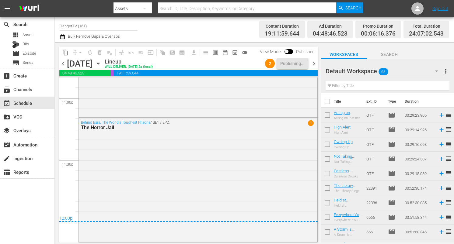
checkbox input "true"
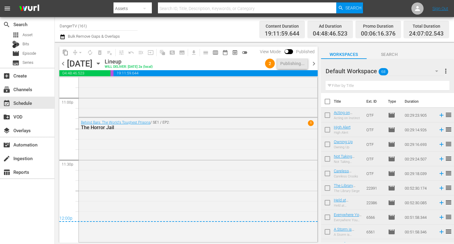
checkbox input "true"
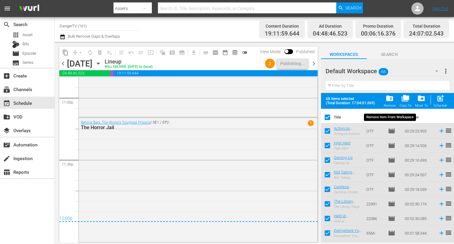
click at [389, 100] on span "folder_delete" at bounding box center [390, 98] width 8 height 8
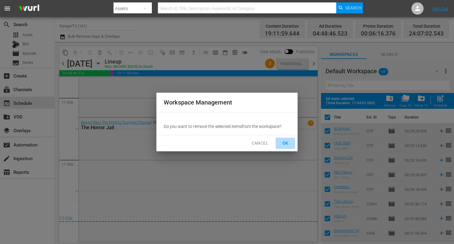
click at [285, 144] on span "OK" at bounding box center [286, 144] width 10 height 8
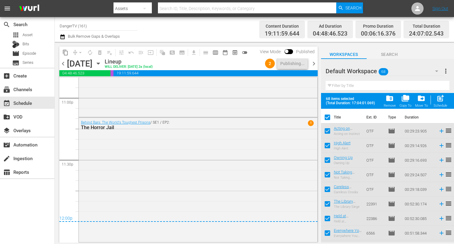
checkbox input "false"
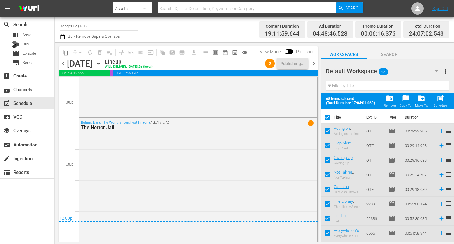
checkbox input "false"
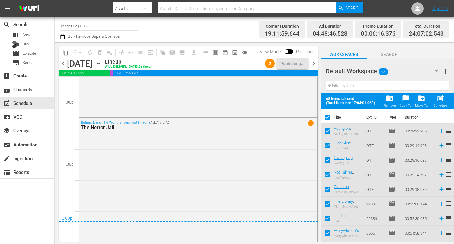
checkbox input "false"
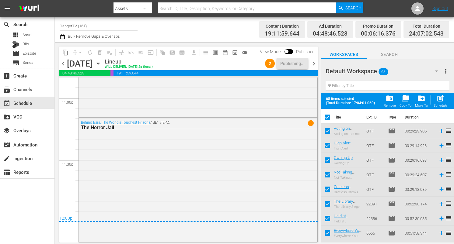
checkbox input "false"
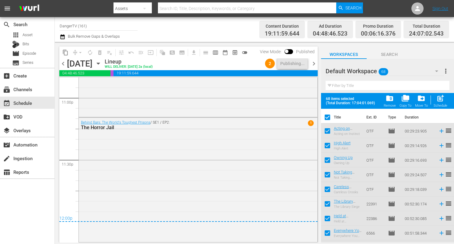
checkbox input "false"
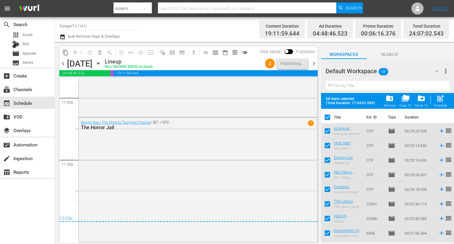
checkbox input "false"
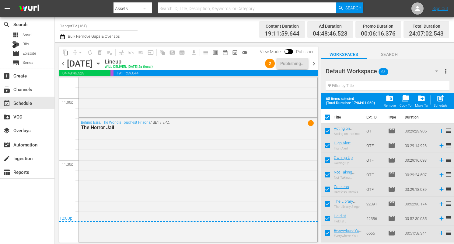
checkbox input "false"
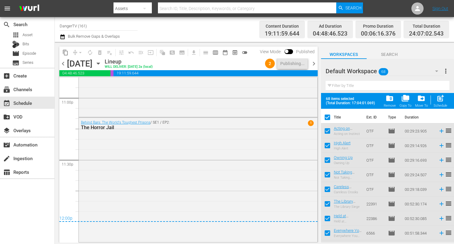
checkbox input "false"
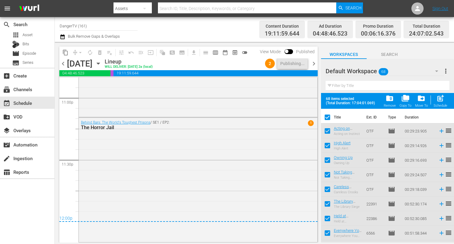
checkbox input "false"
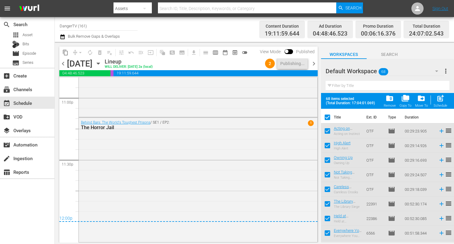
checkbox input "false"
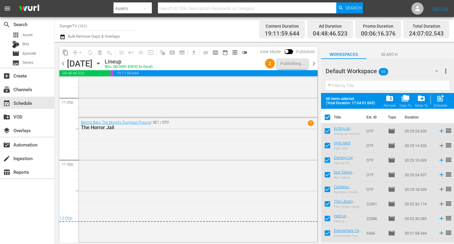
checkbox input "false"
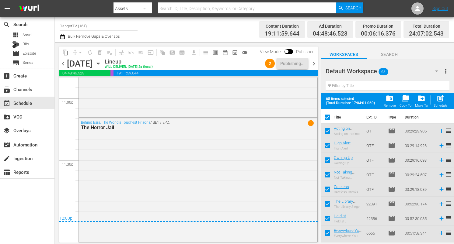
checkbox input "false"
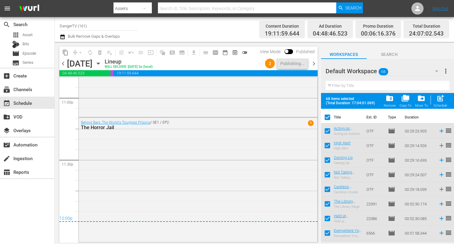
checkbox input "false"
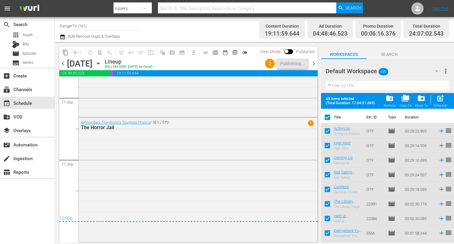
checkbox input "false"
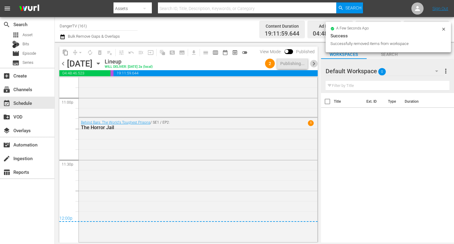
click at [314, 64] on span "chevron_right" at bounding box center [314, 64] width 8 height 8
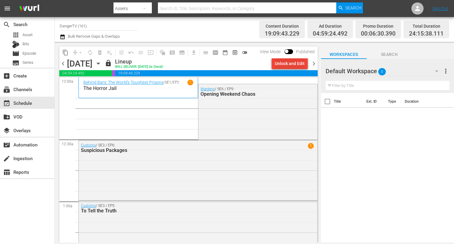
click at [286, 62] on div "Unlock and Edit" at bounding box center [290, 63] width 30 height 11
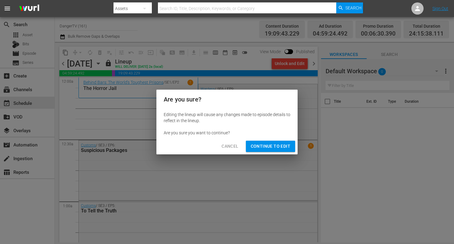
click at [272, 146] on span "Continue to Edit" at bounding box center [271, 147] width 40 height 8
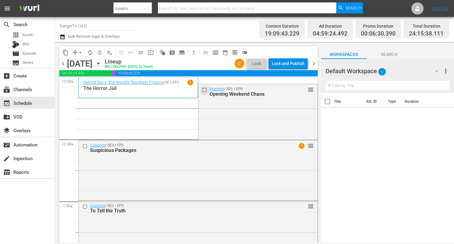
click at [203, 88] on input "checkbox" at bounding box center [205, 90] width 6 height 5
click at [204, 89] on input "checkbox" at bounding box center [205, 90] width 6 height 5
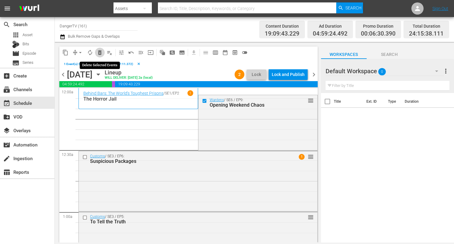
click at [100, 52] on span "delete_forever_outlined" at bounding box center [100, 53] width 6 height 6
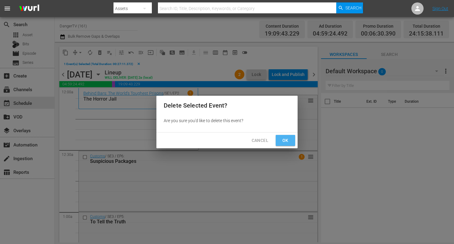
click at [282, 139] on span "Ok" at bounding box center [286, 141] width 10 height 8
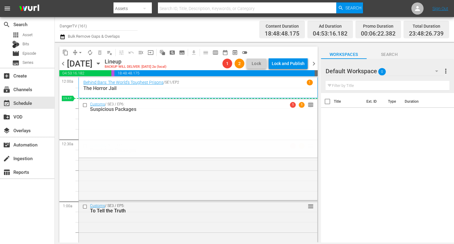
drag, startPoint x: 307, startPoint y: 146, endPoint x: 302, endPoint y: 102, distance: 43.8
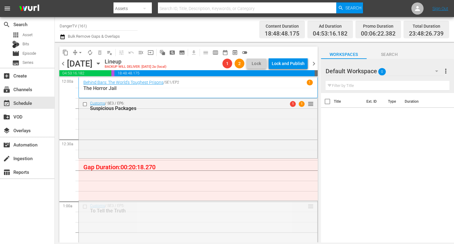
drag, startPoint x: 304, startPoint y: 206, endPoint x: 300, endPoint y: 164, distance: 42.3
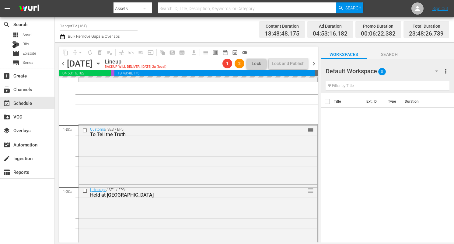
scroll to position [78, 0]
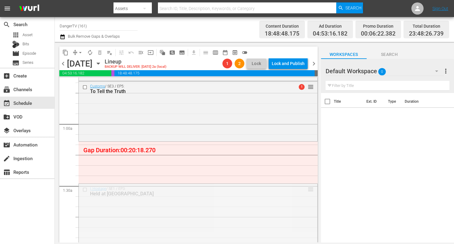
drag, startPoint x: 305, startPoint y: 191, endPoint x: 306, endPoint y: 142, distance: 48.7
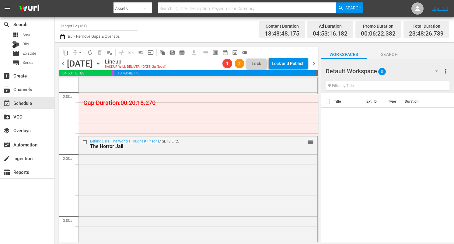
scroll to position [240, 0]
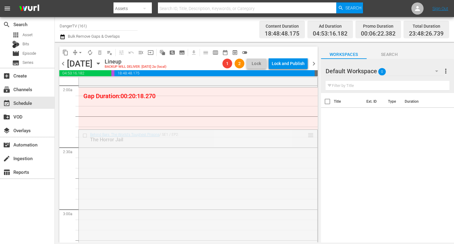
drag, startPoint x: 304, startPoint y: 135, endPoint x: 302, endPoint y: 92, distance: 43.9
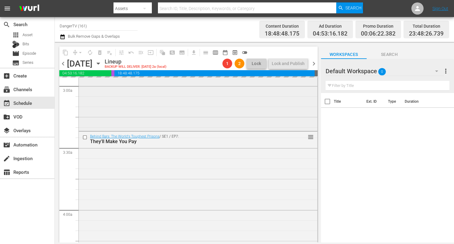
scroll to position [364, 0]
click at [86, 137] on input "checkbox" at bounding box center [85, 137] width 6 height 5
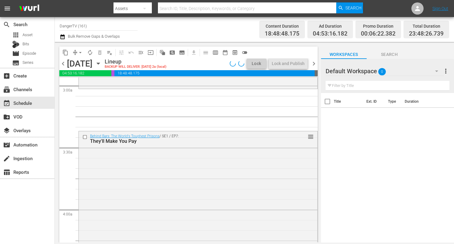
drag, startPoint x: 86, startPoint y: 136, endPoint x: 102, endPoint y: 135, distance: 16.2
click at [86, 136] on input "checkbox" at bounding box center [85, 137] width 6 height 5
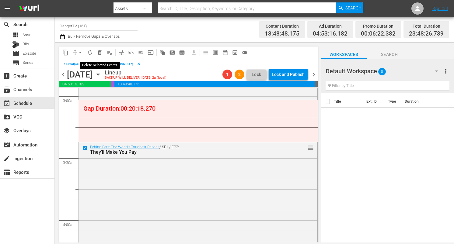
click at [99, 51] on span "delete_forever_outlined" at bounding box center [100, 53] width 6 height 6
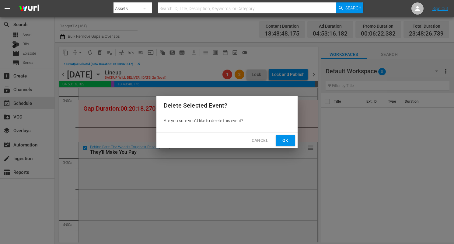
click at [286, 141] on span "Ok" at bounding box center [286, 141] width 10 height 8
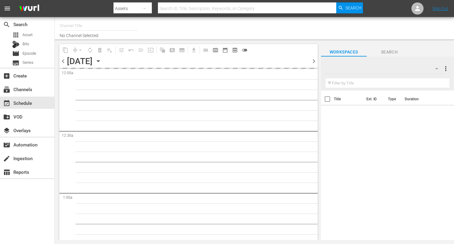
type input "DangerTV (161)"
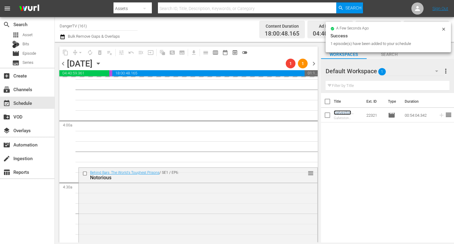
scroll to position [454, 0]
drag, startPoint x: 343, startPoint y: 114, endPoint x: 131, endPoint y: 0, distance: 240.6
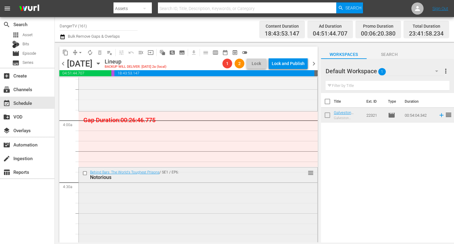
click at [84, 173] on input "checkbox" at bounding box center [85, 173] width 6 height 5
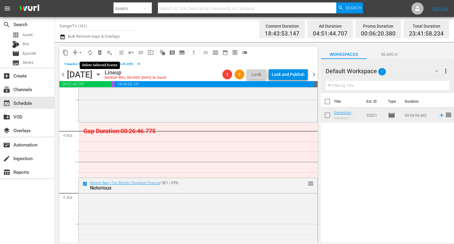
click at [101, 53] on span "delete_forever_outlined" at bounding box center [100, 53] width 6 height 6
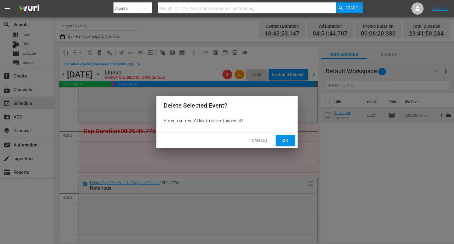
click at [284, 142] on span "Ok" at bounding box center [286, 141] width 10 height 8
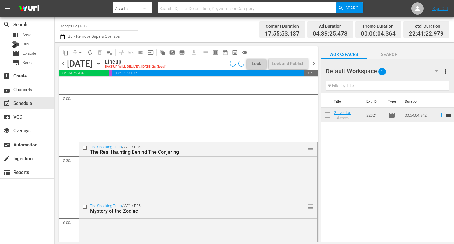
scroll to position [576, 0]
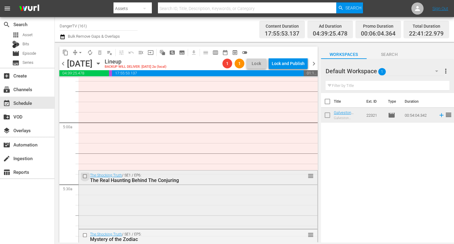
click at [86, 176] on input "checkbox" at bounding box center [85, 176] width 6 height 5
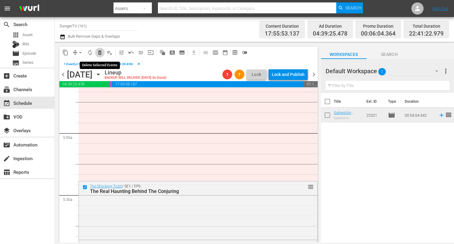
click at [100, 53] on span "delete_forever_outlined" at bounding box center [100, 53] width 6 height 6
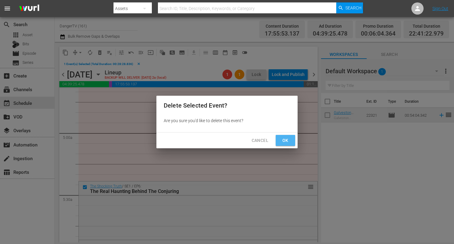
click at [285, 135] on button "Ok" at bounding box center [285, 140] width 19 height 11
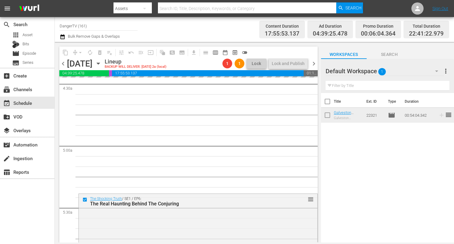
scroll to position [460, 0]
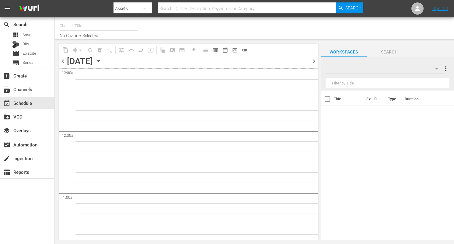
type input "DangerTV (161)"
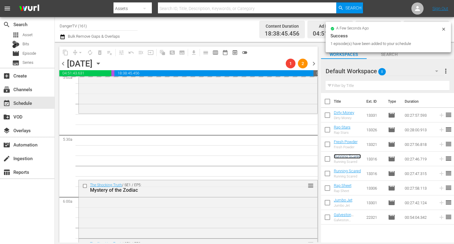
scroll to position [633, 0]
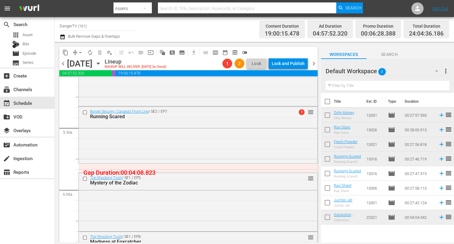
drag, startPoint x: 346, startPoint y: 156, endPoint x: 126, endPoint y: 10, distance: 264.0
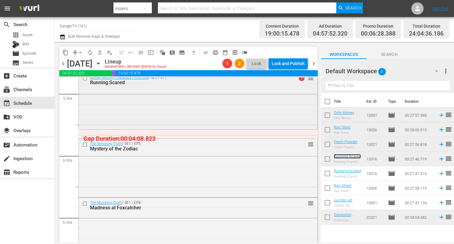
scroll to position [696, 0]
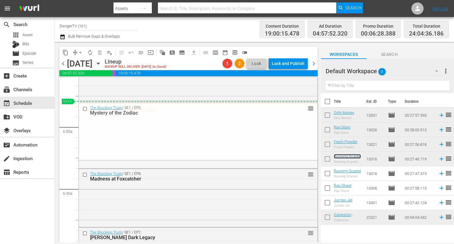
drag, startPoint x: 306, startPoint y: 115, endPoint x: 306, endPoint y: 104, distance: 11.3
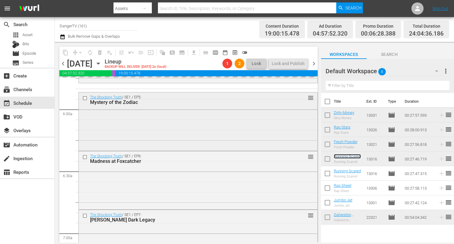
scroll to position [714, 0]
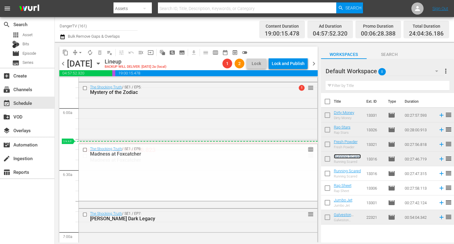
drag, startPoint x: 306, startPoint y: 155, endPoint x: 304, endPoint y: 146, distance: 9.6
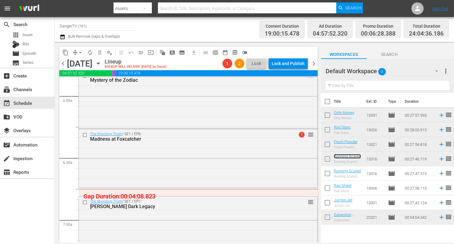
scroll to position [749, 0]
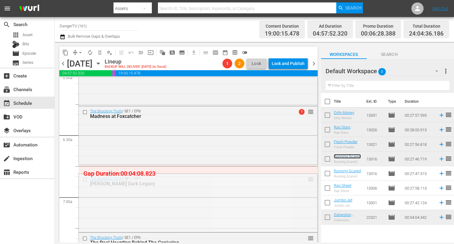
drag, startPoint x: 307, startPoint y: 181, endPoint x: 307, endPoint y: 174, distance: 7.6
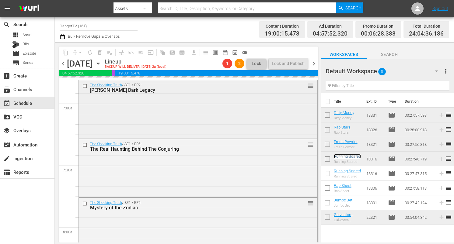
scroll to position [864, 0]
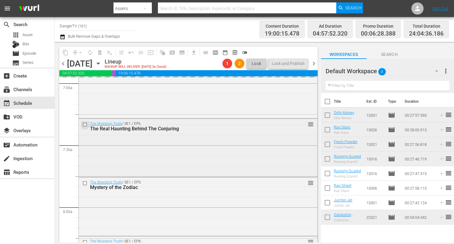
click at [86, 124] on input "checkbox" at bounding box center [85, 124] width 6 height 5
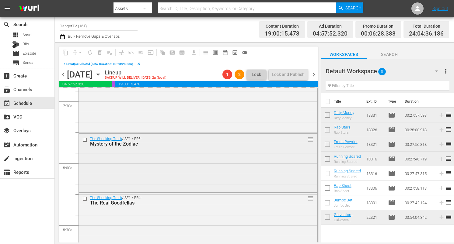
scroll to position [922, 0]
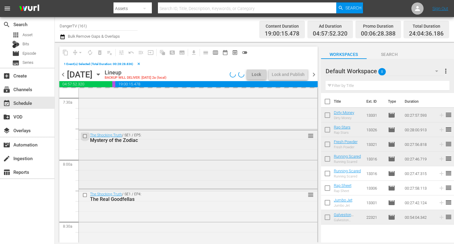
click at [86, 135] on input "checkbox" at bounding box center [85, 136] width 6 height 5
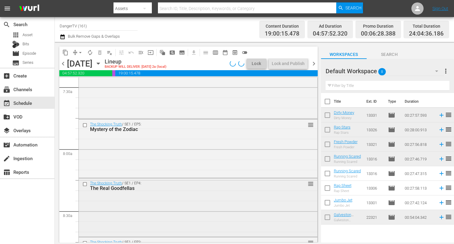
click at [86, 195] on div "The Shocking Truth / SE1 / EP4: The Real Goodfellas reorder" at bounding box center [198, 207] width 239 height 57
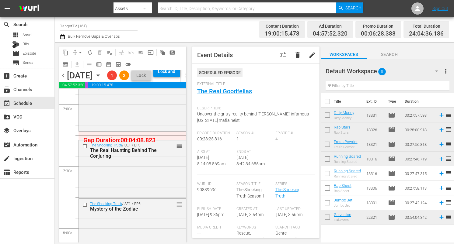
scroll to position [845, 0]
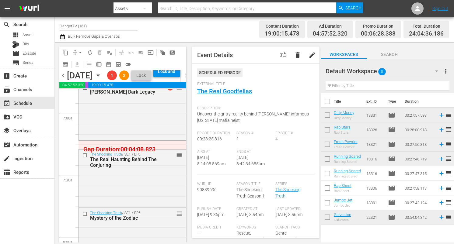
click at [85, 158] on input "checkbox" at bounding box center [85, 155] width 6 height 5
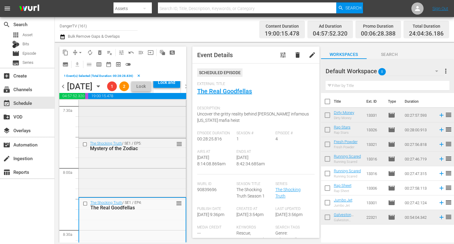
scroll to position [945, 0]
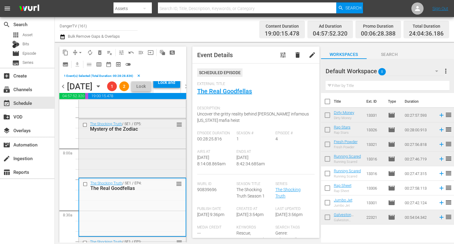
click at [84, 128] on input "checkbox" at bounding box center [85, 124] width 6 height 5
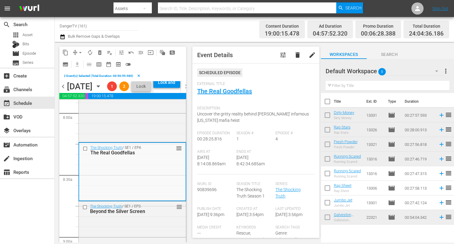
scroll to position [996, 0]
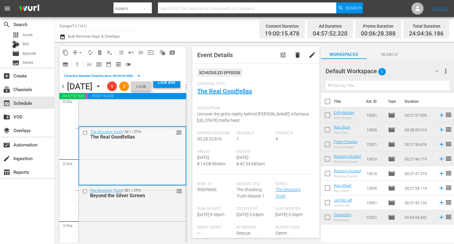
click at [85, 135] on input "checkbox" at bounding box center [86, 132] width 6 height 5
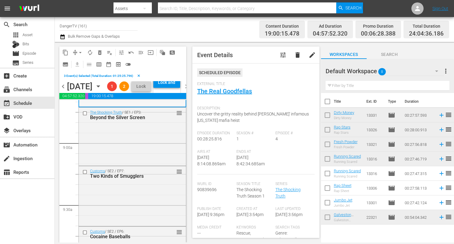
scroll to position [1078, 0]
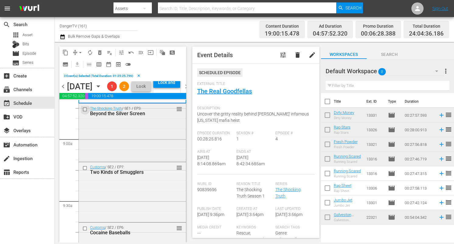
click at [85, 112] on input "checkbox" at bounding box center [85, 109] width 6 height 5
click at [100, 52] on span "delete_forever_outlined" at bounding box center [100, 53] width 6 height 6
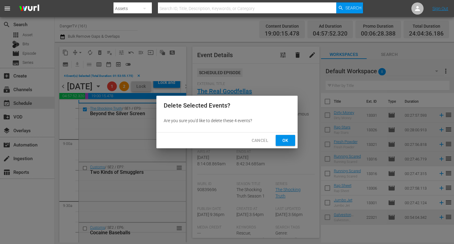
click at [282, 140] on span "Ok" at bounding box center [286, 141] width 10 height 8
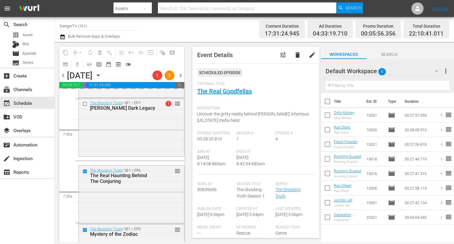
scroll to position [835, 0]
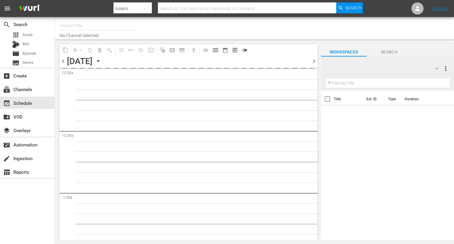
type input "DangerTV (161)"
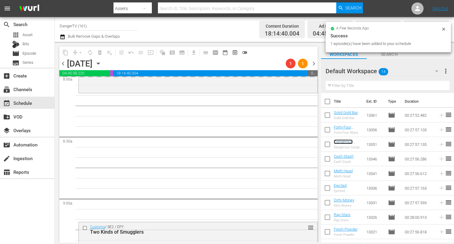
scroll to position [1002, 0]
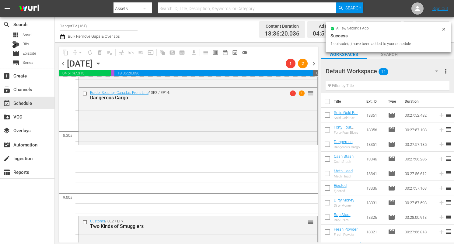
drag, startPoint x: 347, startPoint y: 158, endPoint x: 131, endPoint y: 9, distance: 262.6
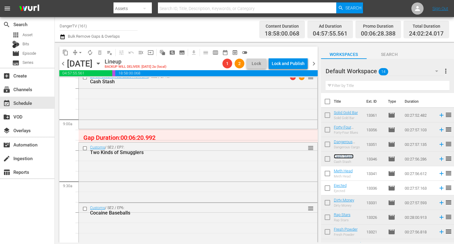
scroll to position [1088, 0]
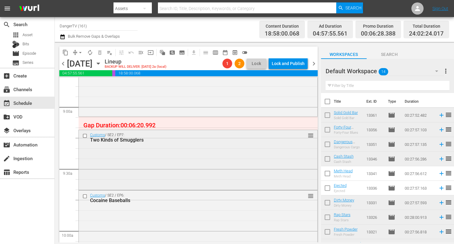
click at [85, 135] on input "checkbox" at bounding box center [85, 135] width 6 height 5
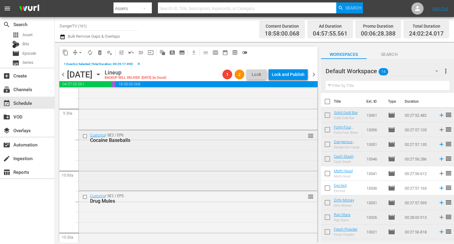
scroll to position [1167, 0]
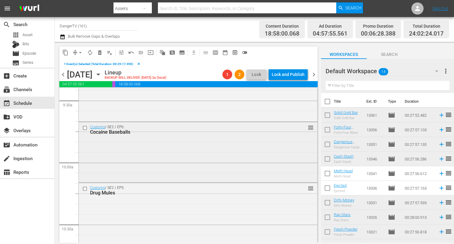
click at [86, 127] on input "checkbox" at bounding box center [85, 128] width 6 height 5
click at [85, 188] on input "checkbox" at bounding box center [85, 189] width 6 height 5
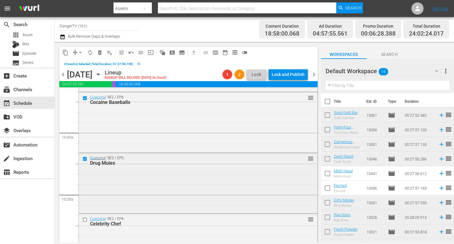
scroll to position [1204, 0]
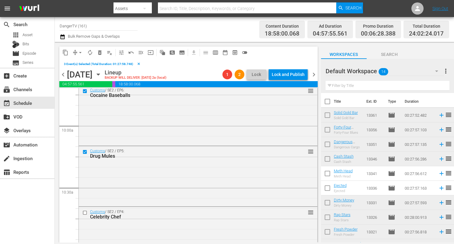
click at [101, 54] on span "delete_forever_outlined" at bounding box center [100, 53] width 6 height 6
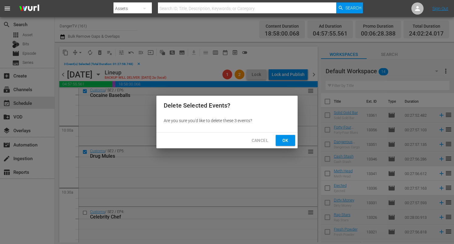
click at [290, 140] on span "Ok" at bounding box center [286, 141] width 10 height 8
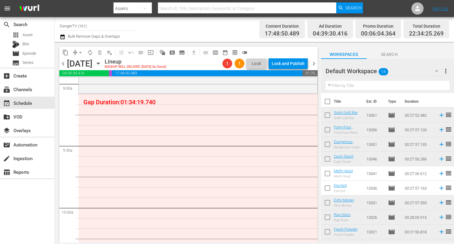
scroll to position [1118, 0]
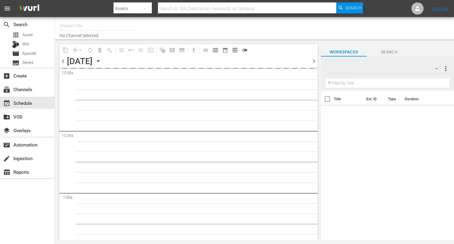
type input "DangerTV (161)"
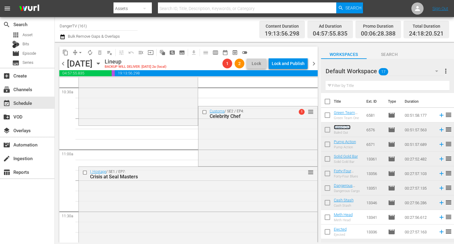
scroll to position [1294, 0]
drag, startPoint x: 346, startPoint y: 128, endPoint x: 140, endPoint y: 1, distance: 242.1
click at [202, 111] on input "checkbox" at bounding box center [205, 112] width 6 height 5
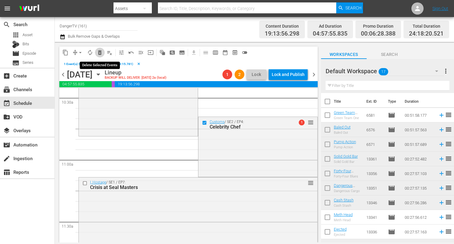
click at [100, 51] on span "delete_forever_outlined" at bounding box center [100, 53] width 6 height 6
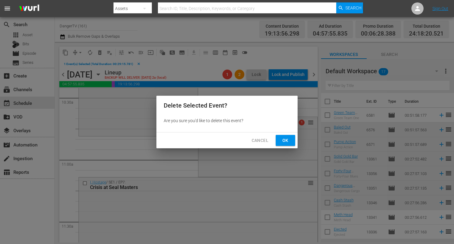
click at [285, 137] on span "Ok" at bounding box center [286, 141] width 10 height 8
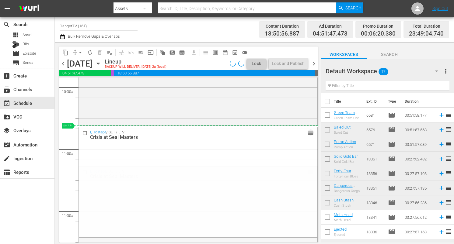
drag, startPoint x: 305, startPoint y: 173, endPoint x: 299, endPoint y: 127, distance: 46.7
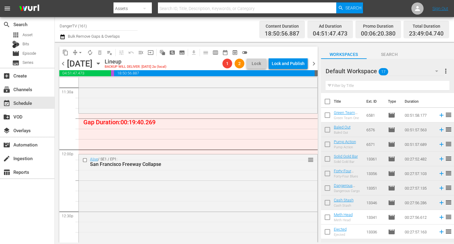
scroll to position [1421, 0]
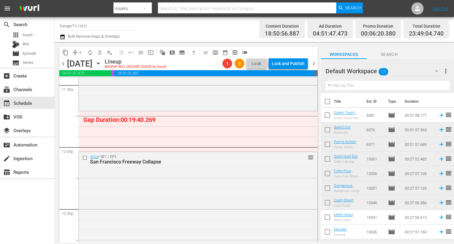
drag, startPoint x: 85, startPoint y: 158, endPoint x: 93, endPoint y: 154, distance: 9.0
click at [85, 158] on input "checkbox" at bounding box center [85, 158] width 6 height 5
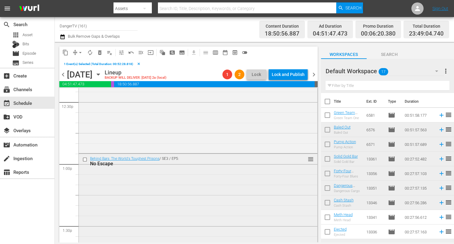
scroll to position [1550, 0]
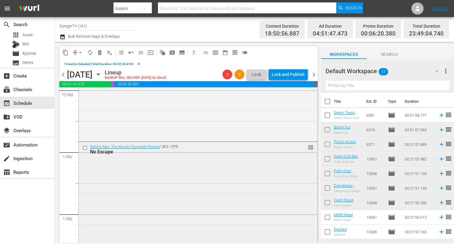
click at [85, 147] on input "checkbox" at bounding box center [85, 148] width 6 height 5
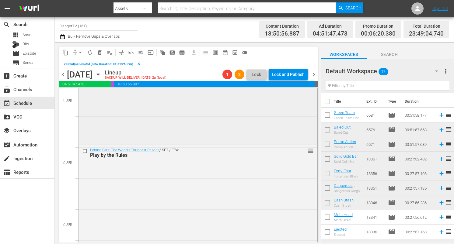
scroll to position [1682, 0]
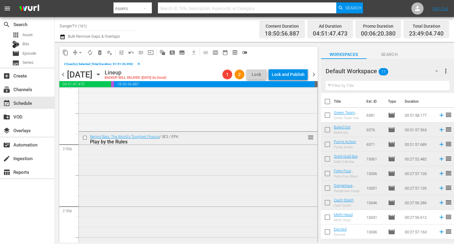
click at [85, 137] on input "checkbox" at bounding box center [85, 137] width 6 height 5
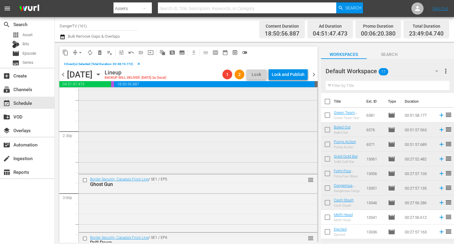
scroll to position [1758, 0]
click at [101, 52] on span "delete_forever_outlined" at bounding box center [100, 53] width 6 height 6
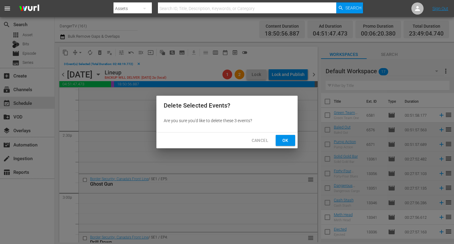
click at [285, 141] on span "Ok" at bounding box center [286, 141] width 10 height 8
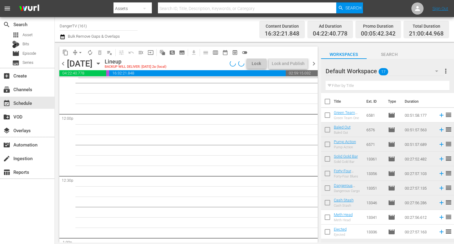
scroll to position [1446, 0]
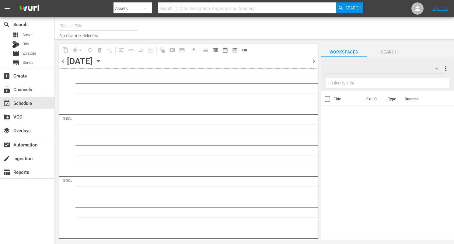
type input "DangerTV (161)"
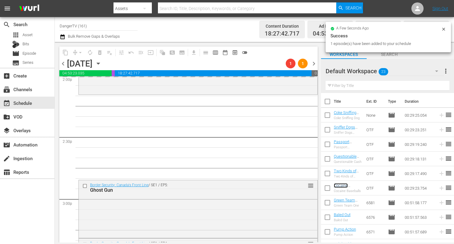
scroll to position [1755, 0]
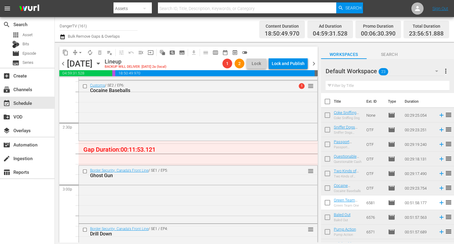
drag, startPoint x: 343, startPoint y: 186, endPoint x: 130, endPoint y: 0, distance: 282.4
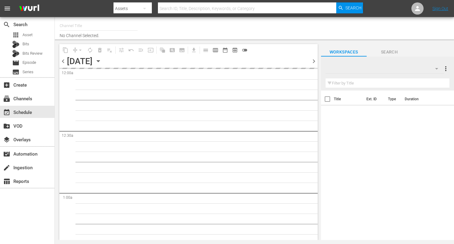
type input "DangerTV (161)"
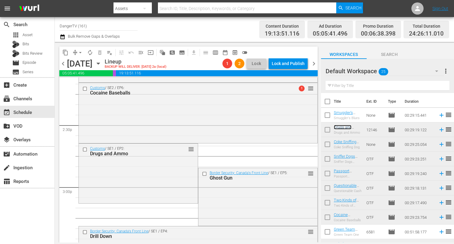
scroll to position [1745, 0]
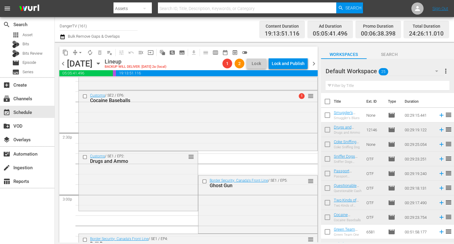
drag, startPoint x: 345, startPoint y: 129, endPoint x: 117, endPoint y: 1, distance: 261.3
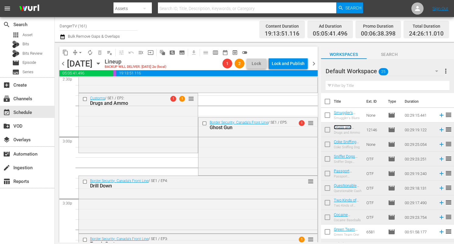
scroll to position [1789, 0]
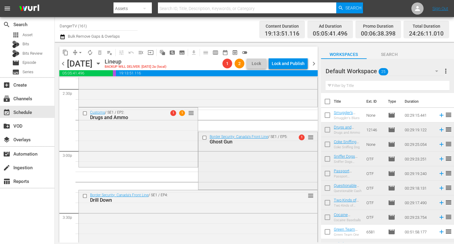
click at [204, 138] on input "checkbox" at bounding box center [205, 137] width 6 height 5
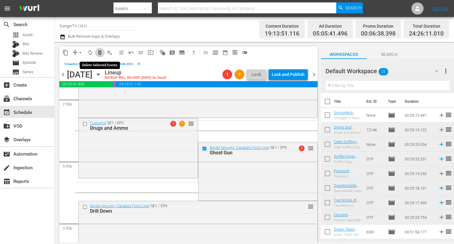
click at [101, 52] on span "delete_forever_outlined" at bounding box center [100, 53] width 6 height 6
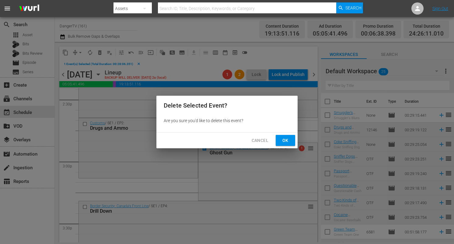
click at [285, 141] on span "Ok" at bounding box center [286, 141] width 10 height 8
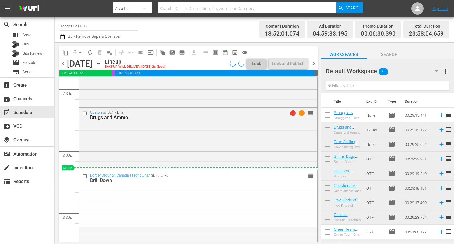
drag, startPoint x: 307, startPoint y: 197, endPoint x: 303, endPoint y: 170, distance: 27.1
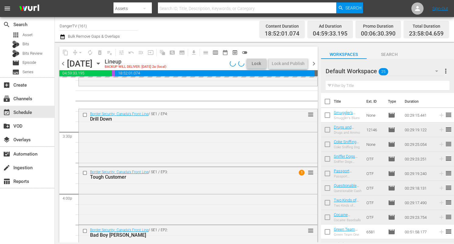
scroll to position [1868, 0]
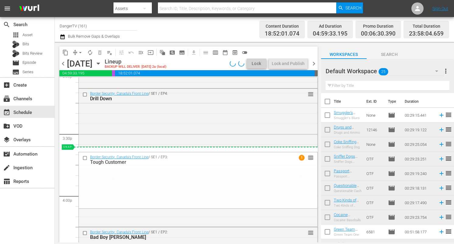
drag, startPoint x: 306, startPoint y: 175, endPoint x: 304, endPoint y: 152, distance: 23.8
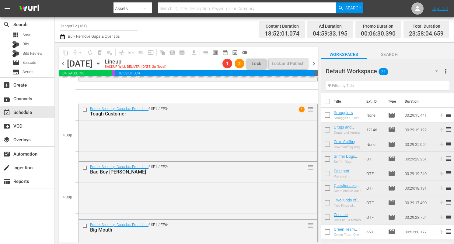
scroll to position [1935, 0]
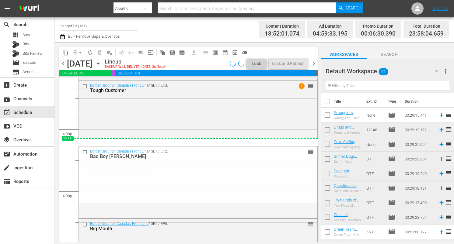
drag, startPoint x: 306, startPoint y: 166, endPoint x: 304, endPoint y: 144, distance: 21.7
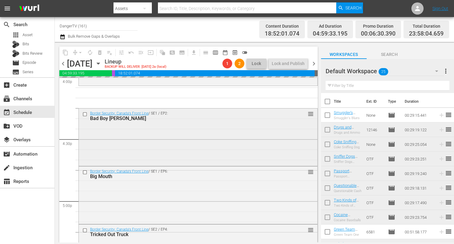
scroll to position [1991, 0]
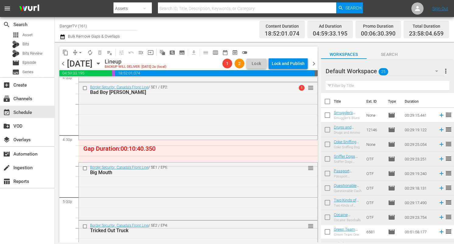
drag, startPoint x: 306, startPoint y: 166, endPoint x: 305, endPoint y: 143, distance: 22.6
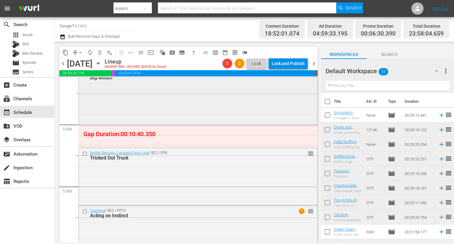
scroll to position [2067, 0]
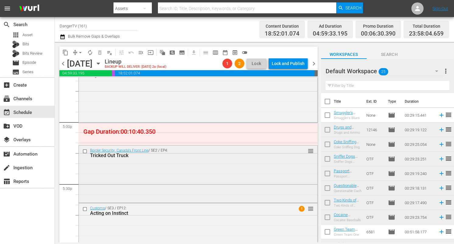
click at [86, 151] on input "checkbox" at bounding box center [85, 151] width 6 height 5
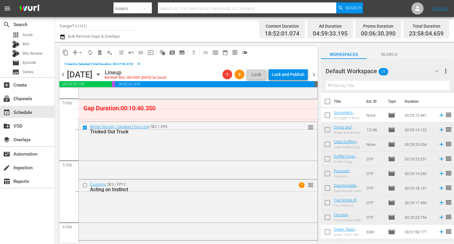
scroll to position [2120, 0]
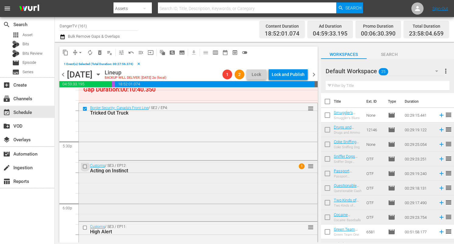
click at [86, 168] on input "checkbox" at bounding box center [85, 166] width 6 height 5
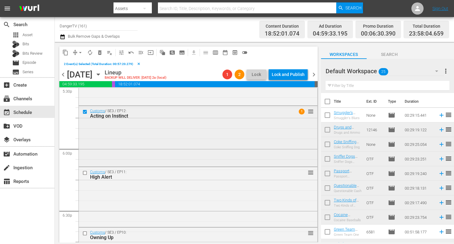
scroll to position [2203, 0]
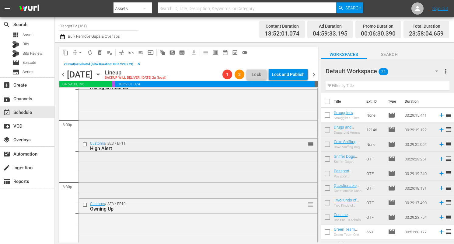
click at [84, 145] on input "checkbox" at bounding box center [85, 144] width 6 height 5
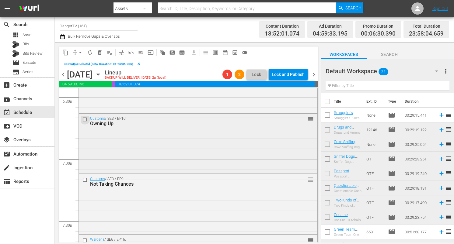
click at [85, 119] on input "checkbox" at bounding box center [85, 119] width 6 height 5
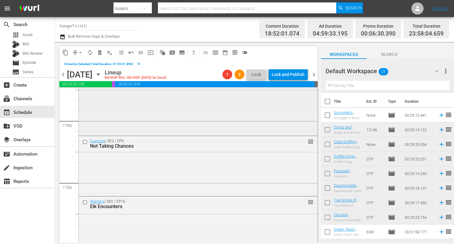
scroll to position [2341, 0]
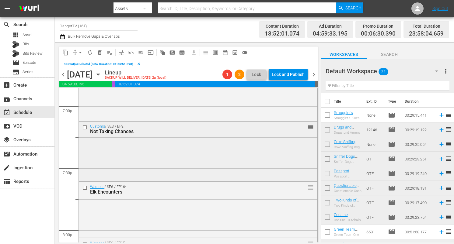
click at [85, 128] on input "checkbox" at bounding box center [85, 127] width 6 height 5
click at [102, 51] on span "delete_forever_outlined" at bounding box center [100, 53] width 6 height 6
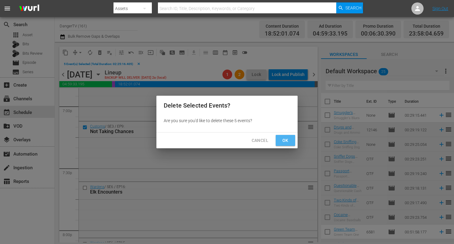
click at [282, 138] on span "Ok" at bounding box center [286, 141] width 10 height 8
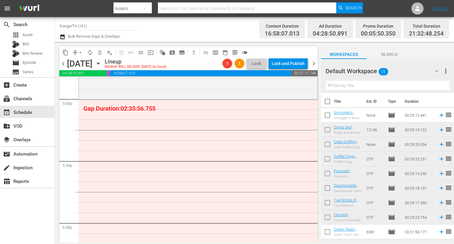
scroll to position [2093, 0]
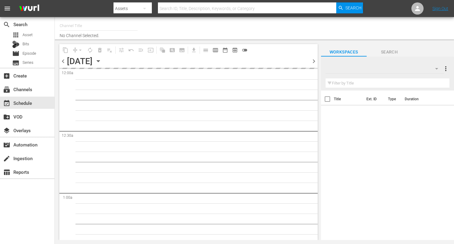
type input "DangerTV (161)"
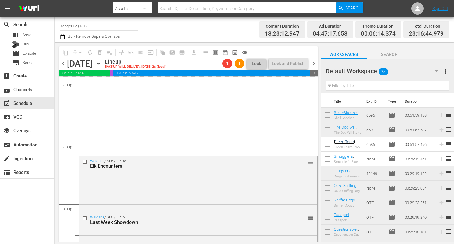
scroll to position [2358, 0]
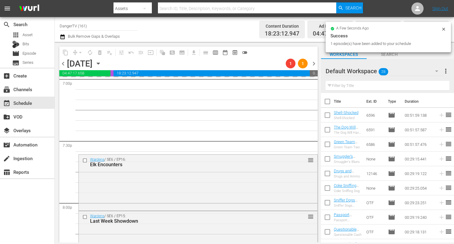
drag, startPoint x: 342, startPoint y: 141, endPoint x: 105, endPoint y: 14, distance: 268.7
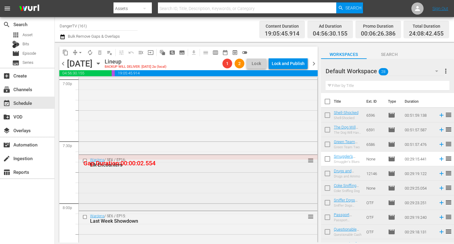
click at [86, 160] on input "checkbox" at bounding box center [85, 160] width 6 height 5
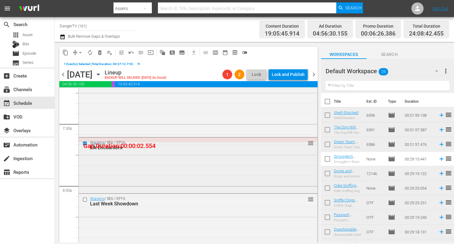
scroll to position [2394, 0]
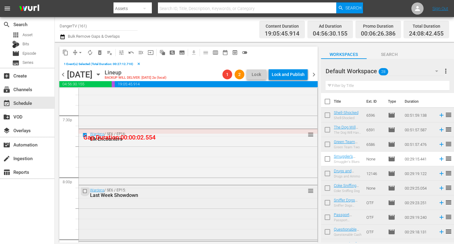
click at [86, 191] on input "checkbox" at bounding box center [85, 191] width 6 height 5
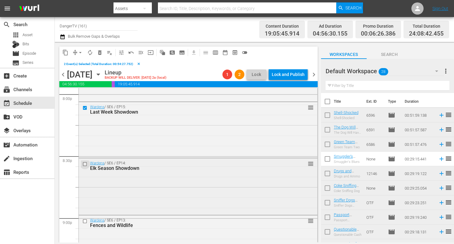
click at [85, 165] on input "checkbox" at bounding box center [85, 164] width 6 height 5
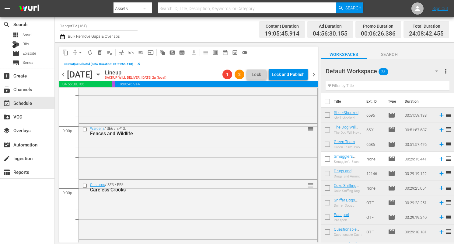
scroll to position [2574, 0]
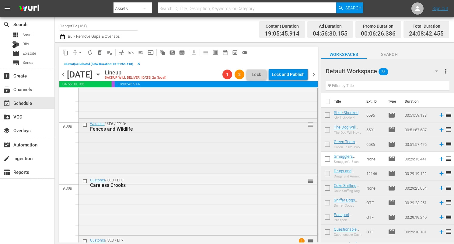
click at [86, 125] on input "checkbox" at bounding box center [85, 124] width 6 height 5
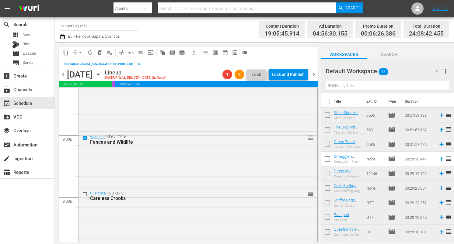
scroll to position [2552, 0]
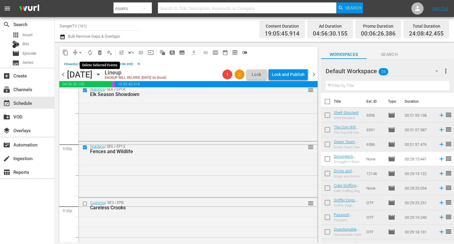
click at [100, 52] on span "delete_forever_outlined" at bounding box center [100, 53] width 6 height 6
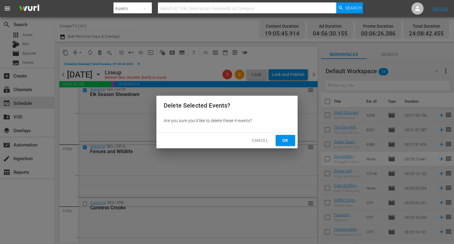
click at [281, 140] on span "Ok" at bounding box center [286, 141] width 10 height 8
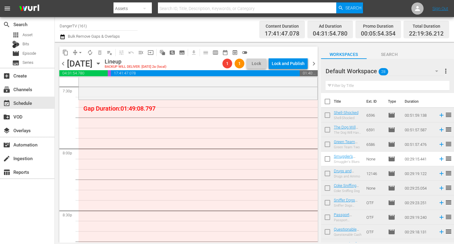
scroll to position [2416, 0]
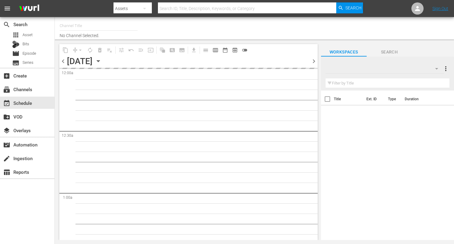
type input "DangerTV (161)"
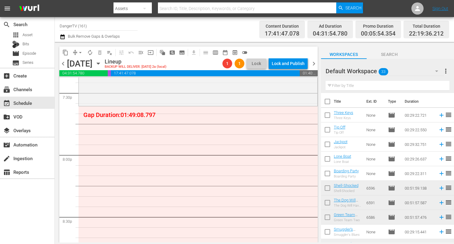
scroll to position [2399, 0]
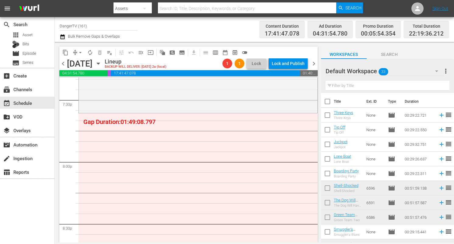
drag, startPoint x: 342, startPoint y: 112, endPoint x: 126, endPoint y: 0, distance: 243.0
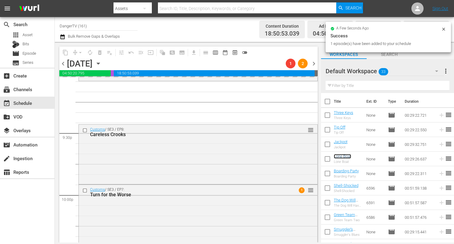
scroll to position [2672, 0]
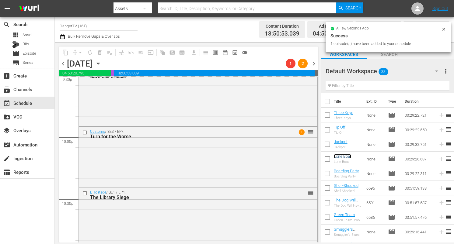
drag, startPoint x: 343, startPoint y: 158, endPoint x: 101, endPoint y: 5, distance: 286.5
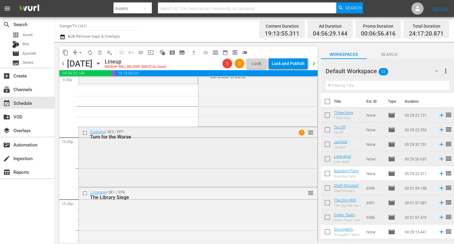
click at [84, 131] on input "checkbox" at bounding box center [85, 132] width 6 height 5
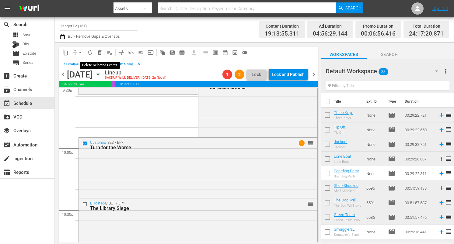
click at [100, 52] on span "delete_forever_outlined" at bounding box center [100, 53] width 6 height 6
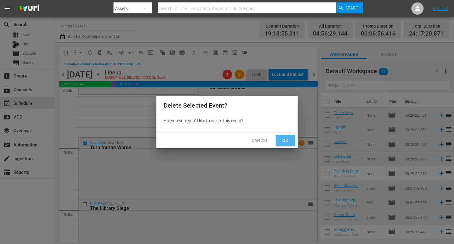
click at [287, 141] on span "Ok" at bounding box center [286, 141] width 10 height 8
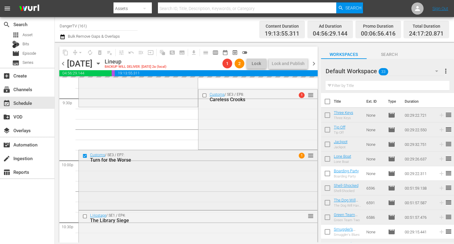
scroll to position [2644, 0]
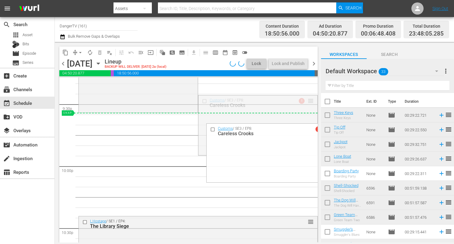
drag, startPoint x: 306, startPoint y: 100, endPoint x: 303, endPoint y: 114, distance: 13.9
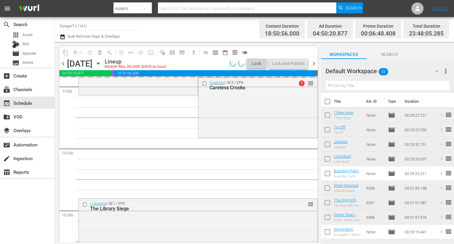
scroll to position [2670, 0]
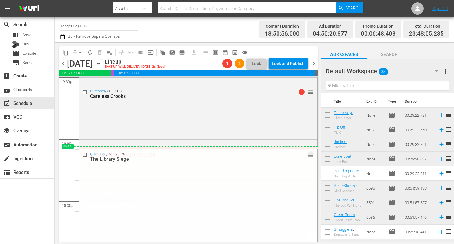
drag, startPoint x: 306, startPoint y: 195, endPoint x: 305, endPoint y: 149, distance: 46.9
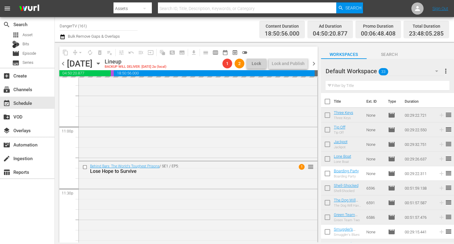
scroll to position [2807, 0]
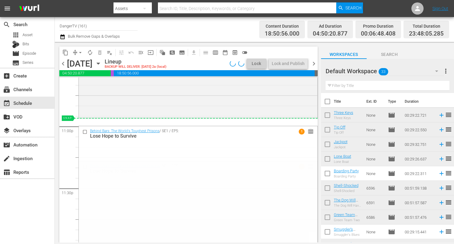
drag, startPoint x: 306, startPoint y: 166, endPoint x: 300, endPoint y: 128, distance: 38.8
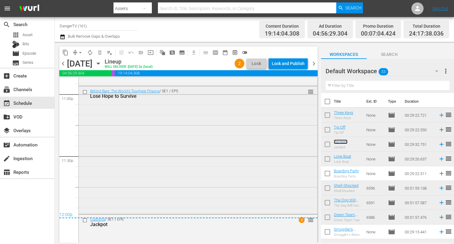
scroll to position [2832, 0]
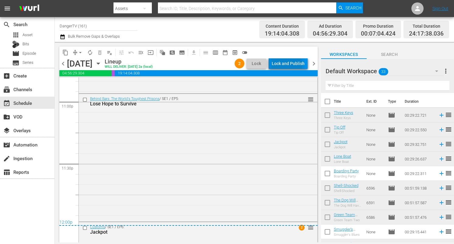
click at [284, 65] on div "Lock and Publish" at bounding box center [288, 63] width 33 height 11
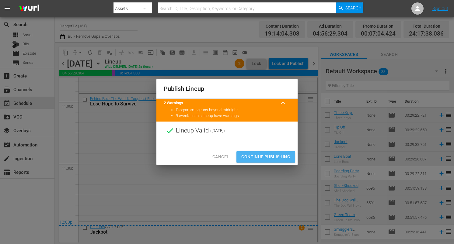
click at [266, 156] on span "Continue Publishing" at bounding box center [265, 157] width 49 height 8
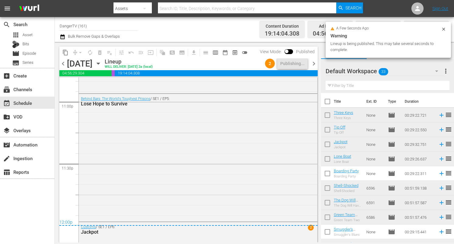
click at [315, 65] on span "chevron_right" at bounding box center [314, 64] width 8 height 8
